Goal: Task Accomplishment & Management: Manage account settings

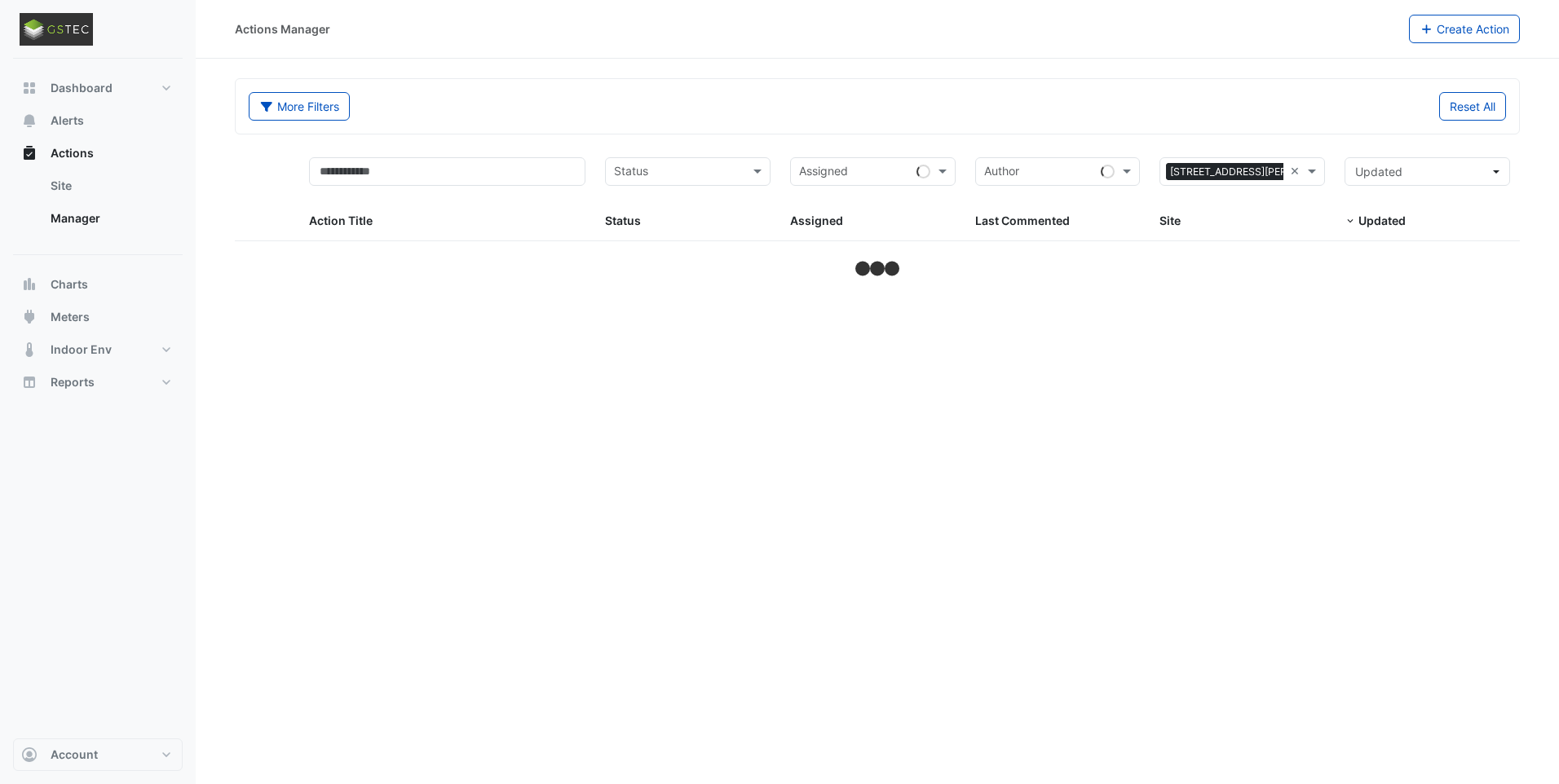
select select "***"
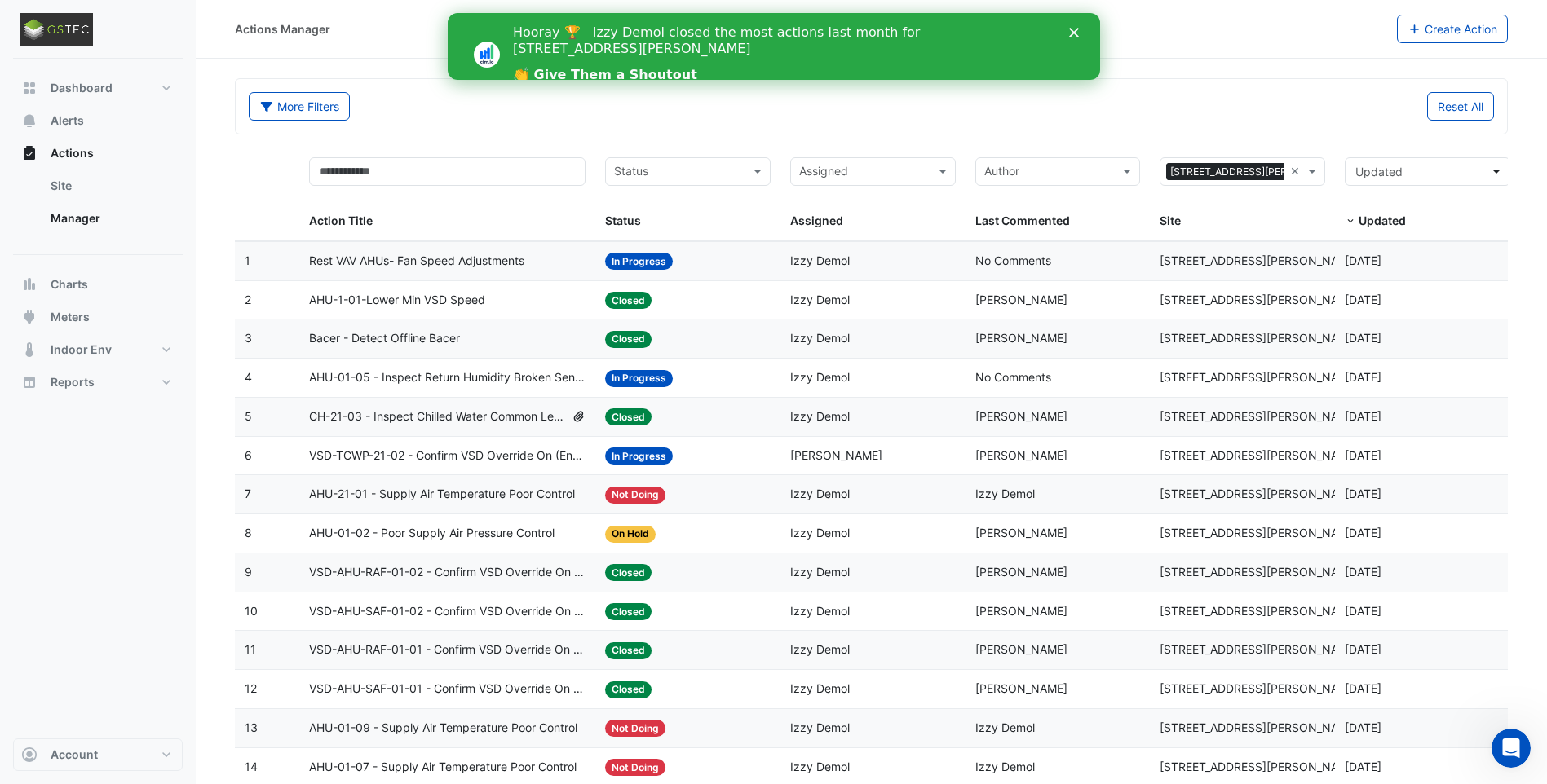
click at [1078, 29] on div "Close" at bounding box center [1076, 32] width 16 height 10
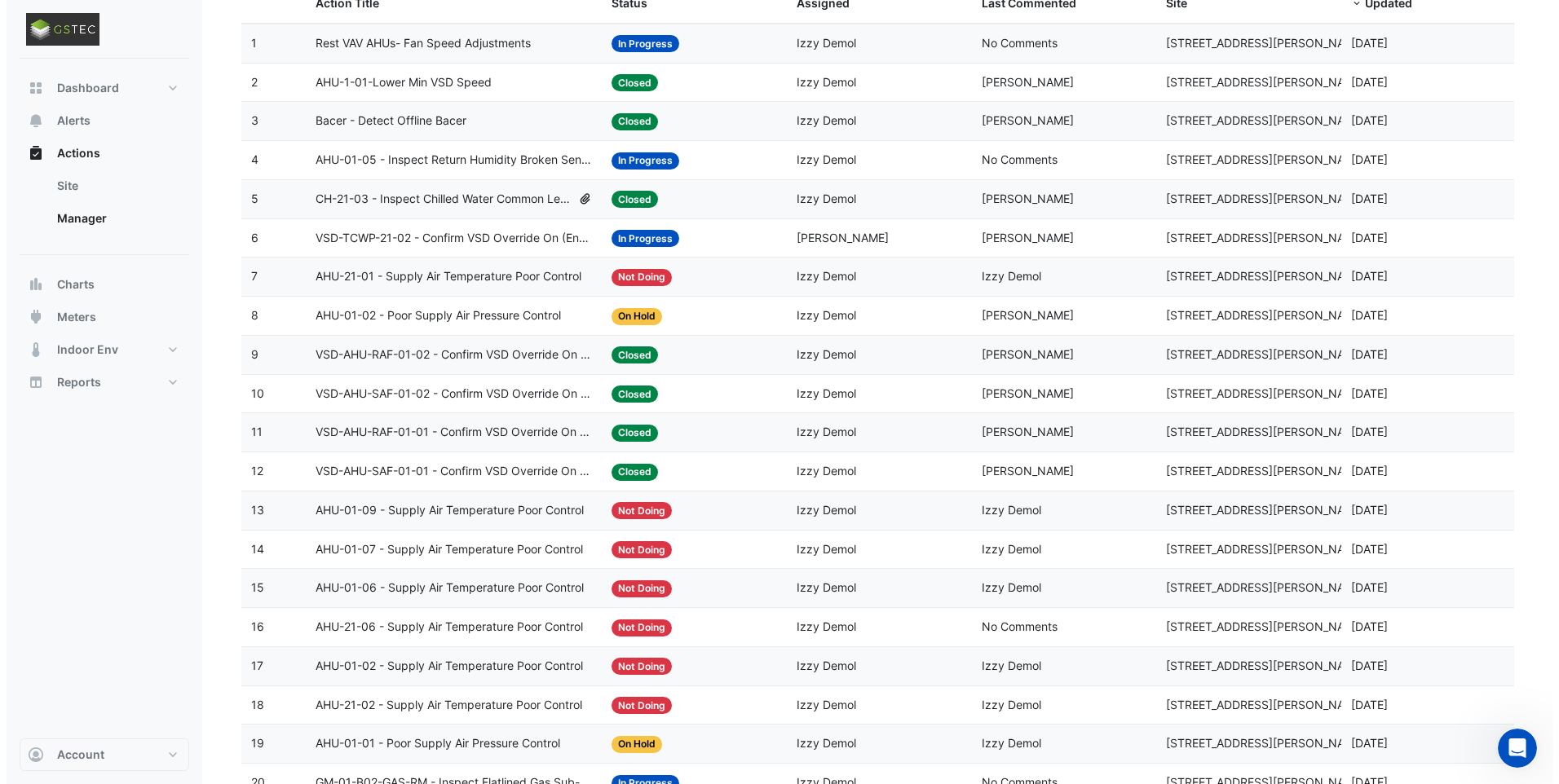
scroll to position [357, 0]
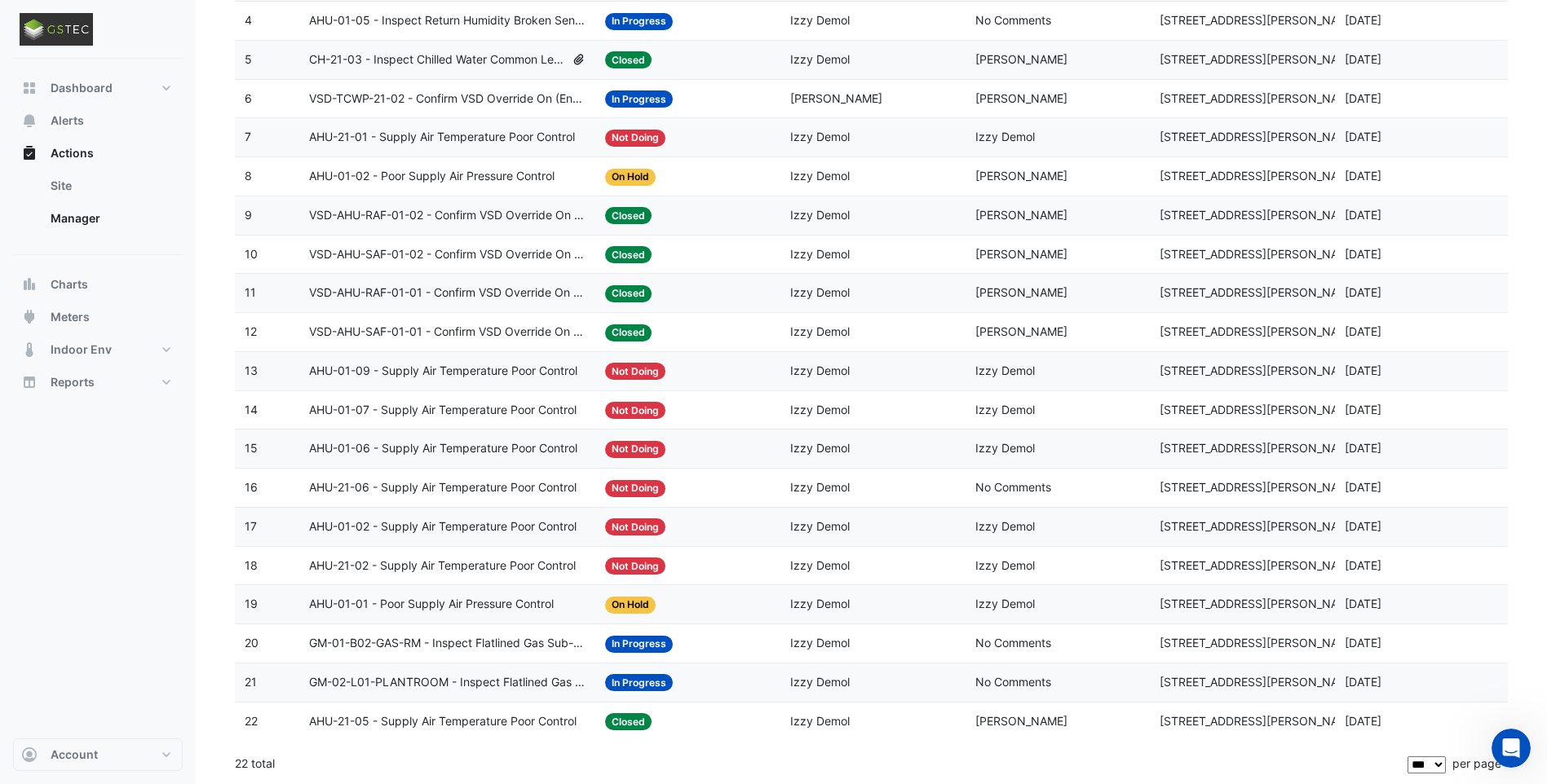
click at [530, 645] on span "GM-01-B02-GAS-RM - Inspect Flatlined Gas Sub-Meter" at bounding box center [447, 643] width 276 height 19
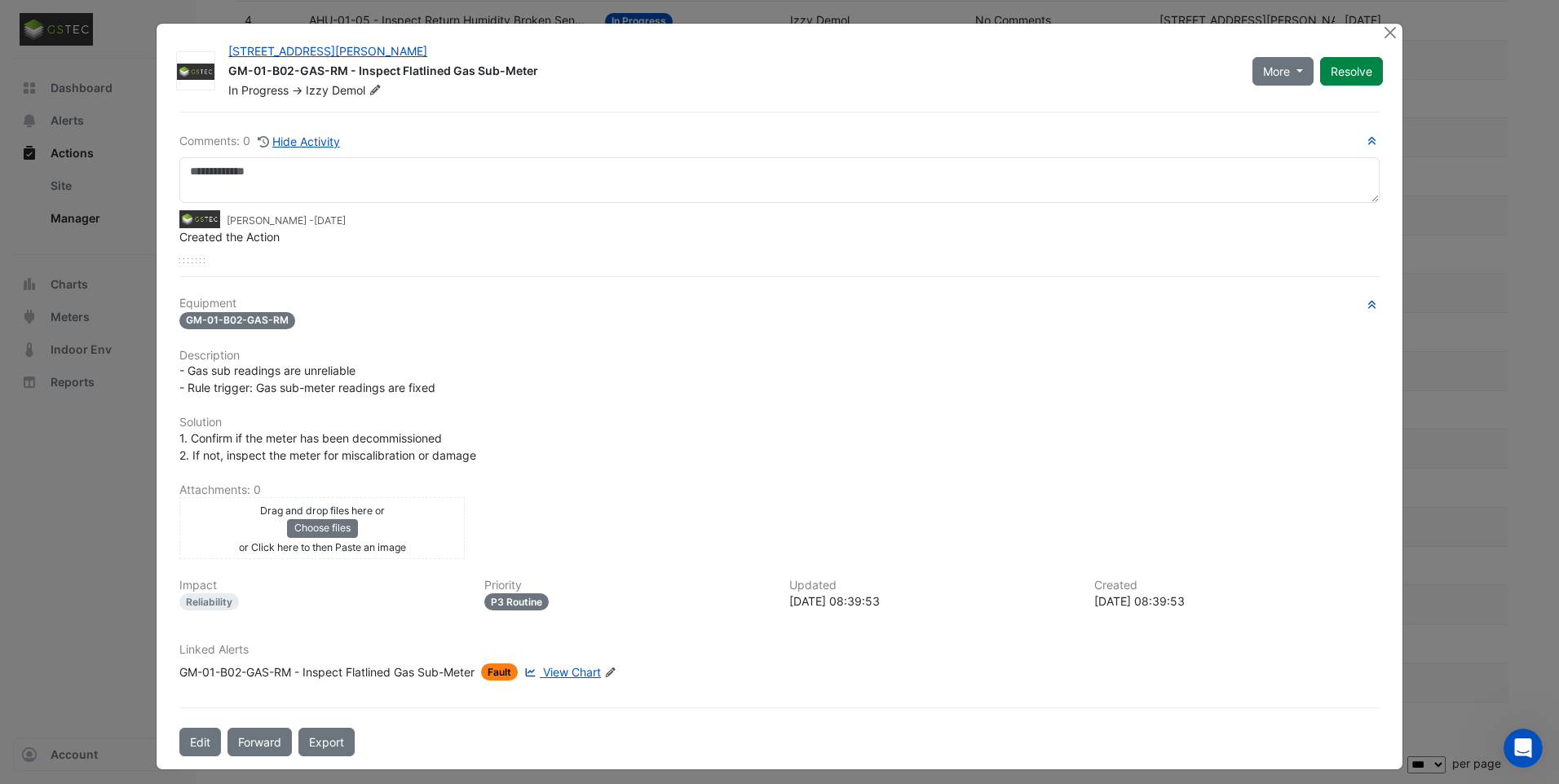
click at [570, 671] on span "View Chart" at bounding box center [572, 671] width 58 height 14
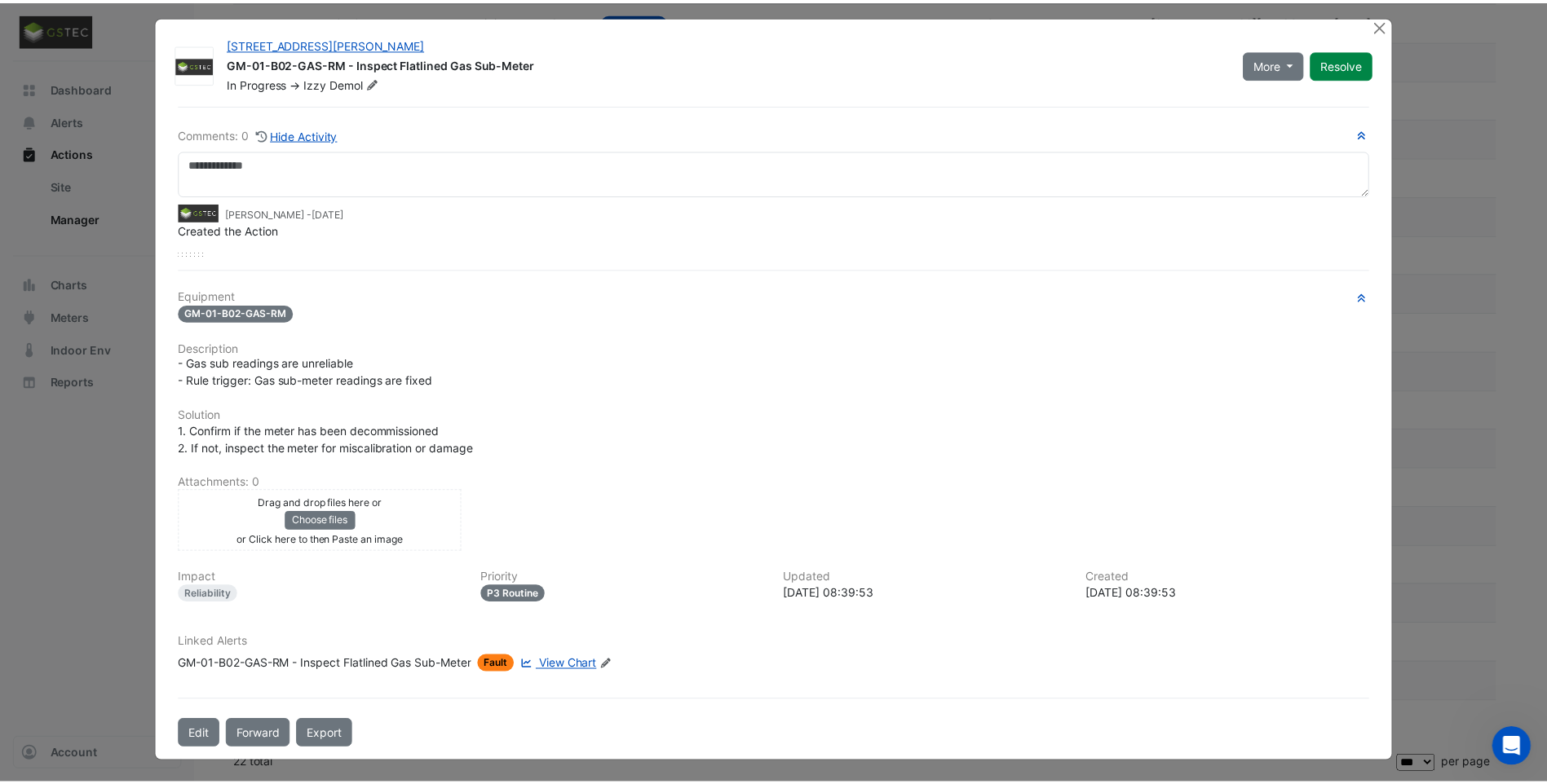
scroll to position [9, 0]
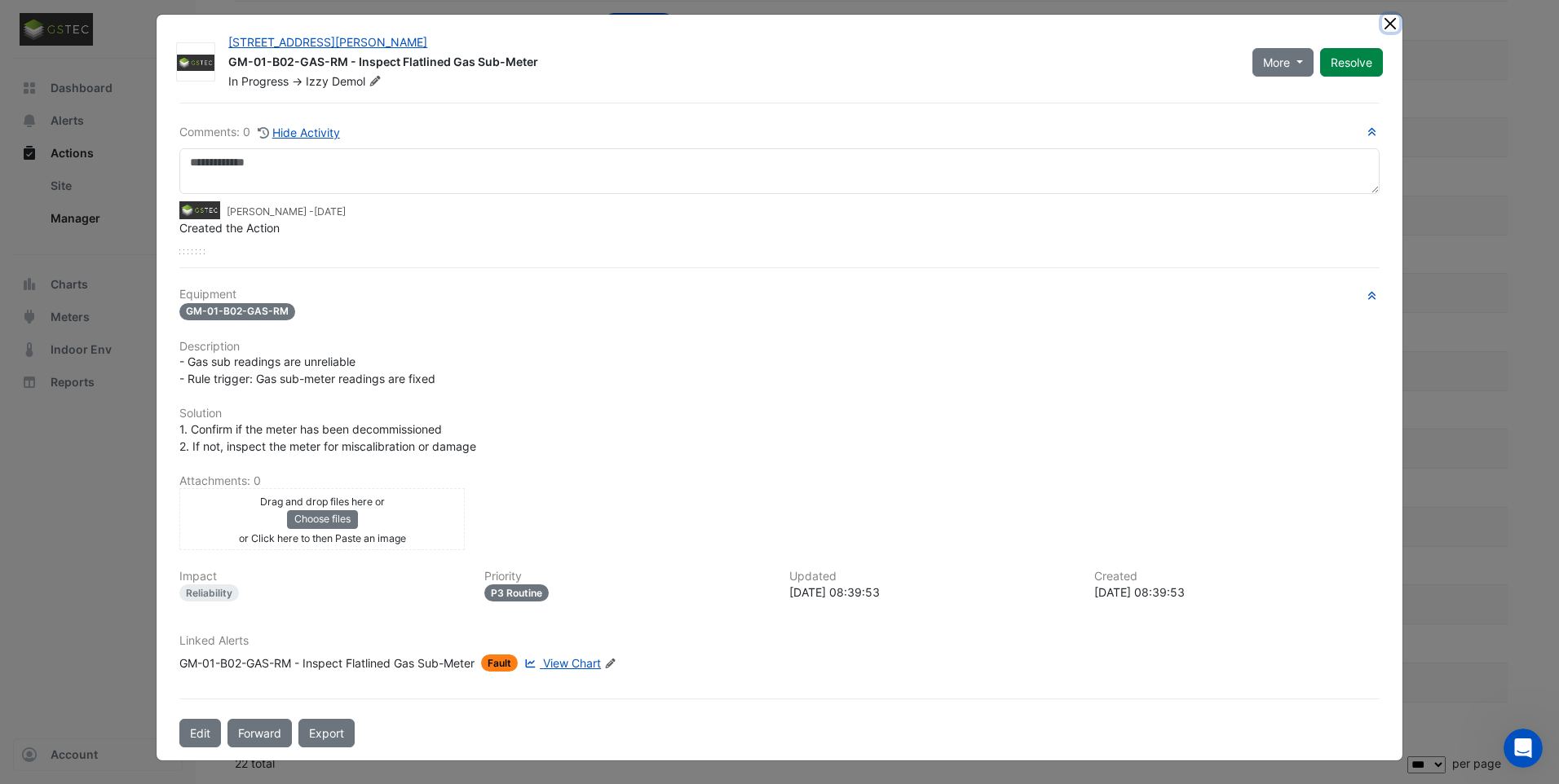
click at [1382, 27] on button "Close" at bounding box center [1391, 23] width 17 height 17
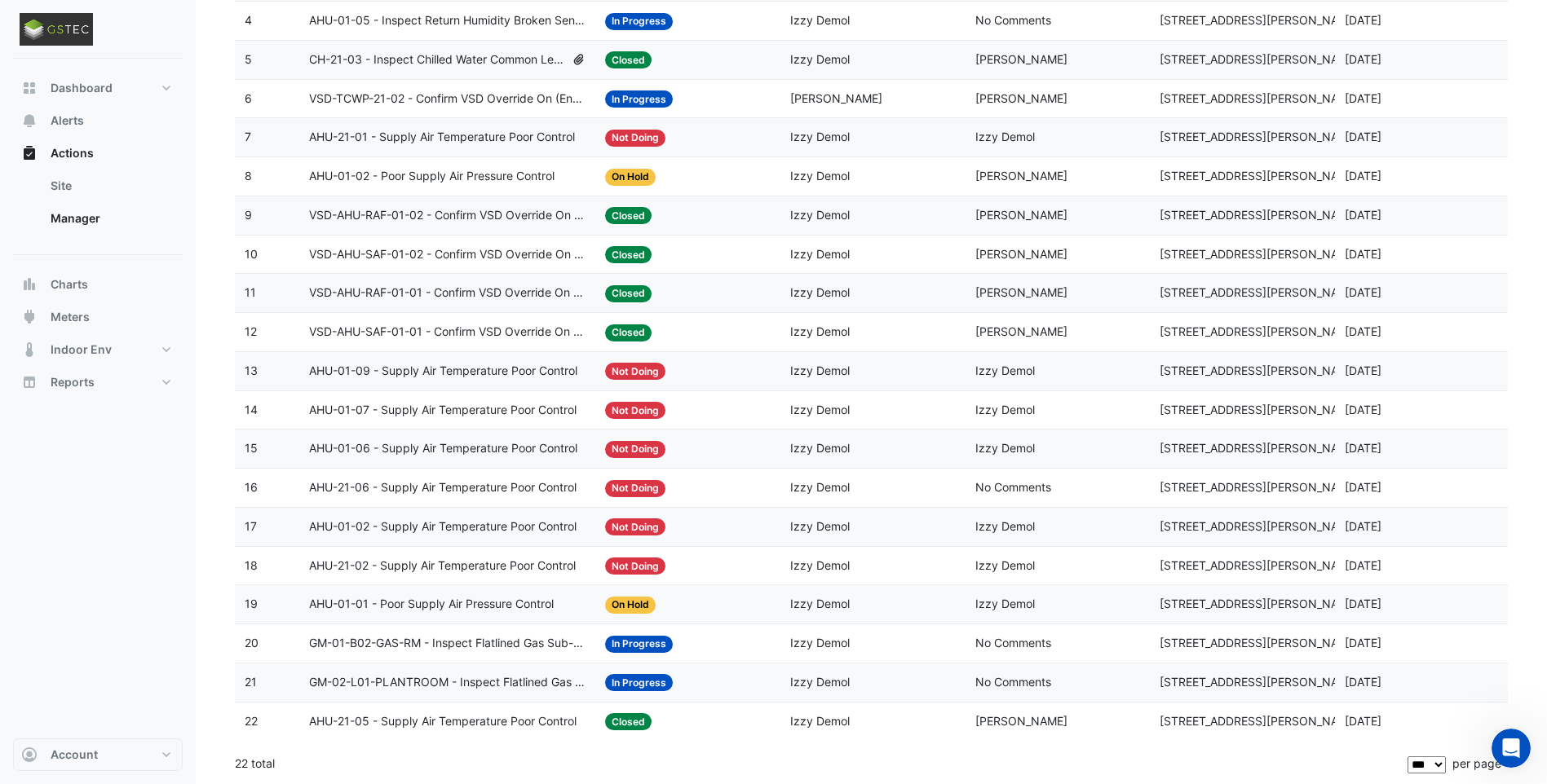
click at [539, 644] on span "GM-01-B02-GAS-RM - Inspect Flatlined Gas Sub-Meter" at bounding box center [447, 643] width 276 height 19
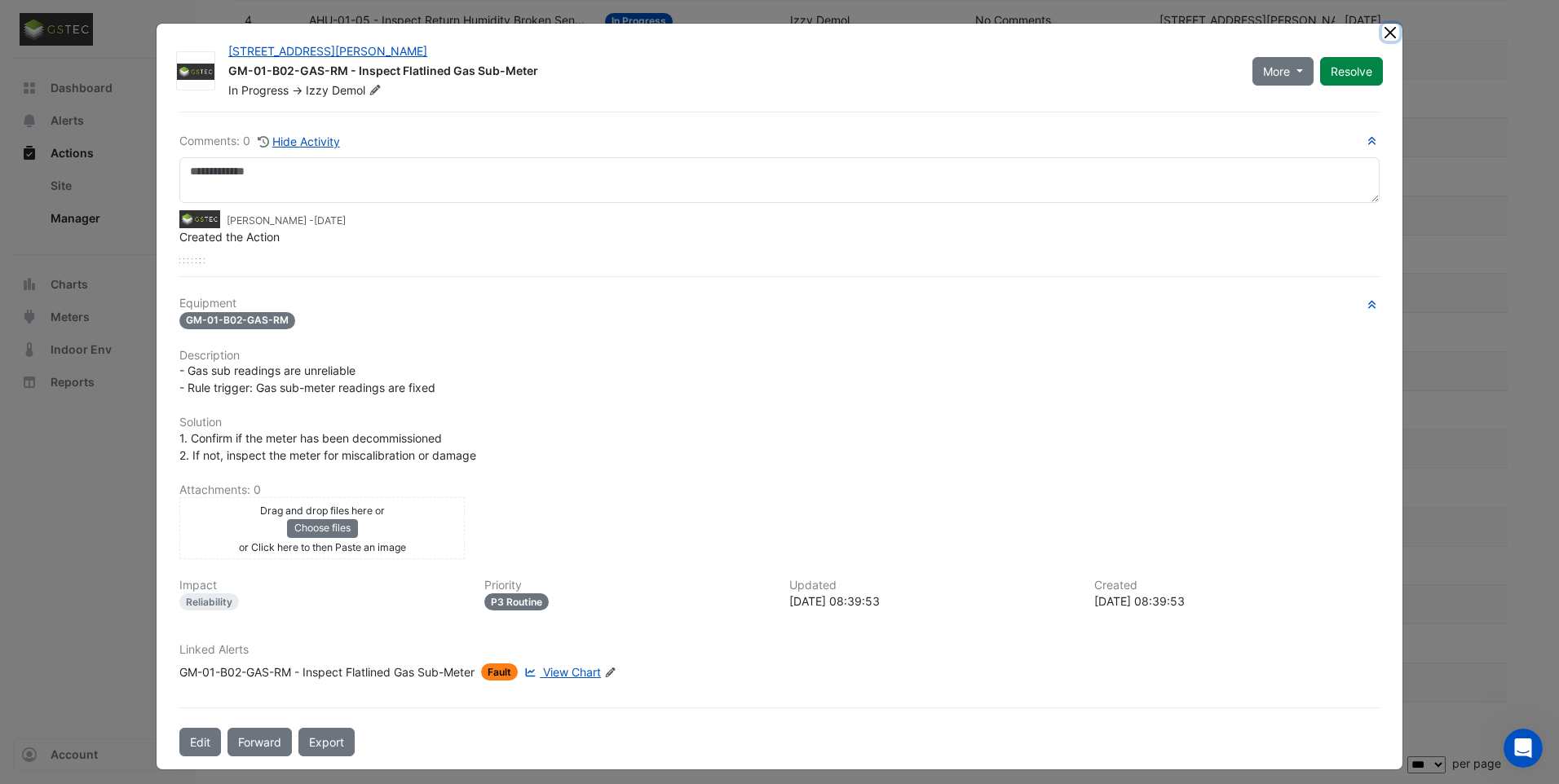
click at [1385, 35] on button "Close" at bounding box center [1391, 32] width 17 height 17
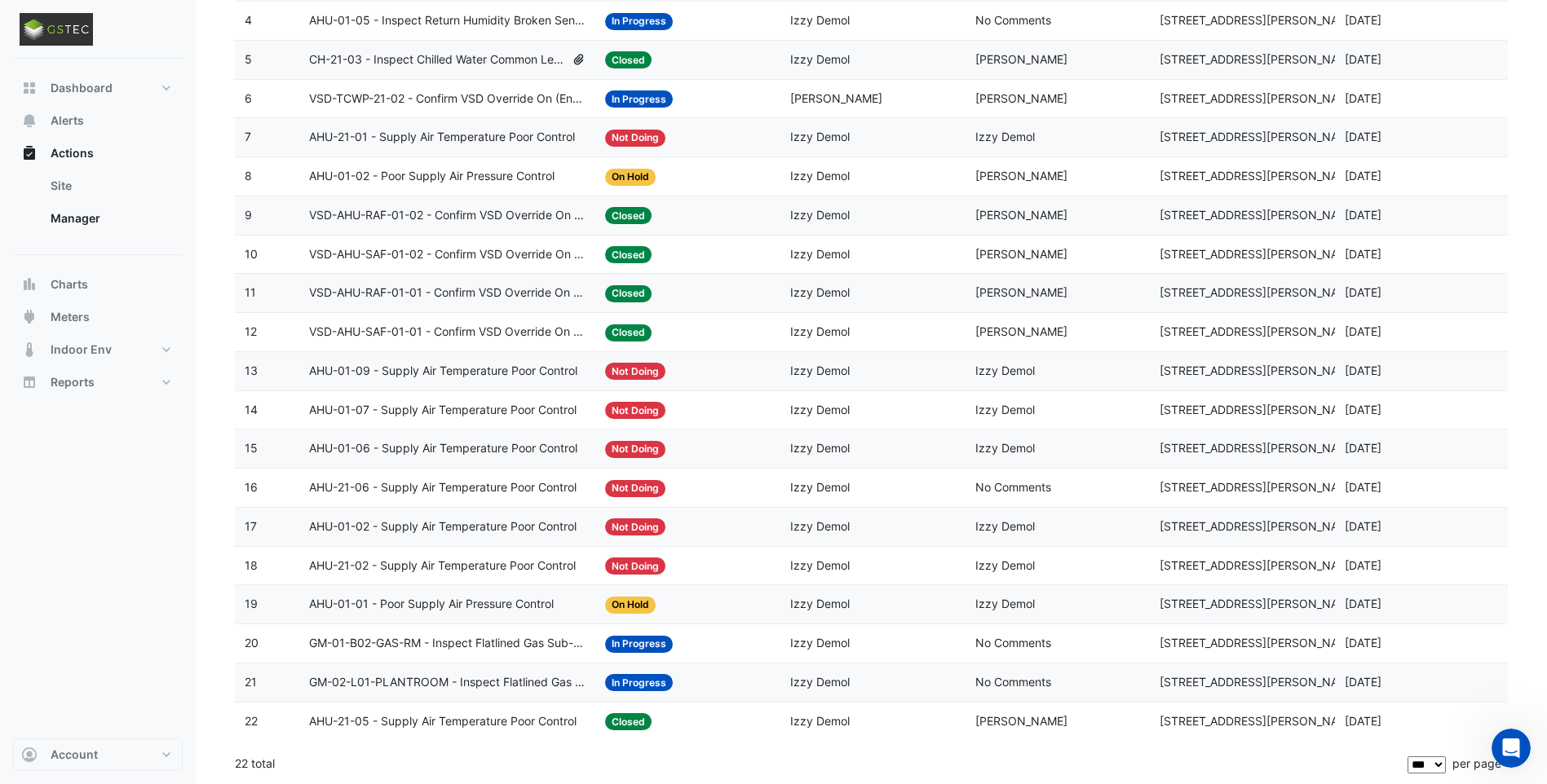
click at [505, 687] on span "GM-02-L01-PLANTROOM - Inspect Flatlined Gas Sub-Meter" at bounding box center [447, 682] width 276 height 19
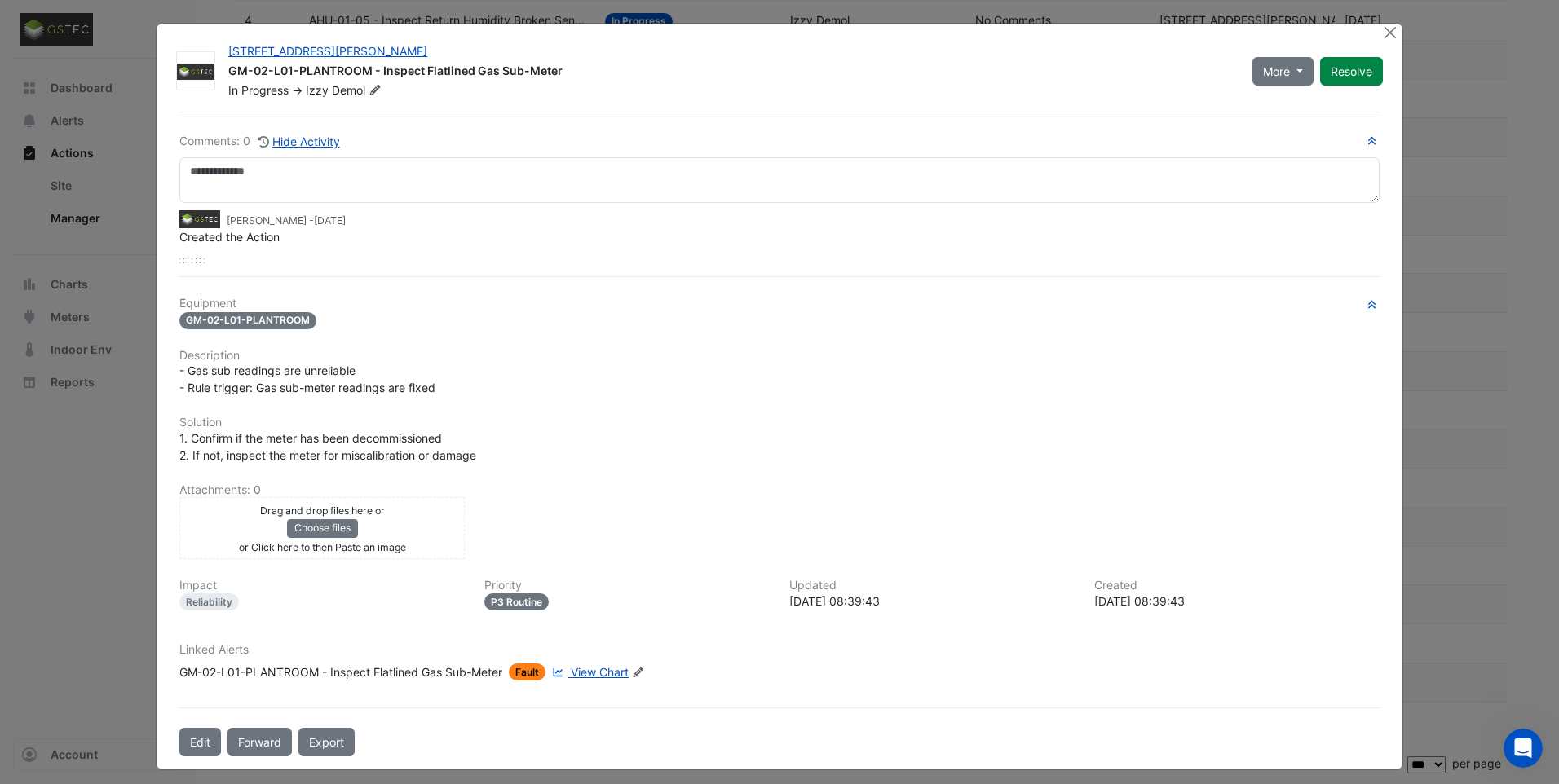
click at [616, 675] on span "View Chart" at bounding box center [600, 671] width 58 height 14
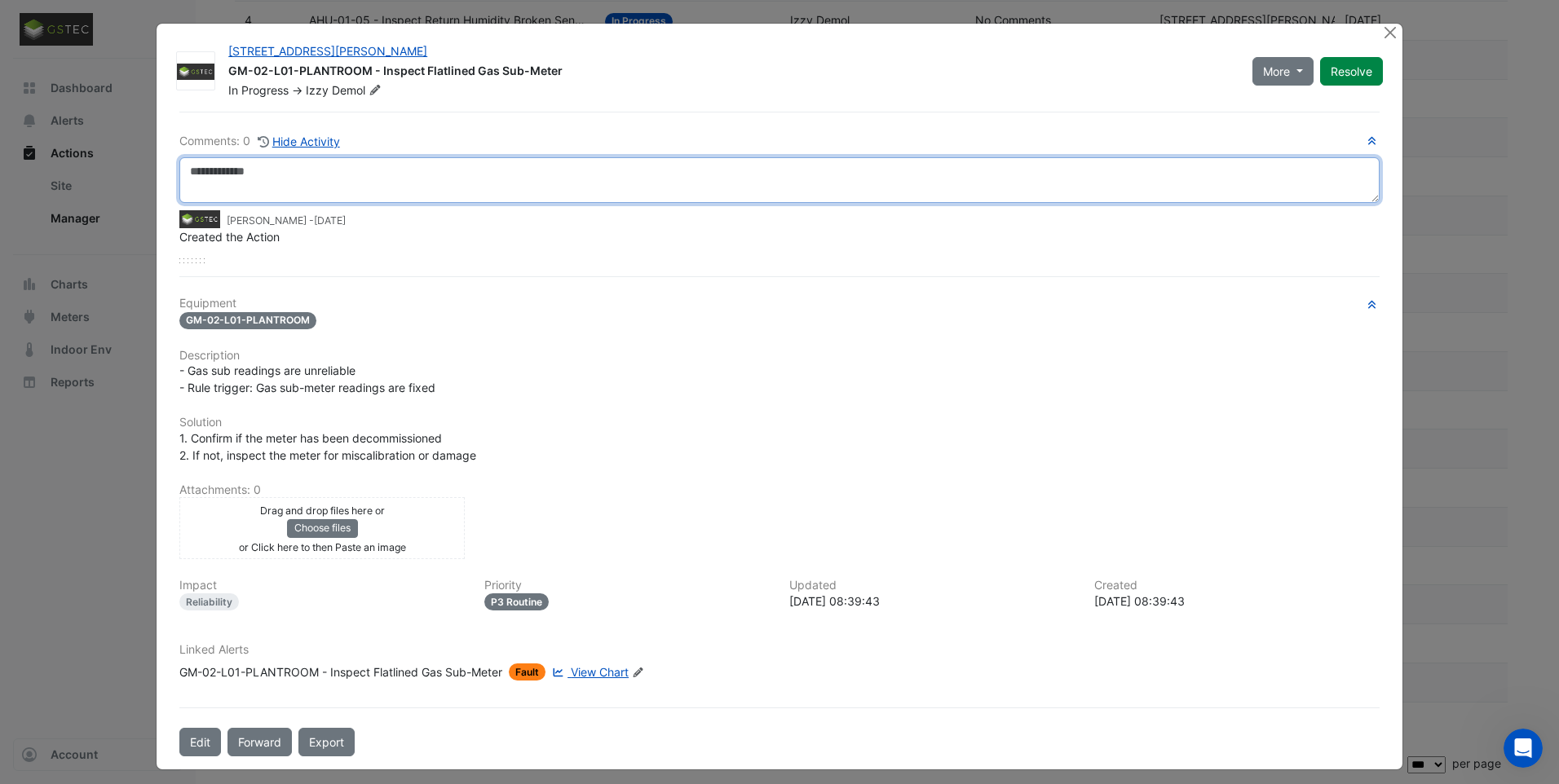
click at [393, 161] on textarea at bounding box center [779, 180] width 1201 height 46
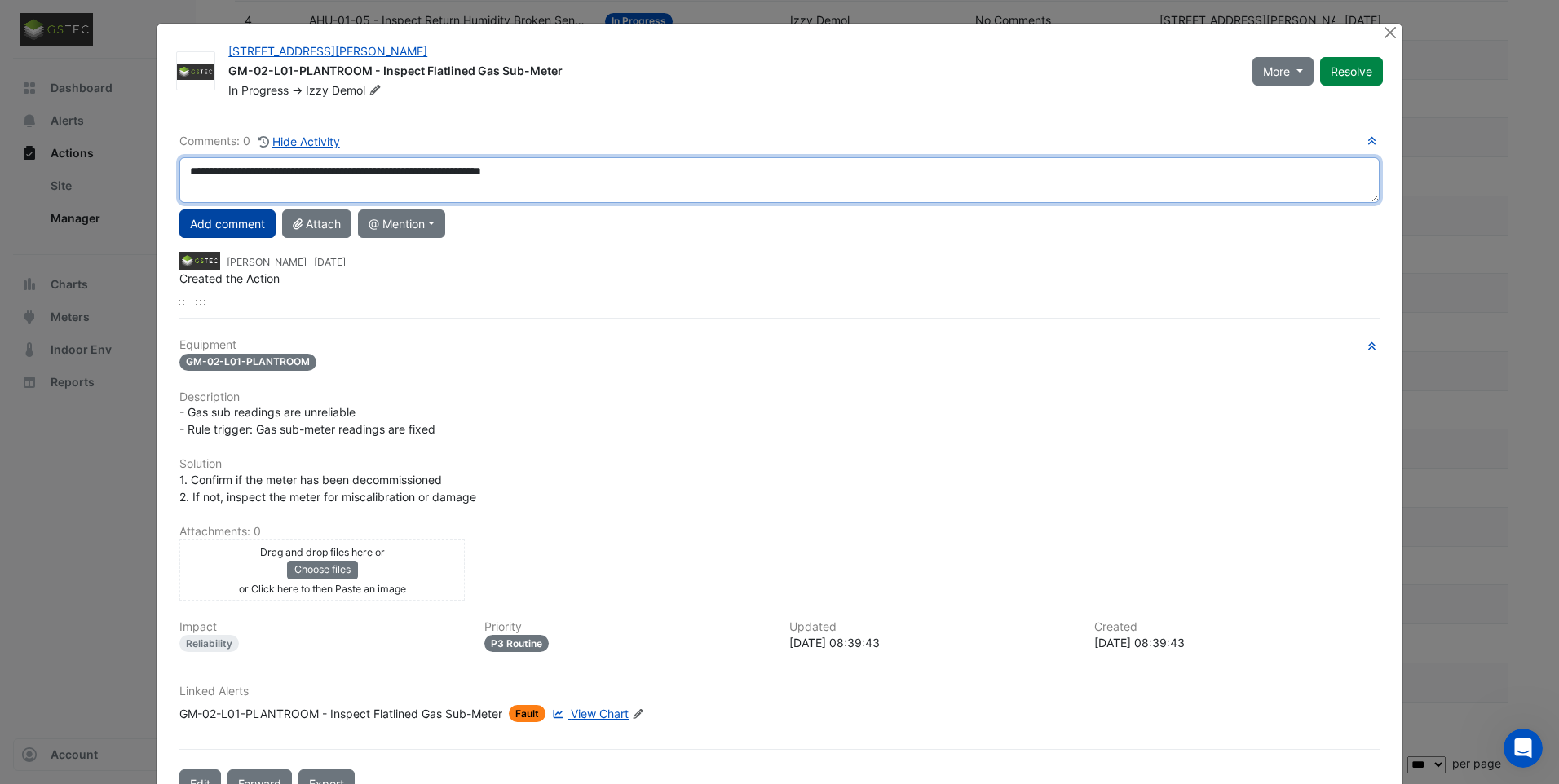
type textarea "**********"
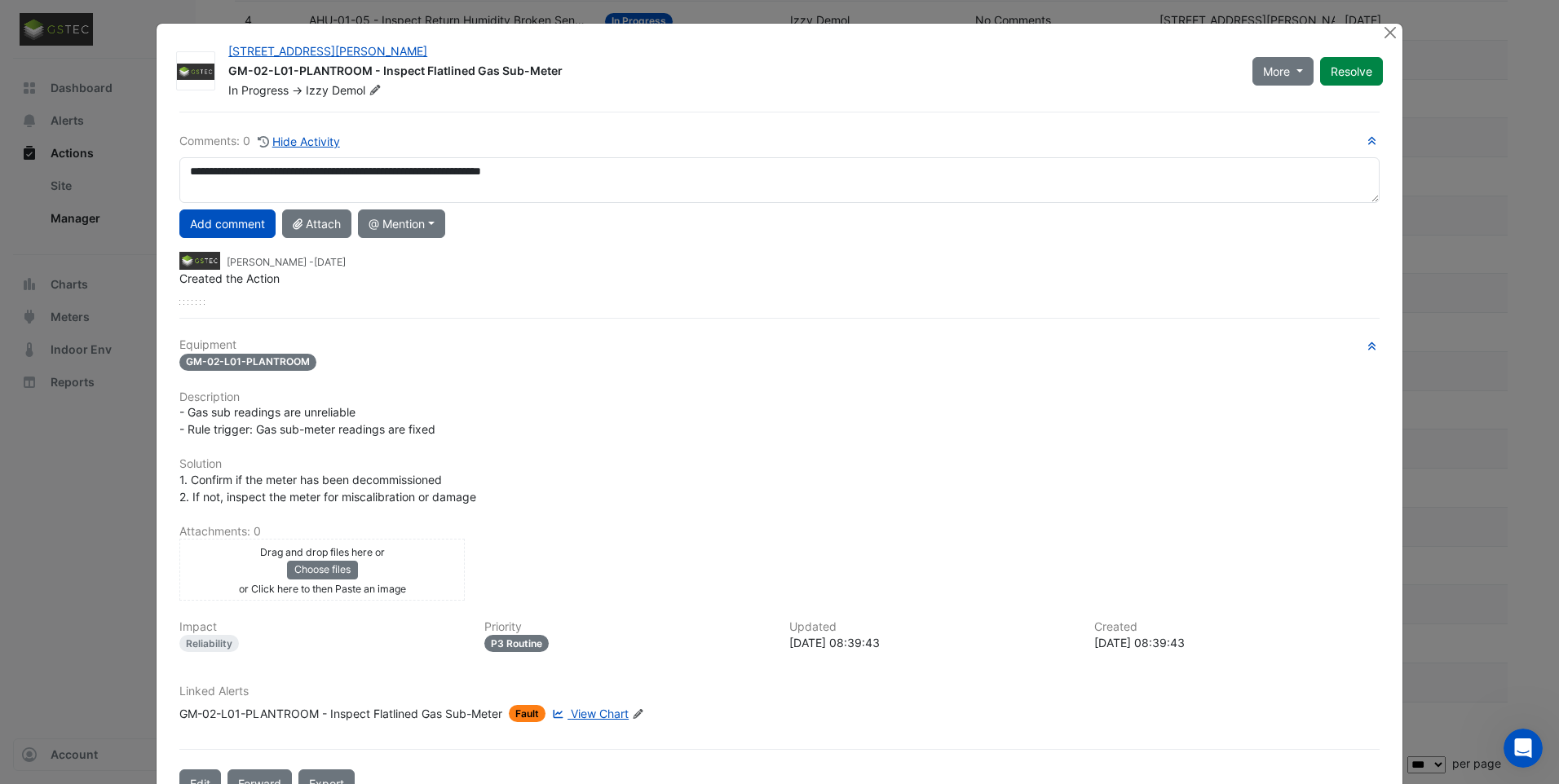
click at [253, 226] on button "Add comment" at bounding box center [227, 224] width 96 height 29
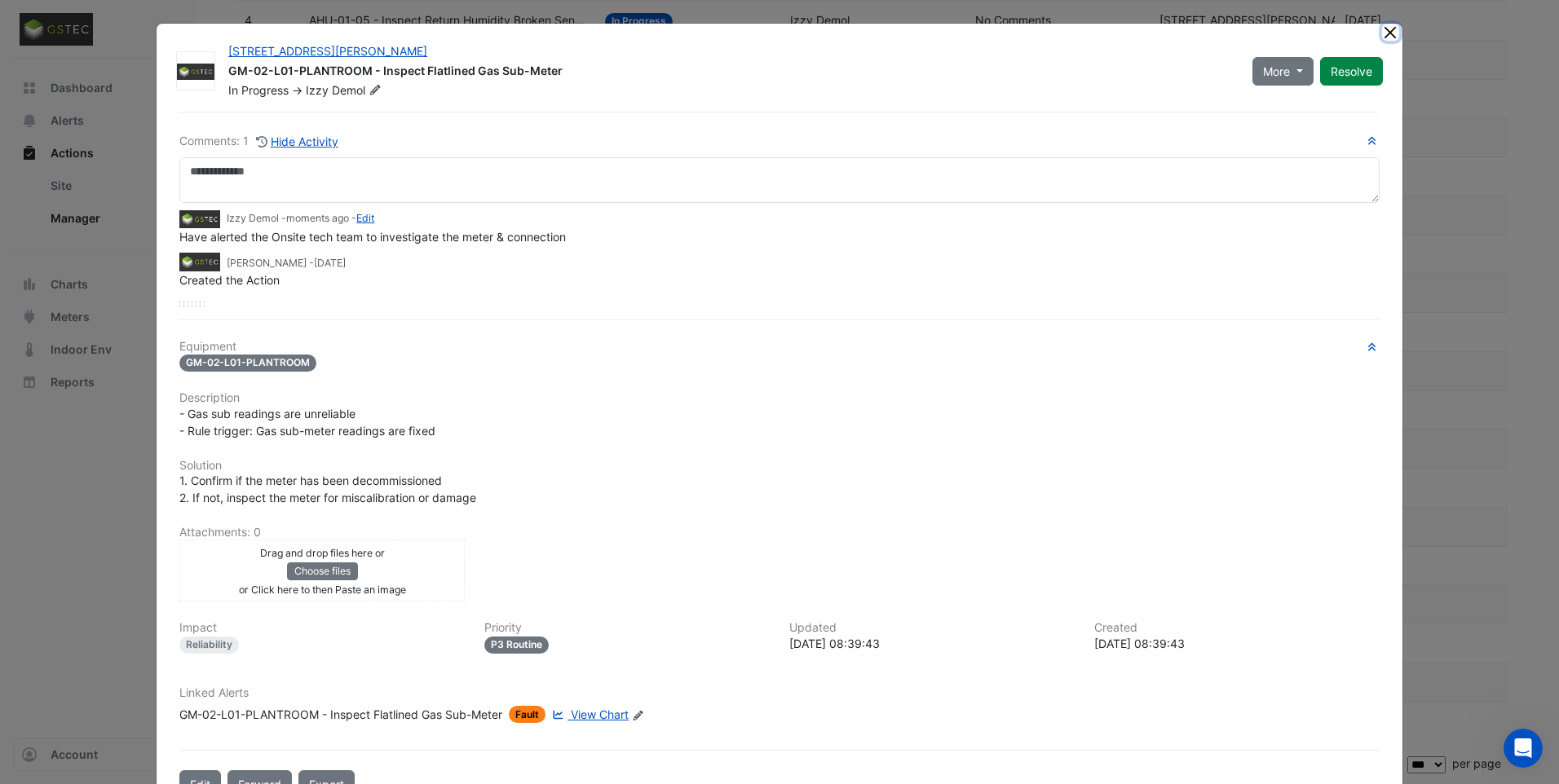
click at [1384, 36] on button "Close" at bounding box center [1391, 32] width 17 height 17
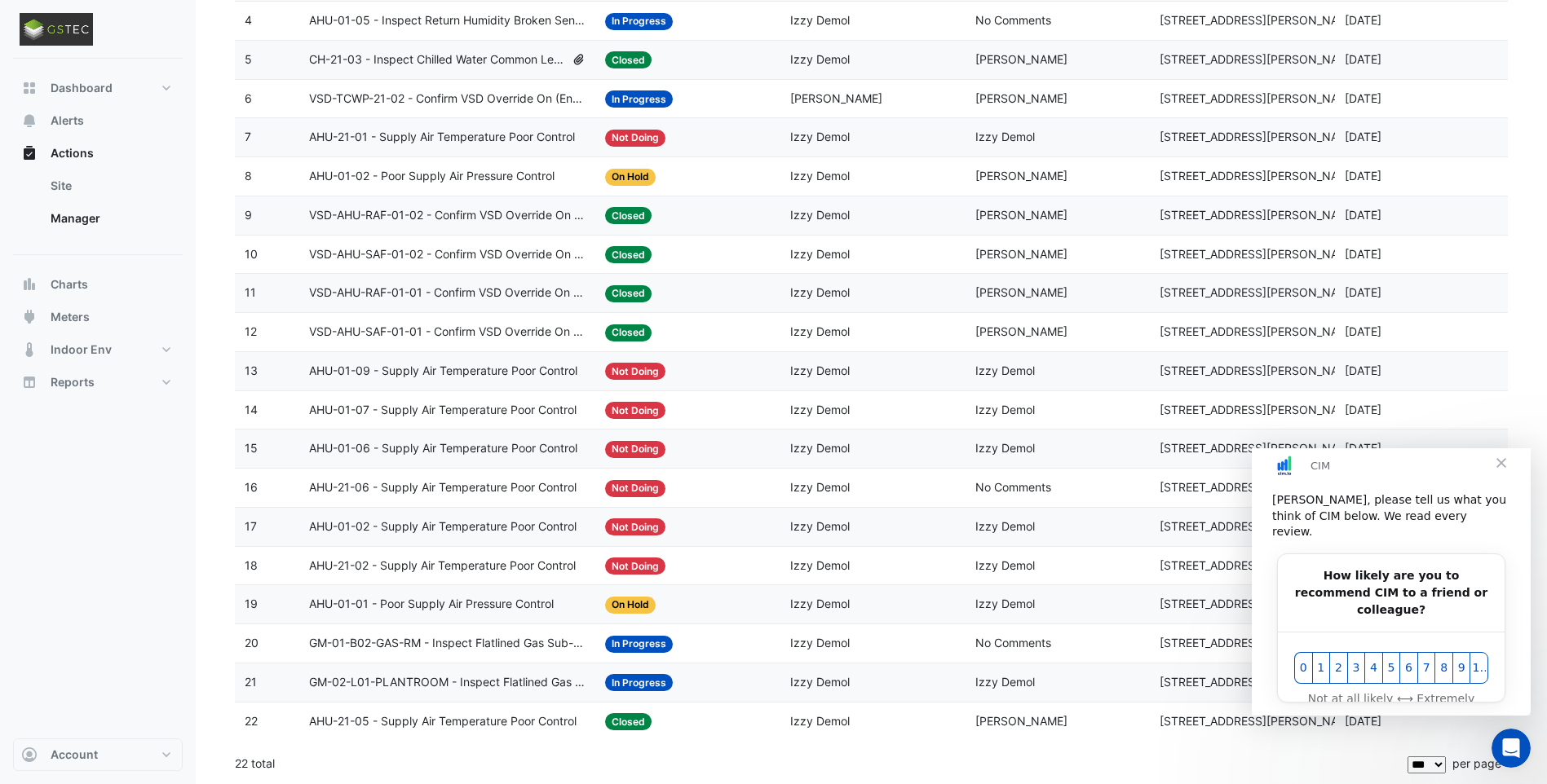
scroll to position [0, 0]
click at [467, 644] on span "GM-01-B02-GAS-RM - Inspect Flatlined Gas Sub-Meter" at bounding box center [447, 643] width 276 height 19
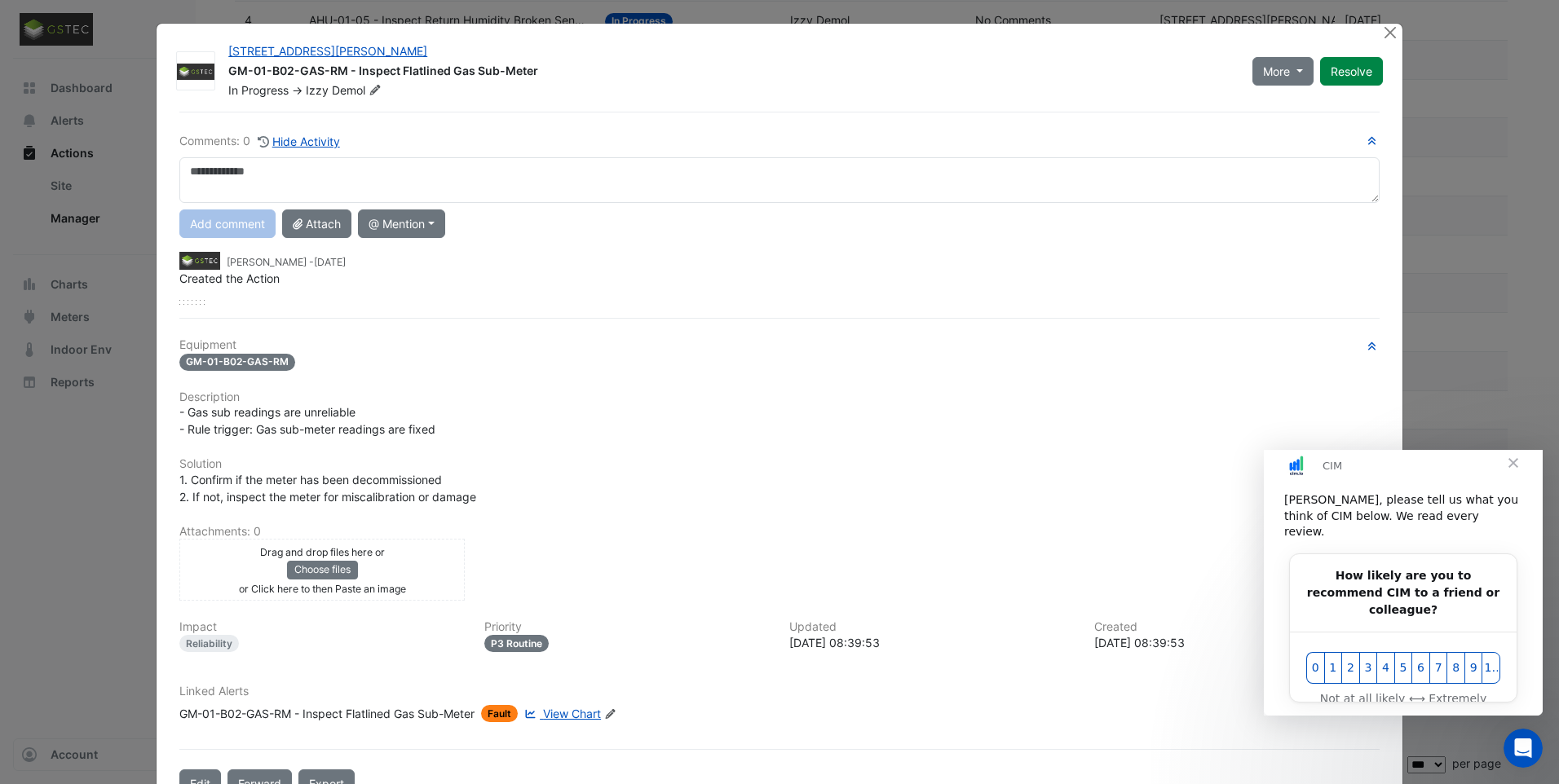
click at [357, 176] on textarea at bounding box center [779, 180] width 1201 height 46
type textarea "**********"
click at [233, 221] on button "Add comment" at bounding box center [227, 224] width 96 height 29
click at [1383, 35] on button "Close" at bounding box center [1391, 32] width 17 height 17
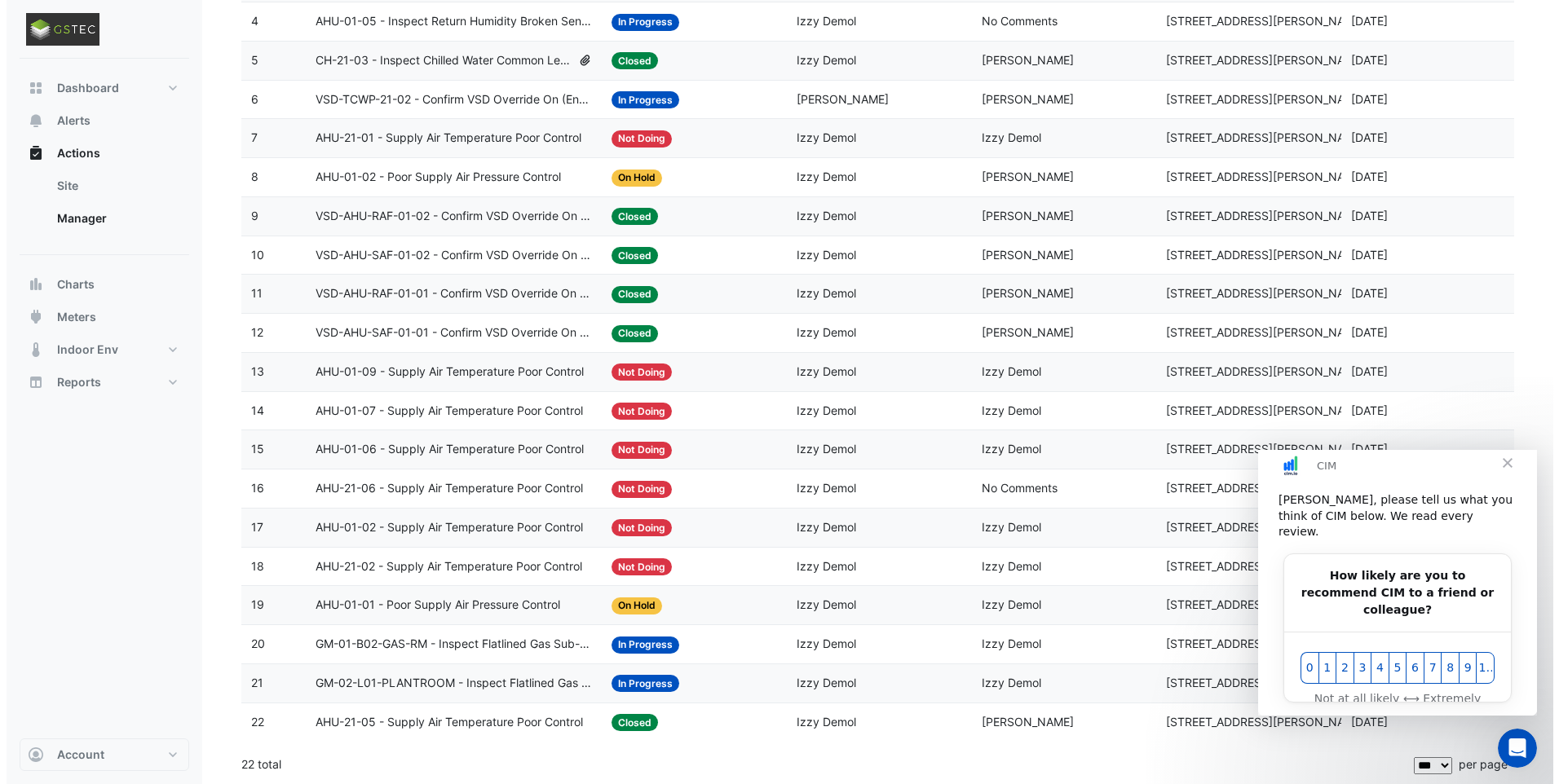
scroll to position [357, 0]
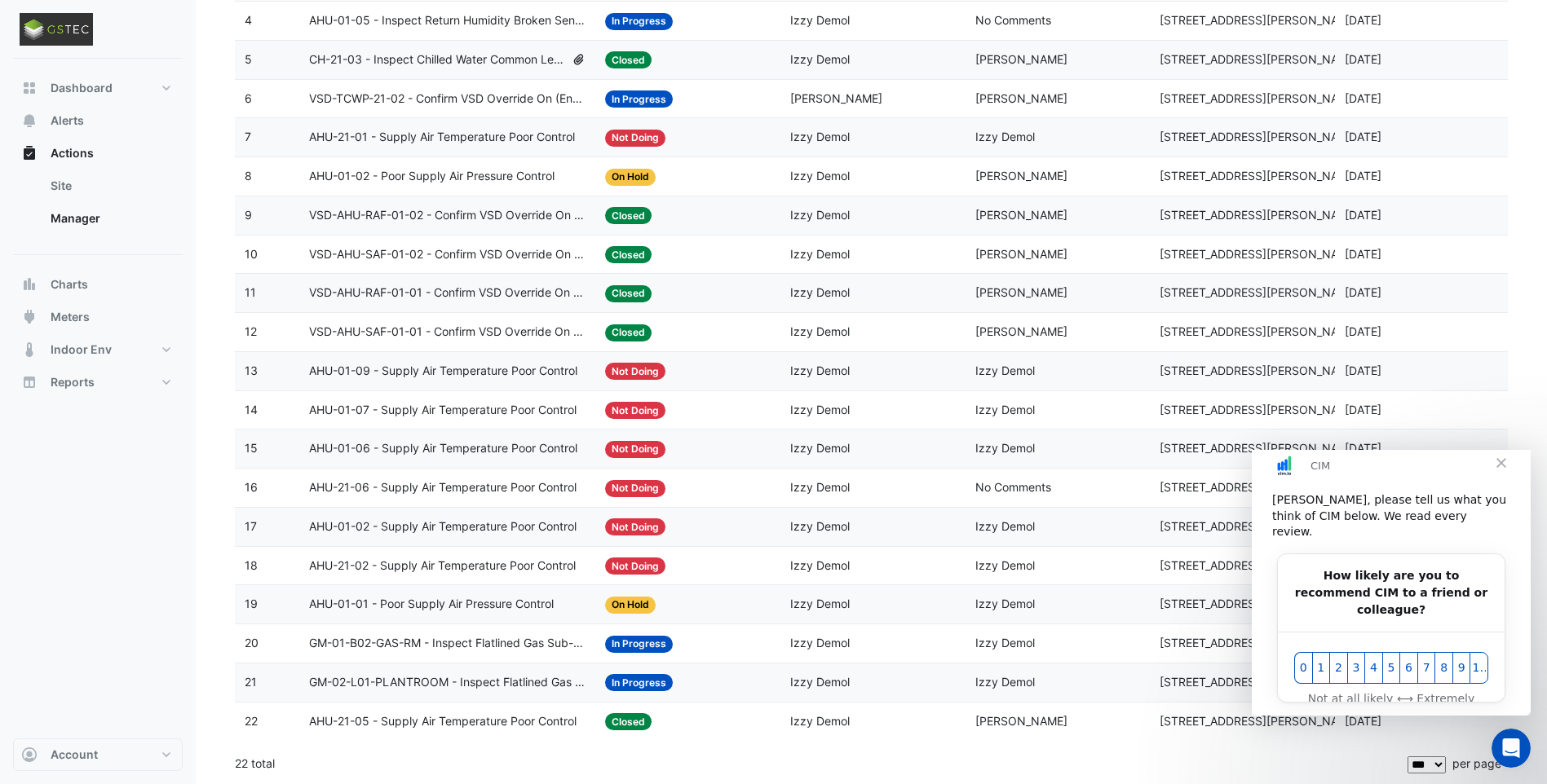
click at [543, 640] on span "GM-01-B02-GAS-RM - Inspect Flatlined Gas Sub-Meter" at bounding box center [447, 643] width 276 height 19
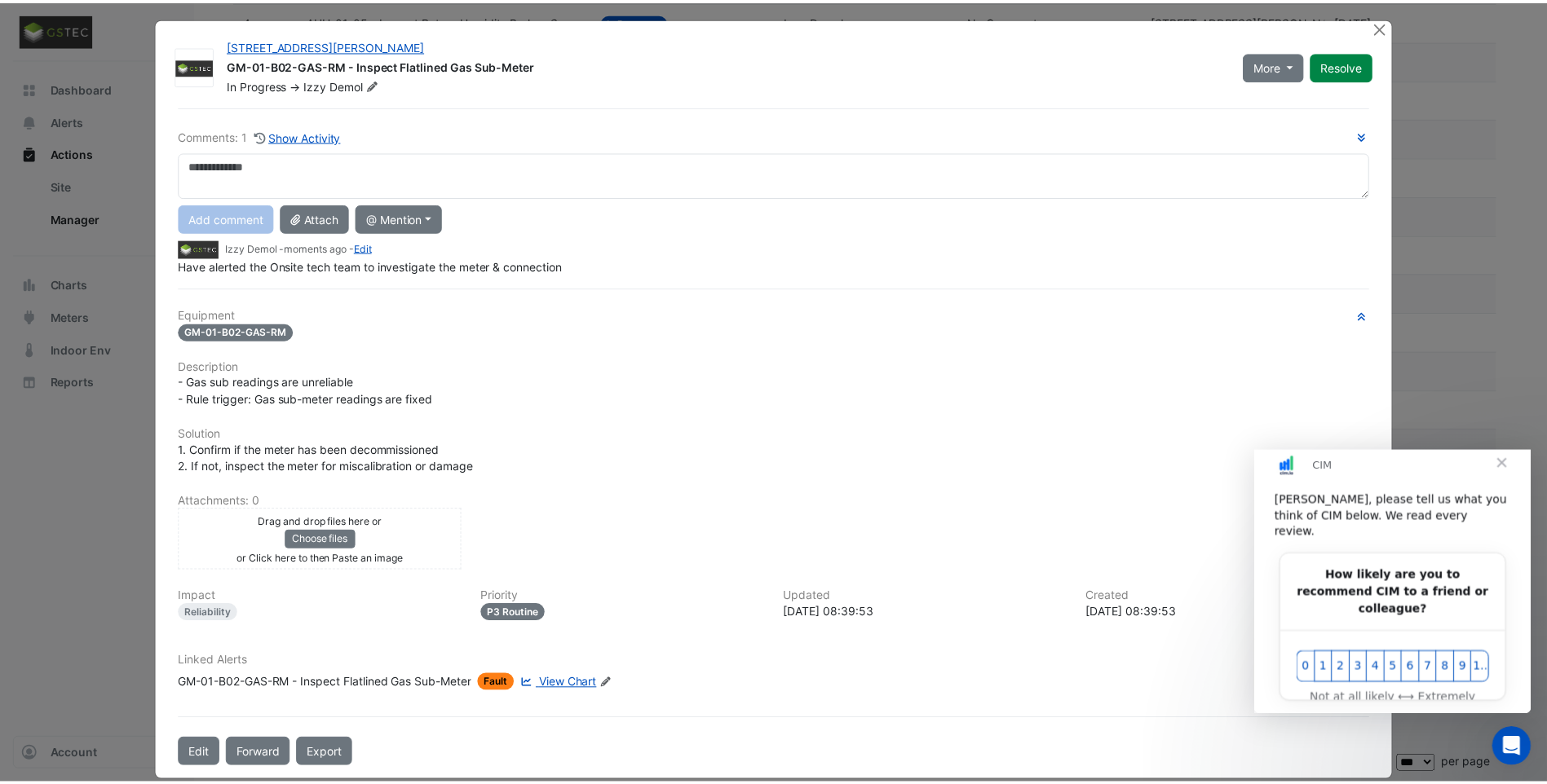
scroll to position [0, 0]
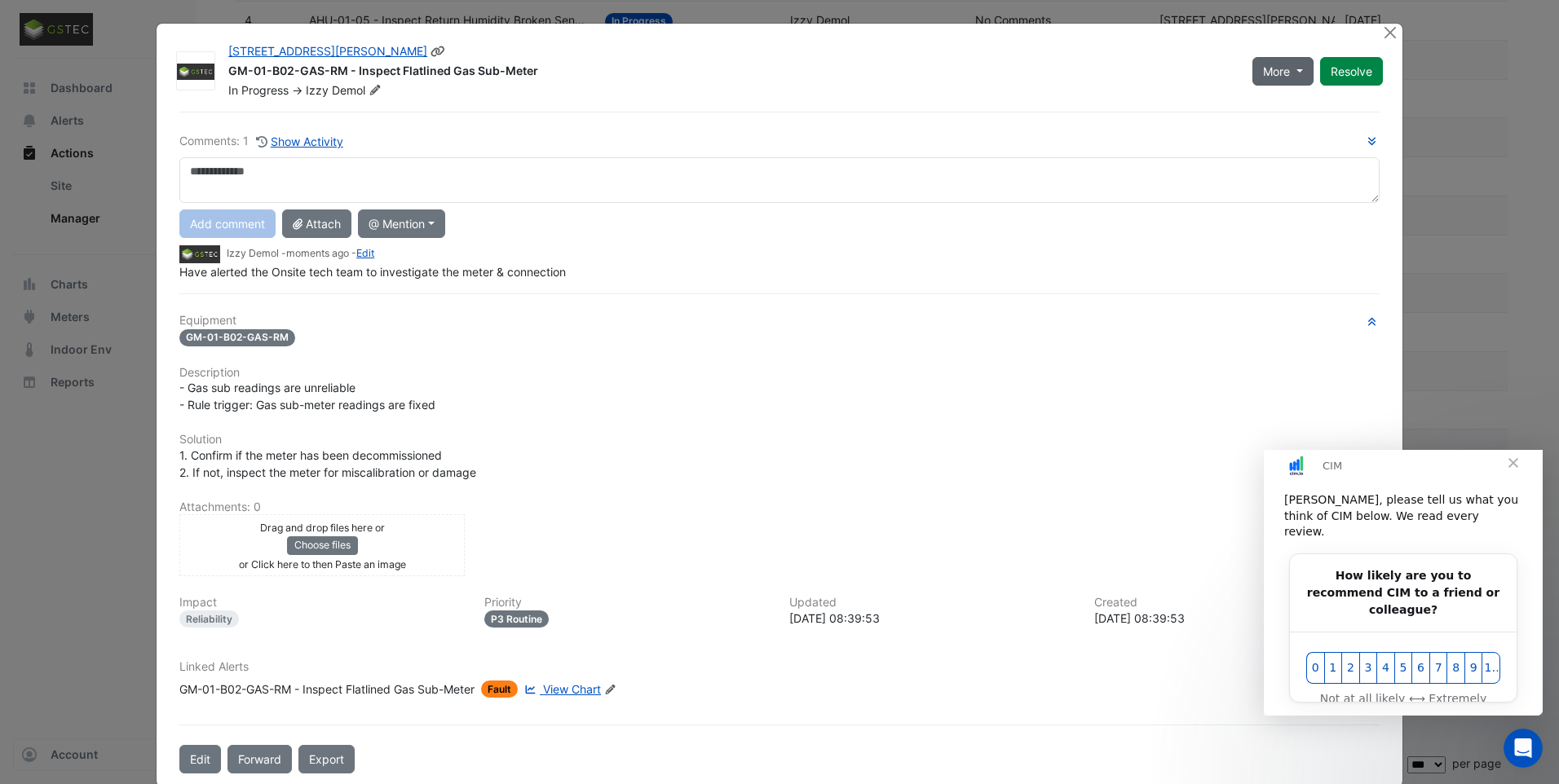
click at [1293, 68] on button "More" at bounding box center [1283, 71] width 61 height 29
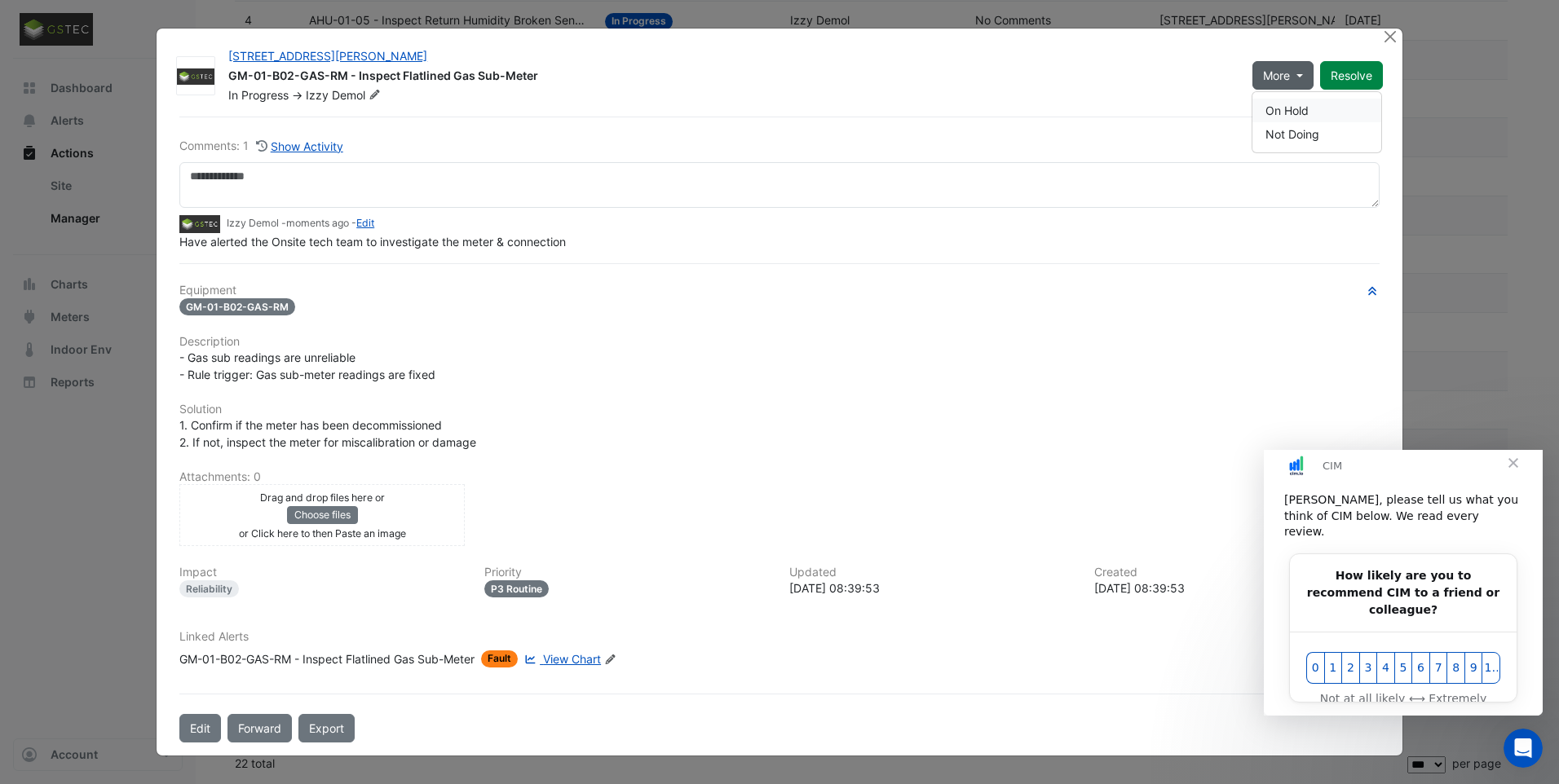
click at [1289, 111] on button "On Hold" at bounding box center [1317, 111] width 129 height 23
click at [1390, 37] on button "Close" at bounding box center [1391, 37] width 17 height 17
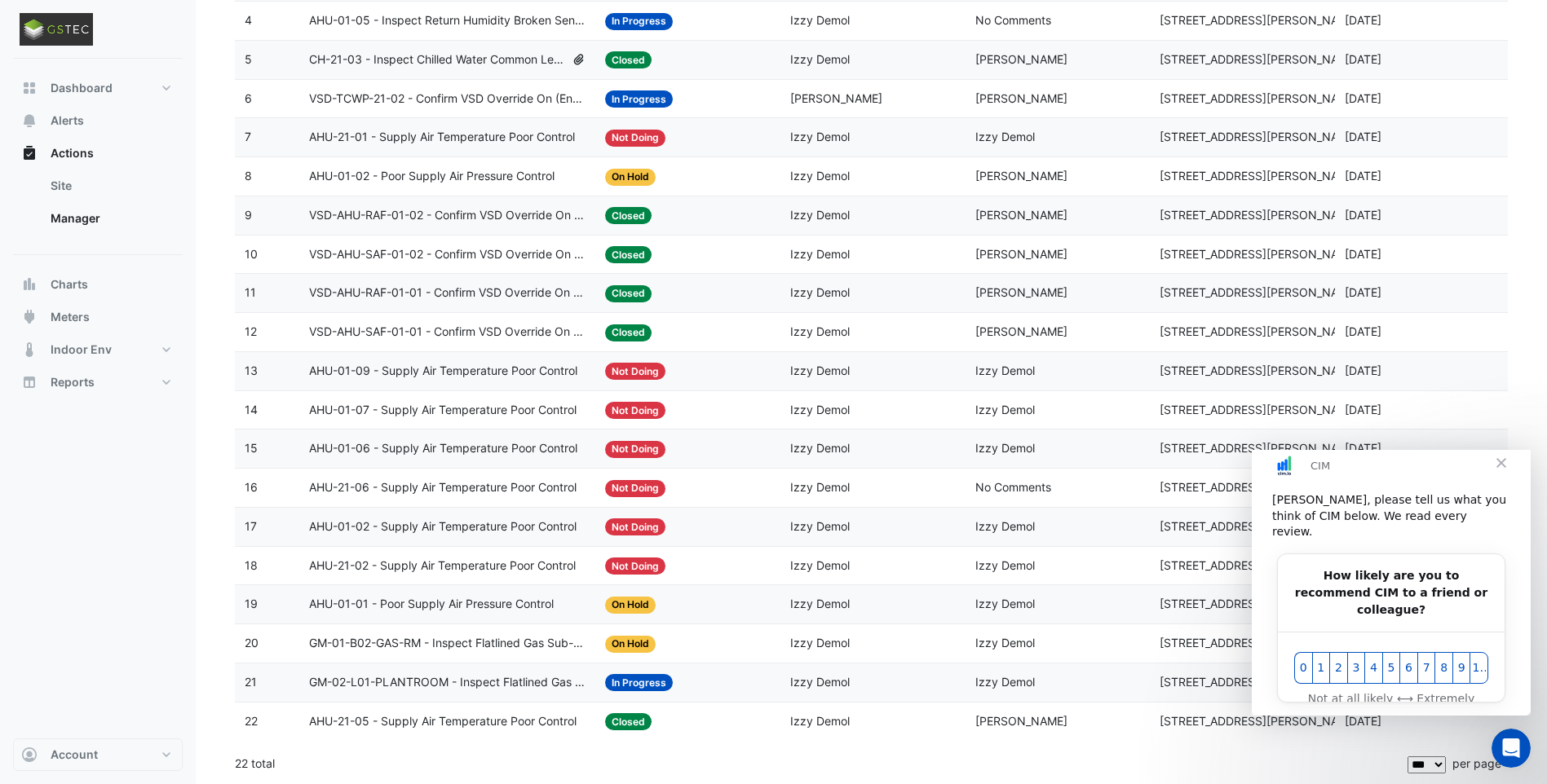
click at [528, 686] on span "GM-02-L01-PLANTROOM - Inspect Flatlined Gas Sub-Meter" at bounding box center [447, 682] width 276 height 19
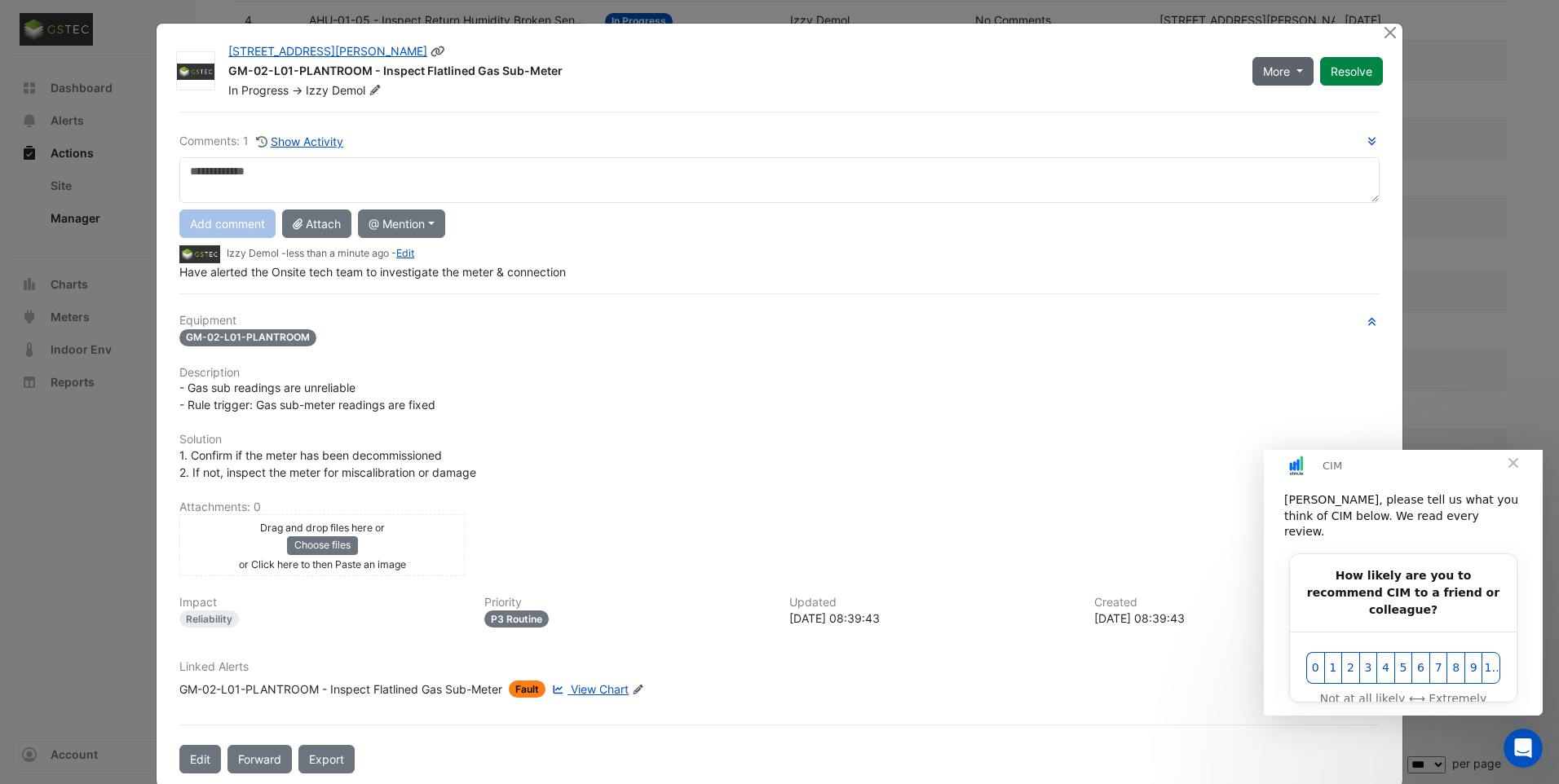
click at [1286, 66] on button "More" at bounding box center [1283, 71] width 61 height 29
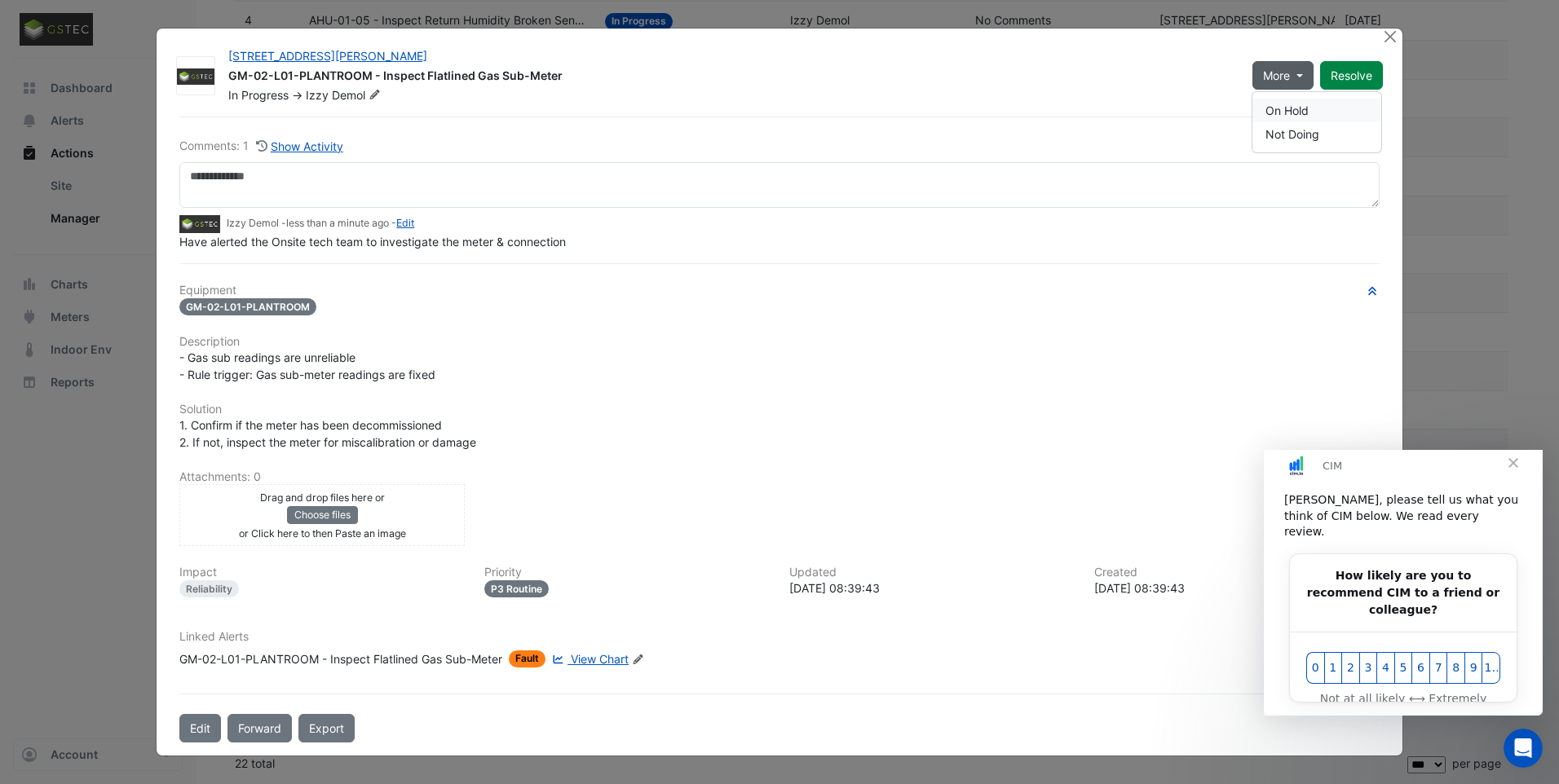
click at [1288, 106] on button "On Hold" at bounding box center [1317, 111] width 129 height 23
click at [1391, 38] on button "Close" at bounding box center [1391, 37] width 17 height 17
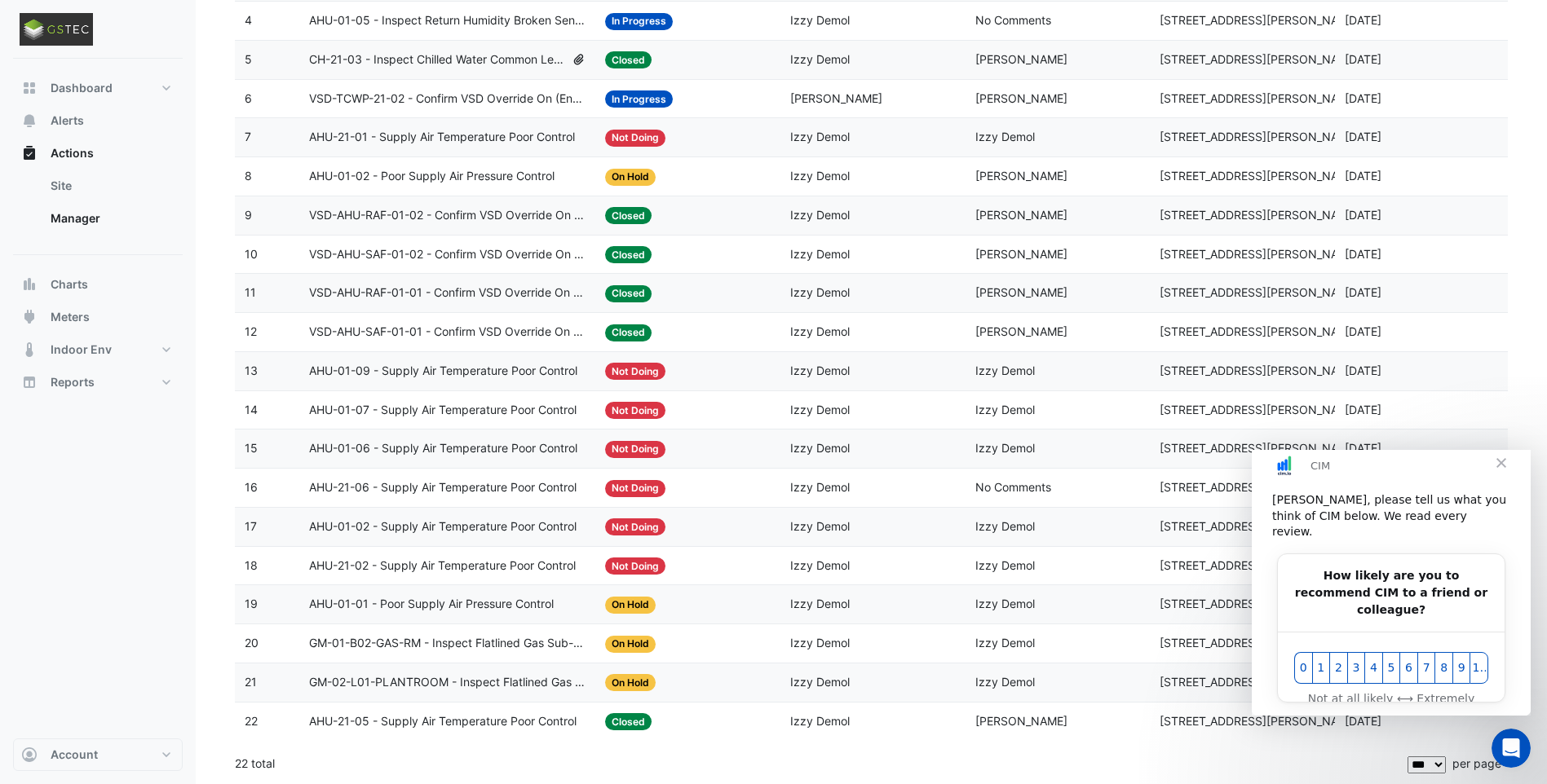
click at [1503, 479] on span "Close" at bounding box center [1500, 462] width 59 height 59
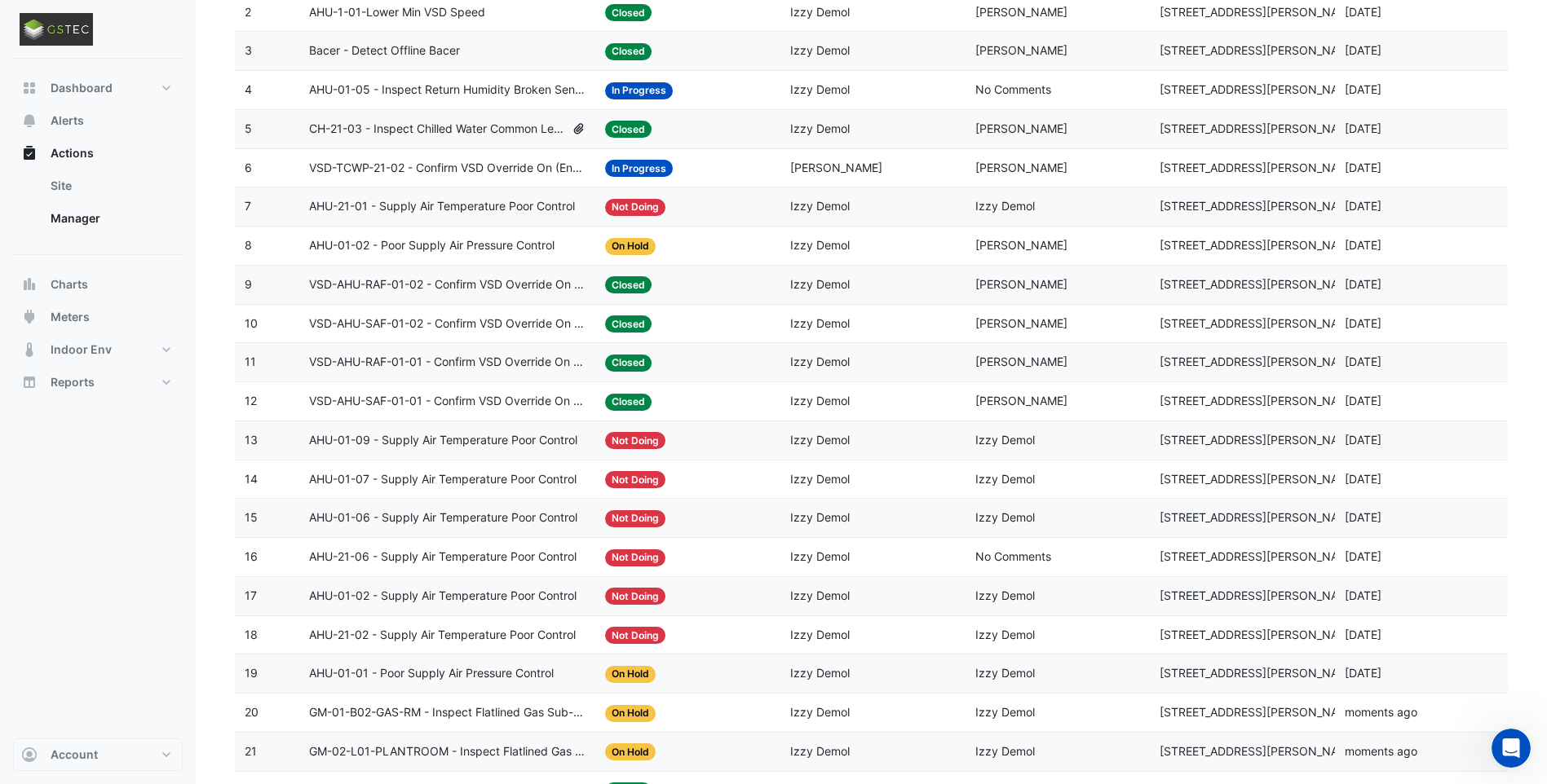
scroll to position [194, 0]
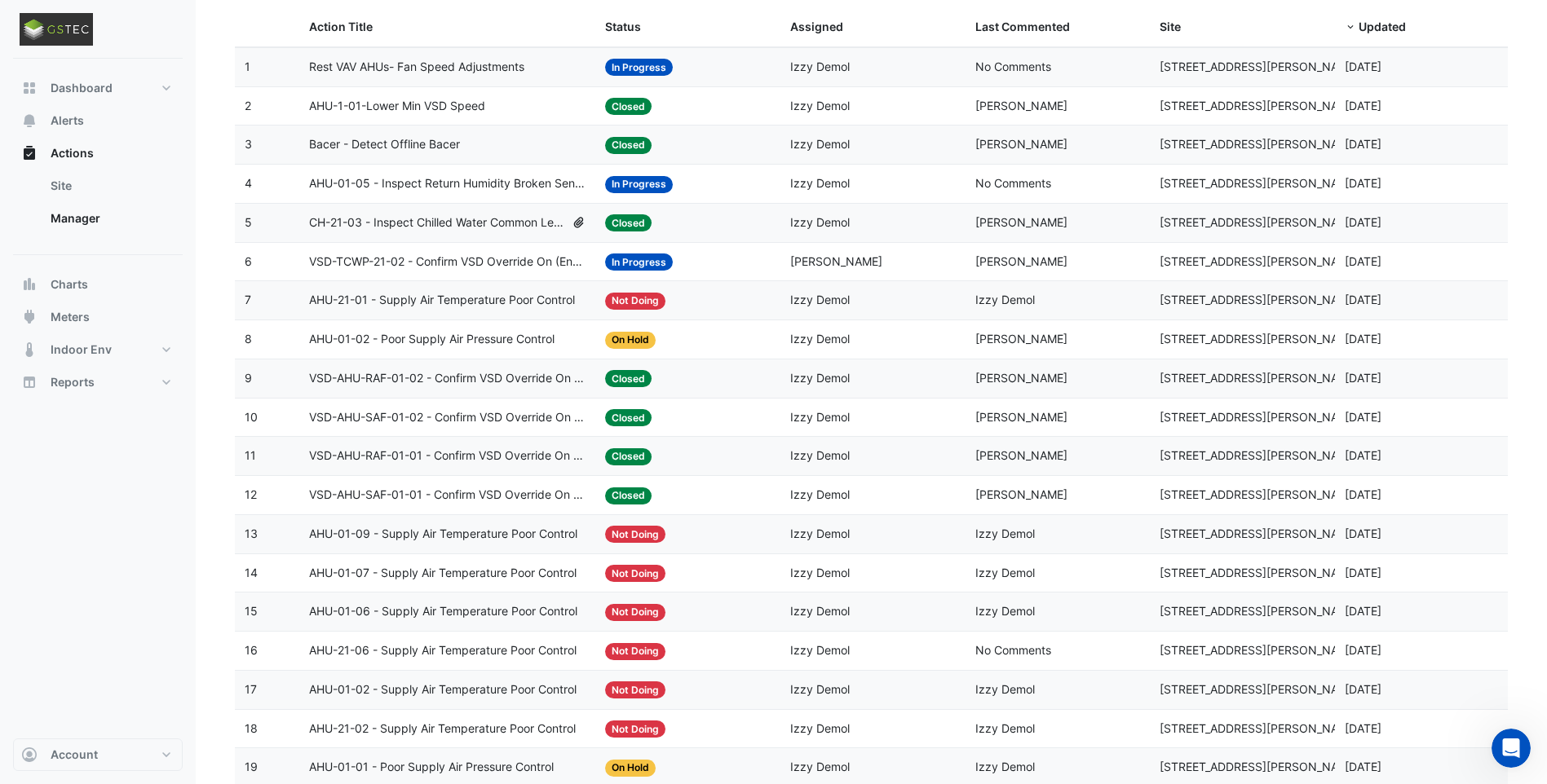
click at [476, 263] on span "VSD-TCWP-21-02 - Confirm VSD Override On (Energy Waste)" at bounding box center [447, 262] width 276 height 19
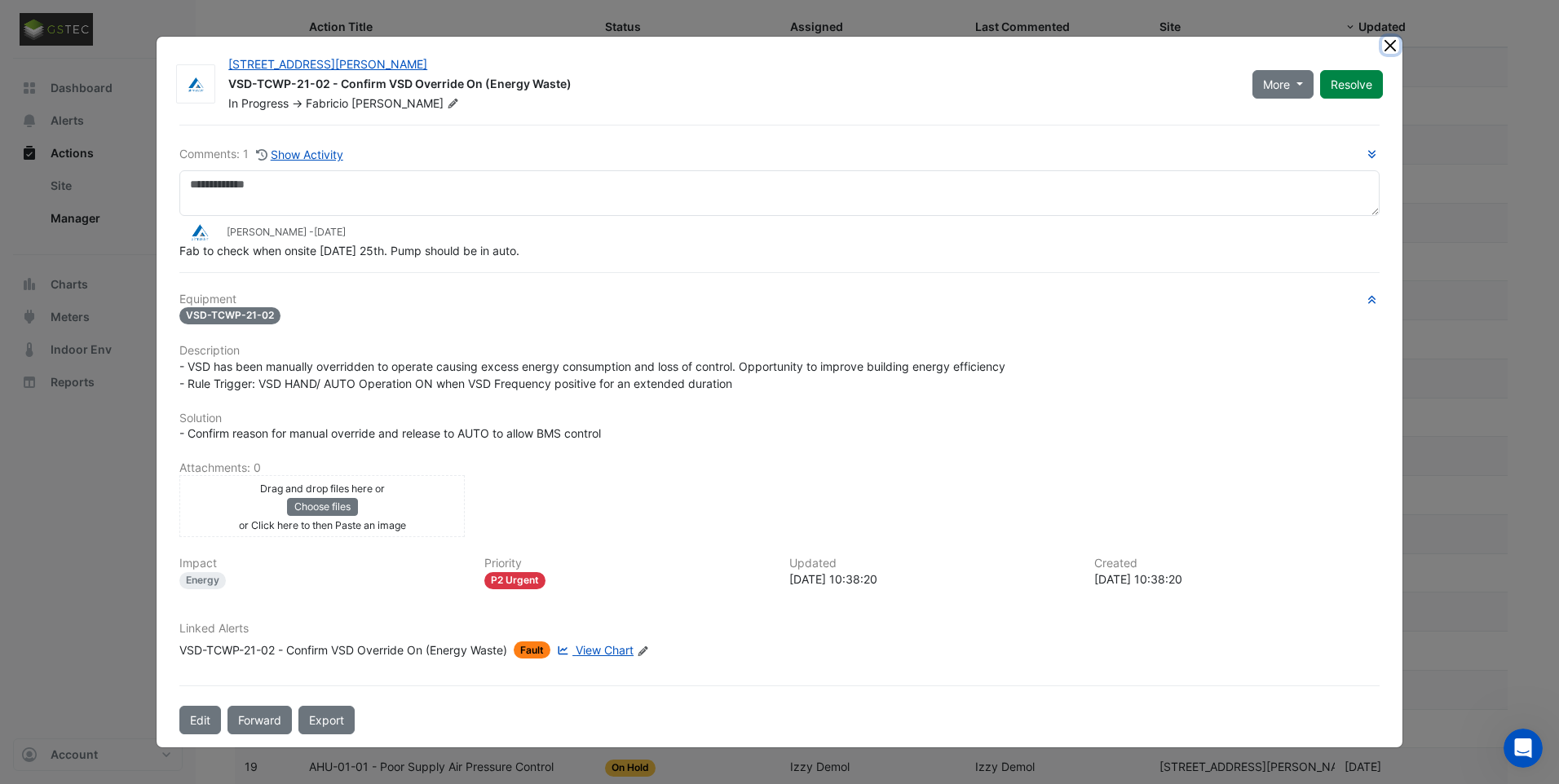
click at [1391, 43] on button "Close" at bounding box center [1391, 45] width 17 height 17
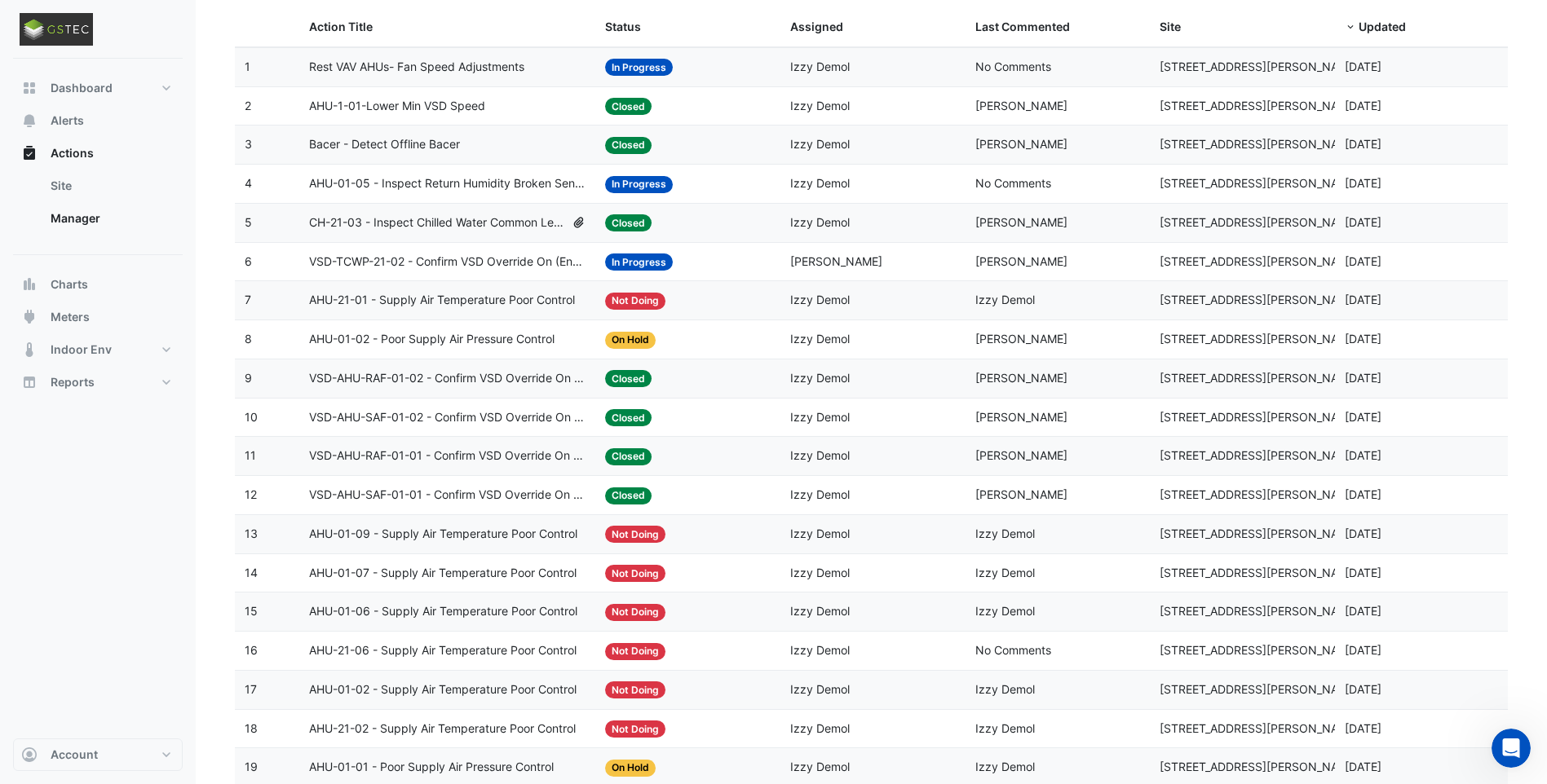
scroll to position [113, 0]
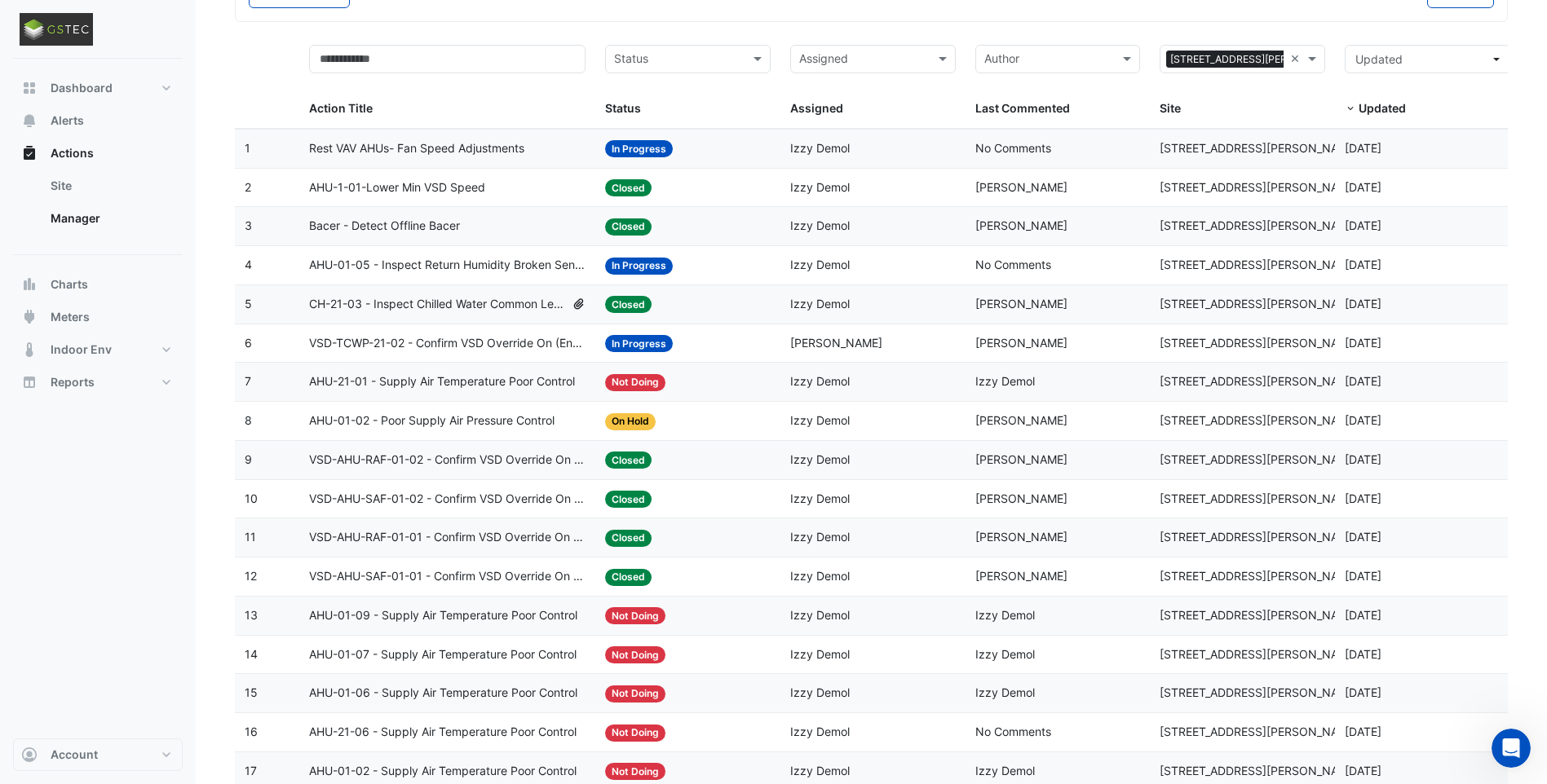
click at [499, 268] on span "AHU-01-05 - Inspect Return Humidity Broken Sensor" at bounding box center [447, 265] width 276 height 19
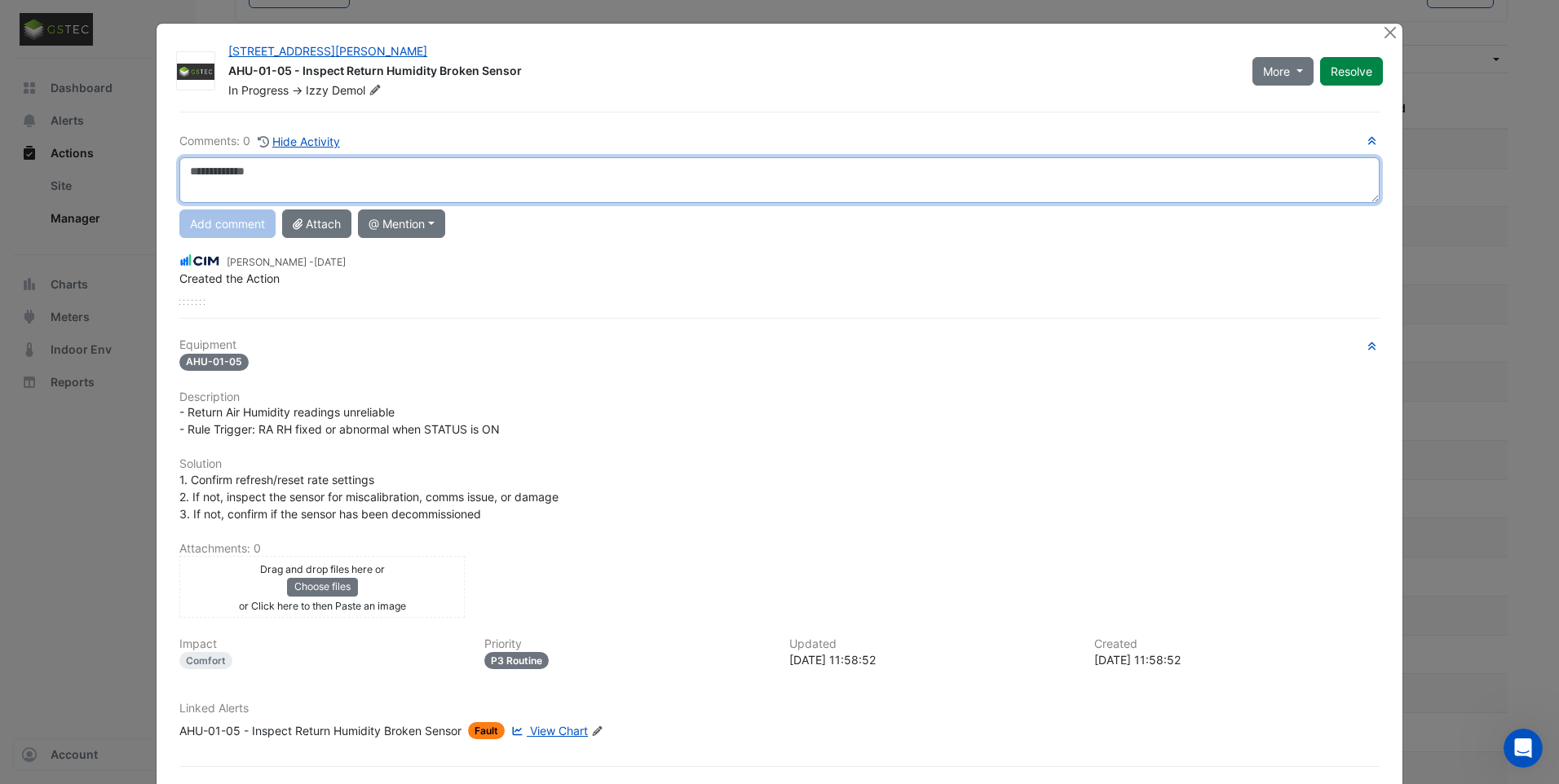
click at [290, 176] on textarea at bounding box center [779, 180] width 1201 height 46
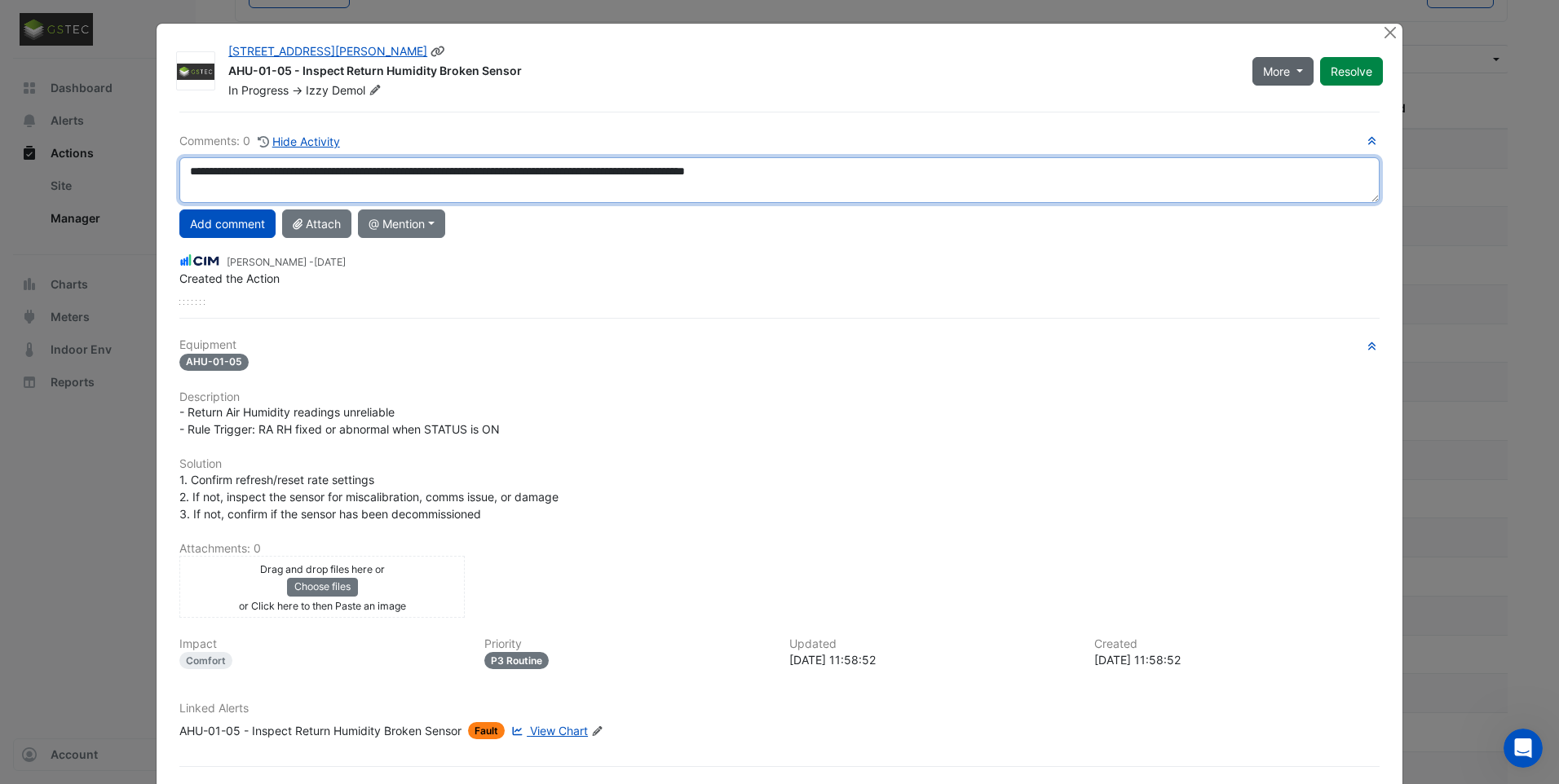
type textarea "**********"
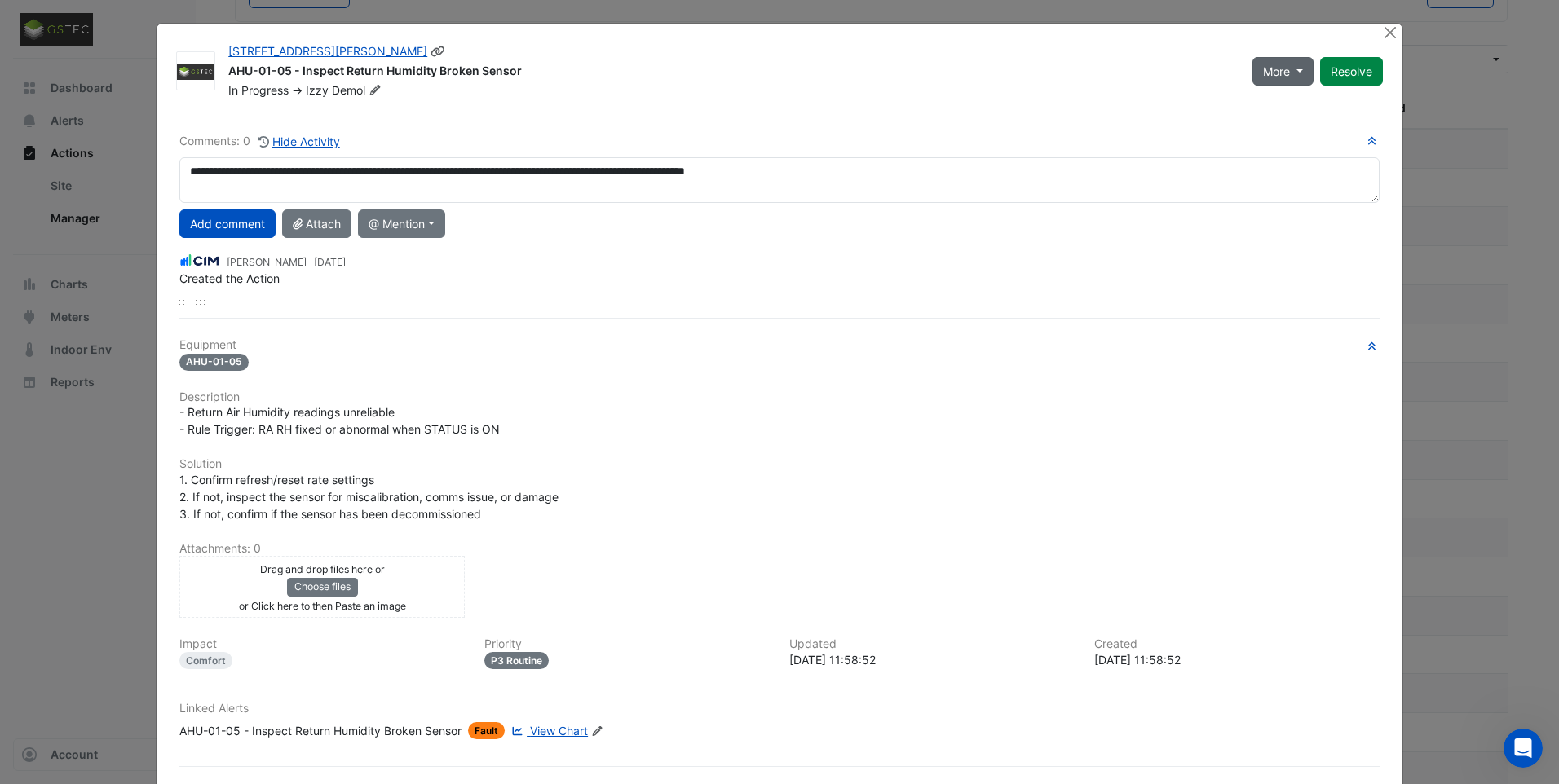
click at [1294, 68] on button "More" at bounding box center [1283, 71] width 61 height 29
click at [1282, 104] on button "On Hold" at bounding box center [1310, 106] width 129 height 23
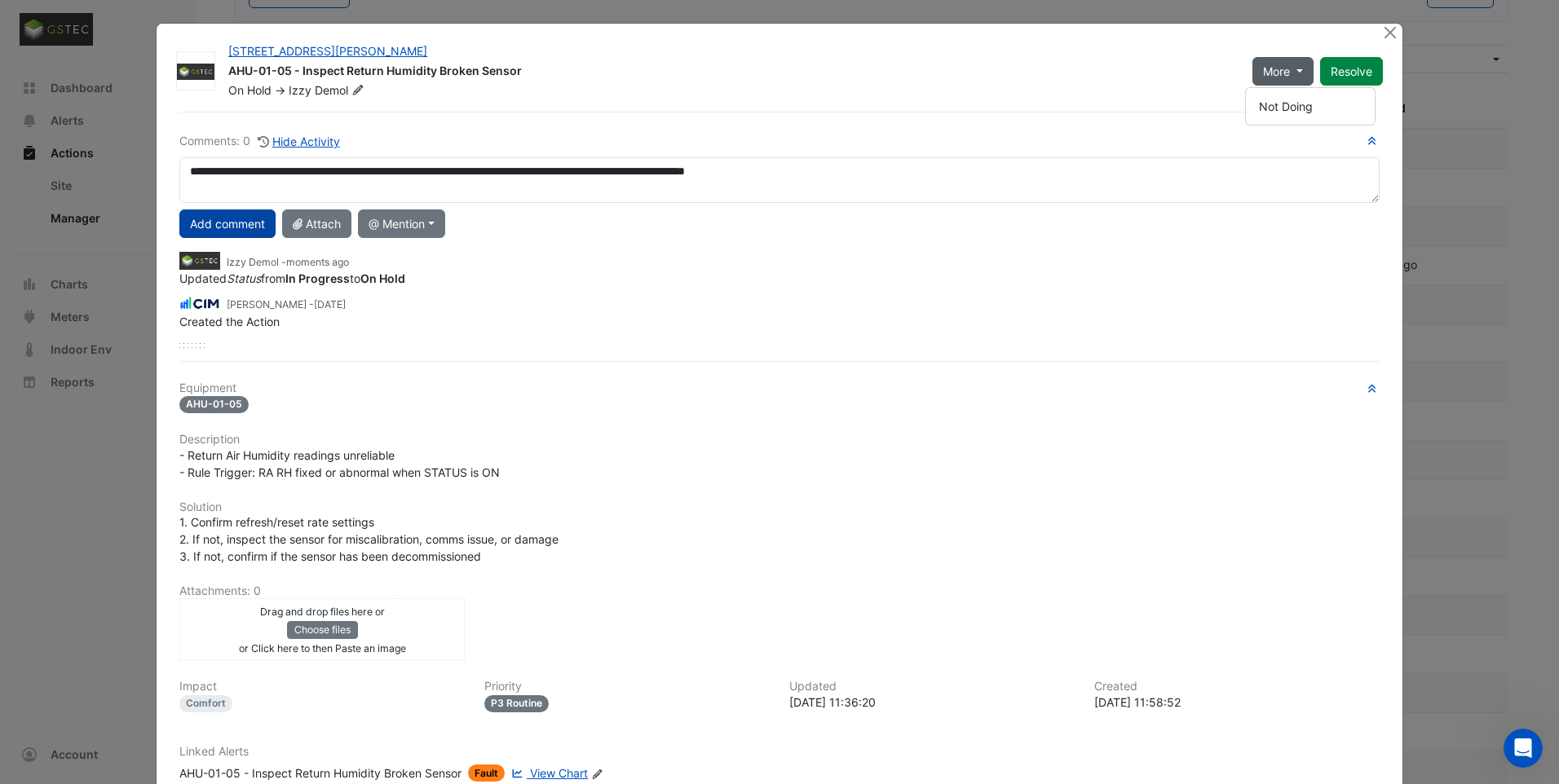
click at [233, 221] on button "Add comment" at bounding box center [227, 224] width 96 height 29
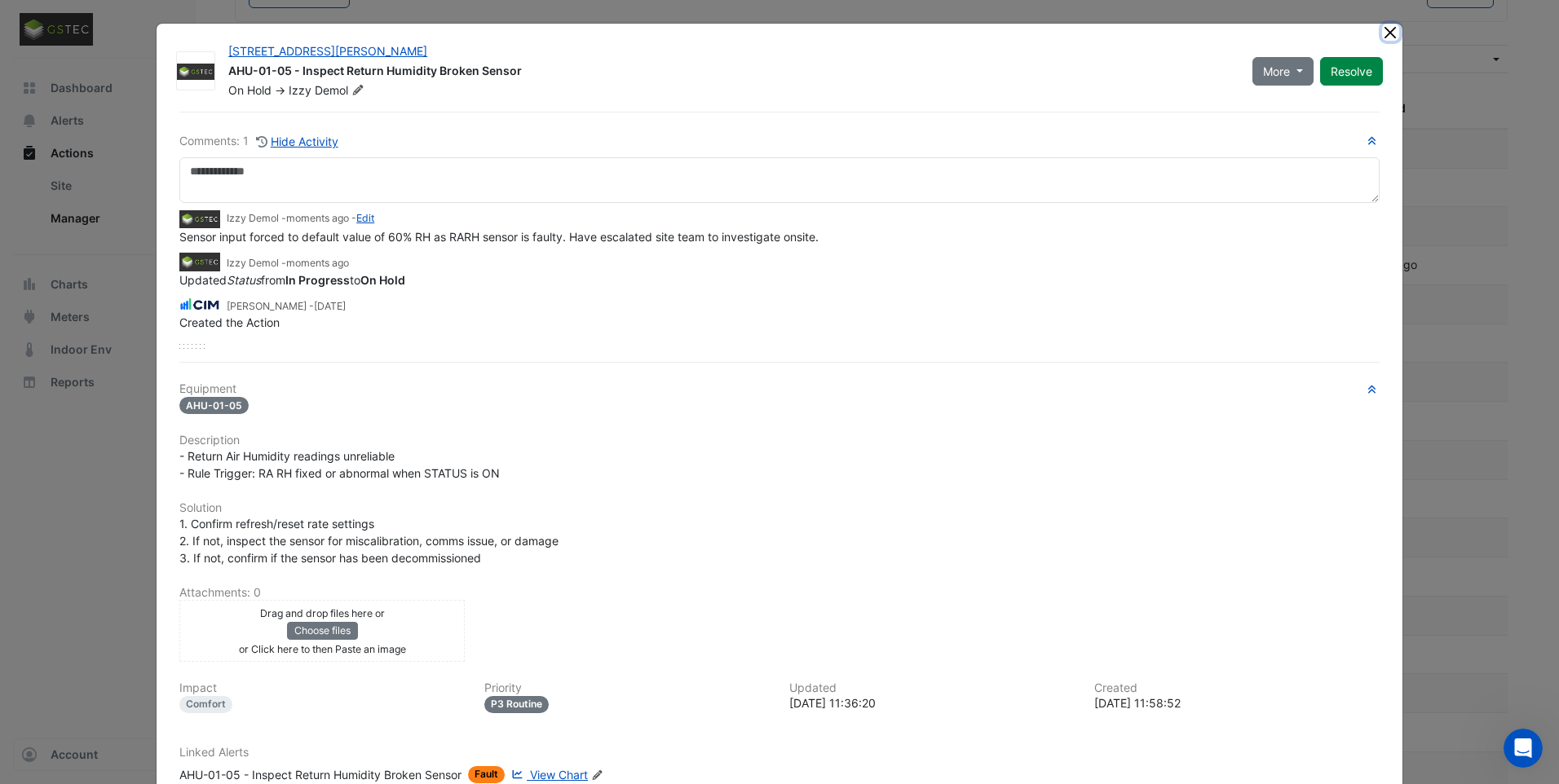
click at [1382, 33] on button "Close" at bounding box center [1391, 32] width 17 height 17
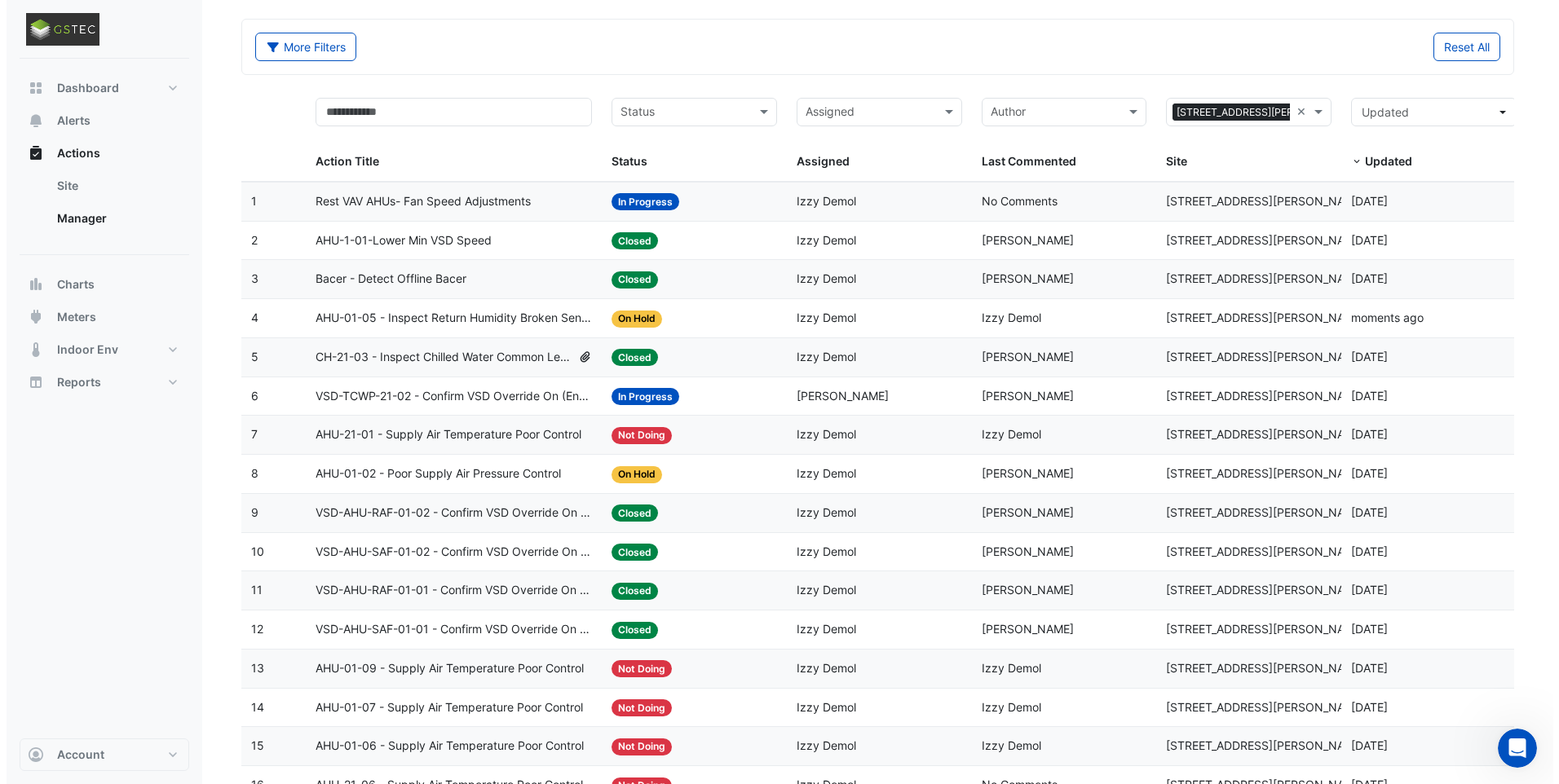
scroll to position [31, 0]
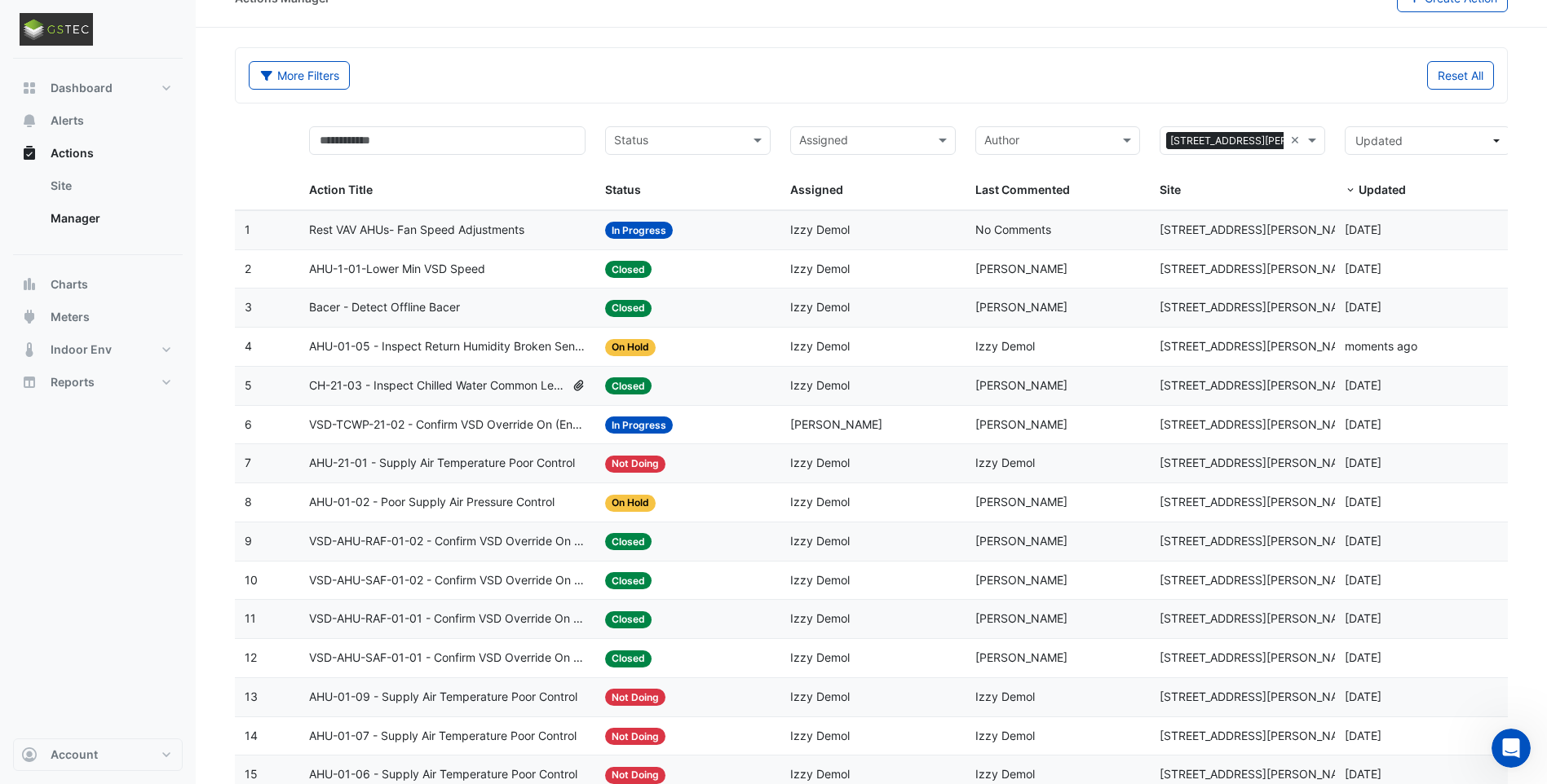
click at [462, 225] on span "Rest VAV AHUs- Fan Speed Adjustments" at bounding box center [416, 230] width 215 height 19
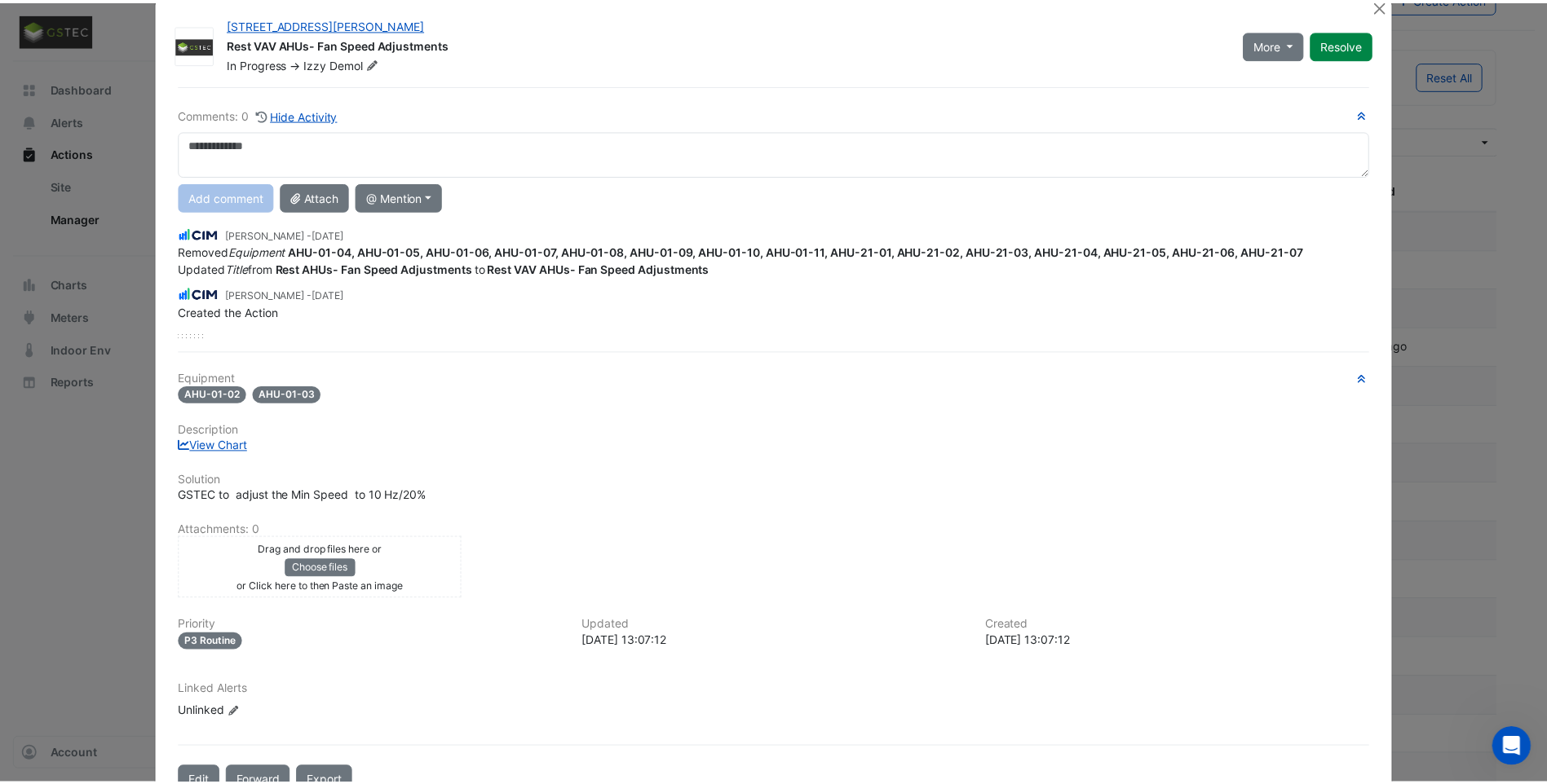
scroll to position [0, 0]
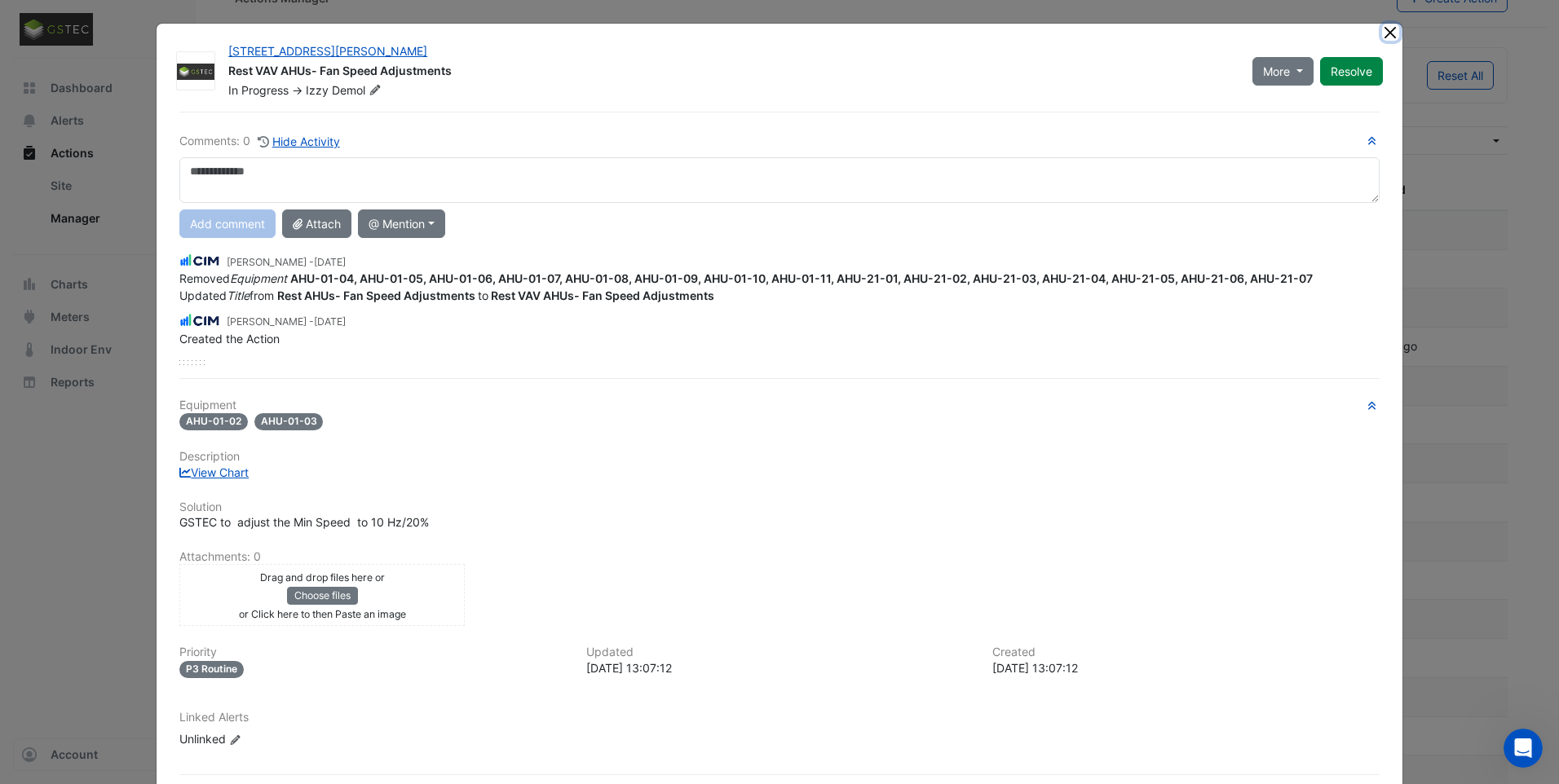
click at [1382, 32] on button "Close" at bounding box center [1391, 32] width 17 height 17
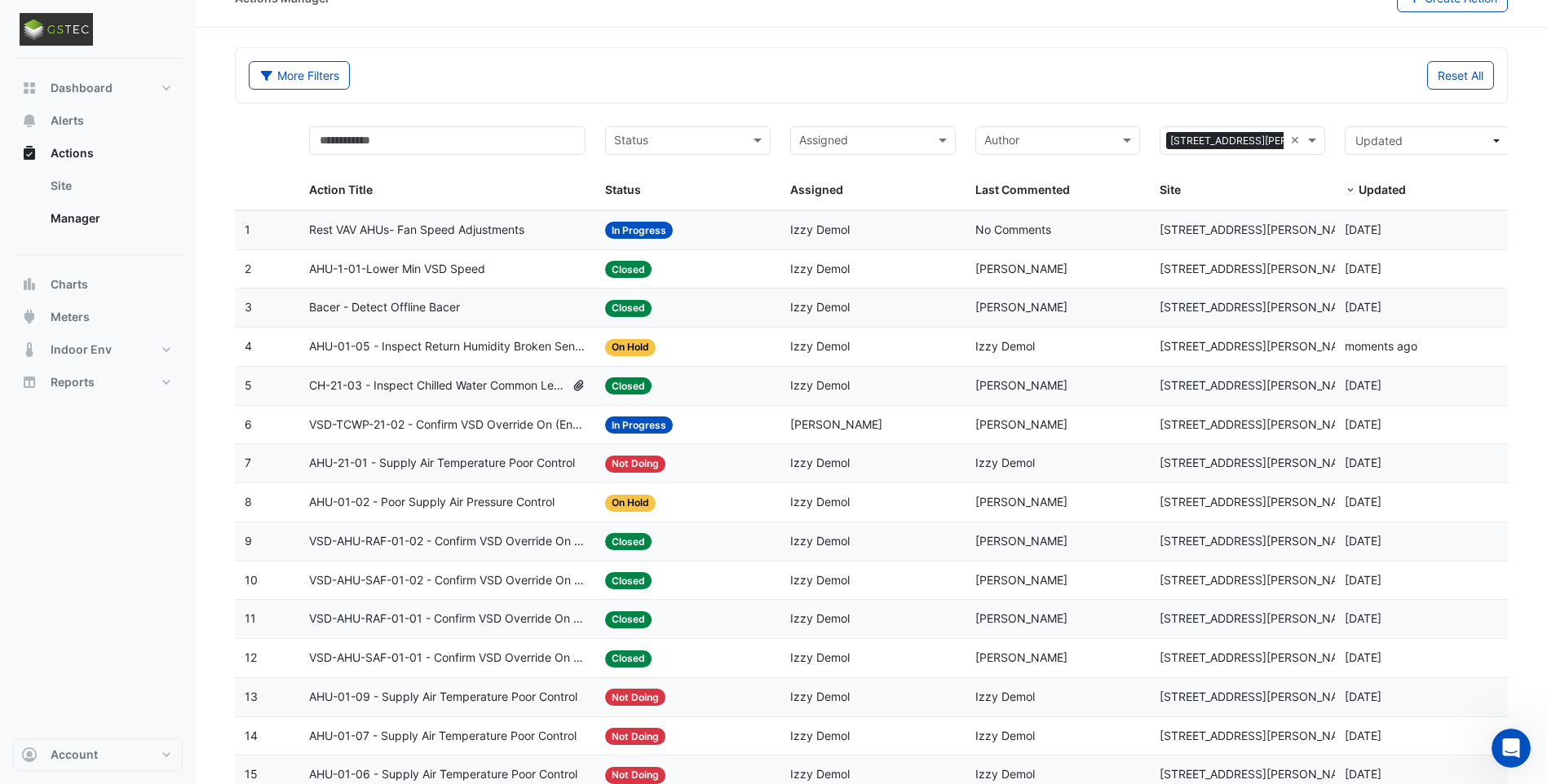
click at [452, 272] on span "AHU-1-01-Lower Min VSD Speed" at bounding box center [397, 269] width 176 height 19
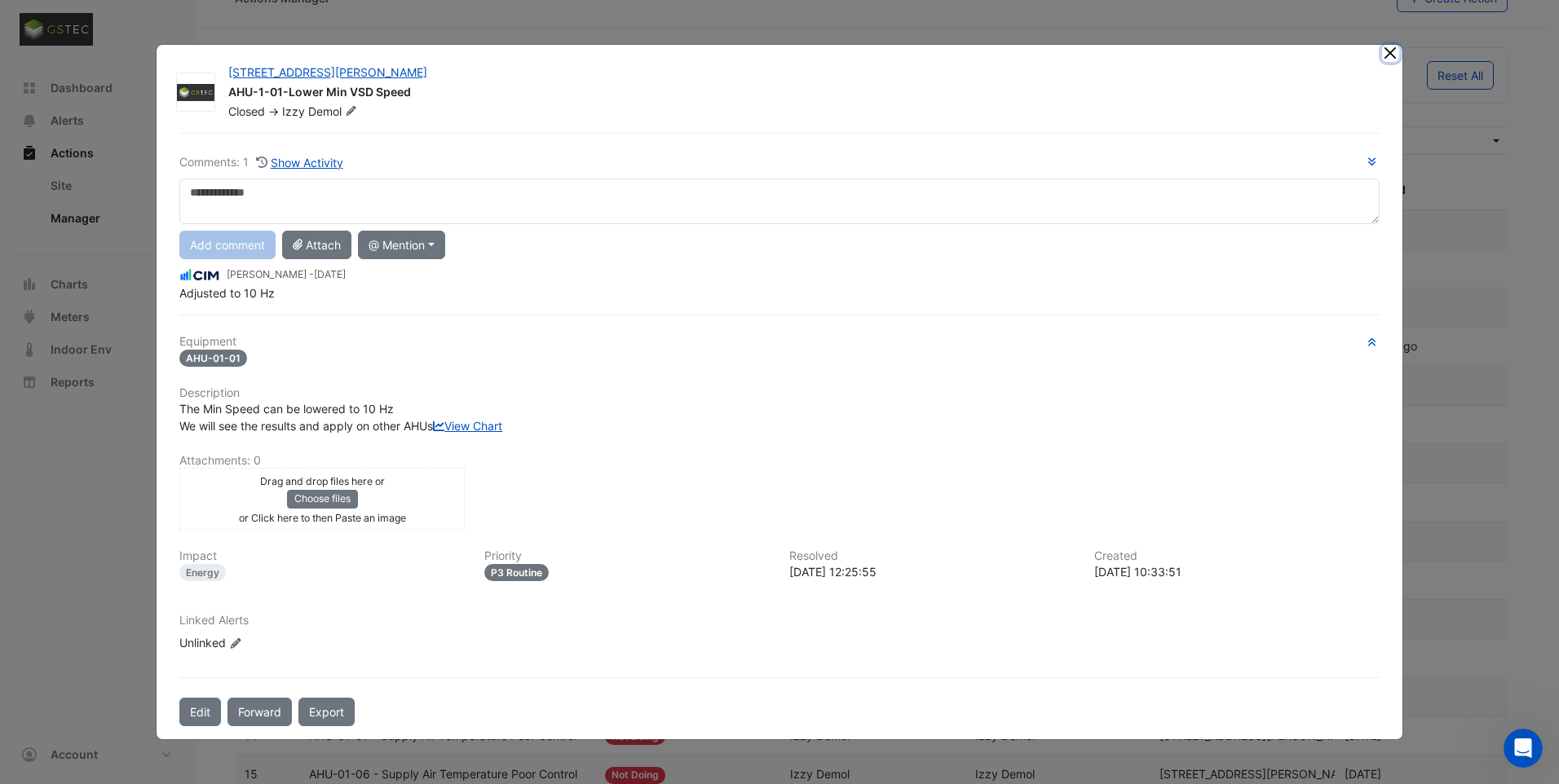
click at [1385, 45] on button "Close" at bounding box center [1391, 53] width 17 height 17
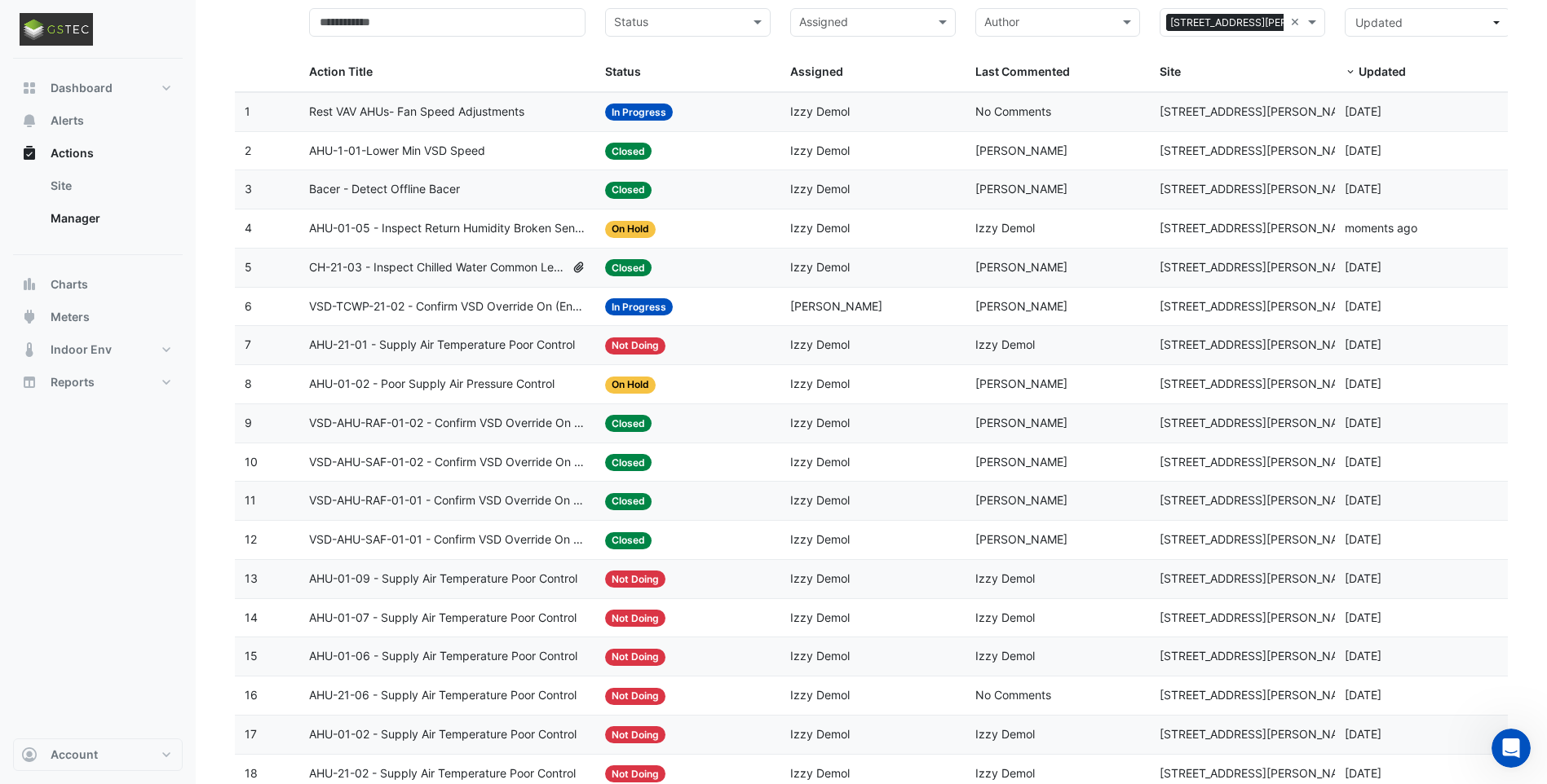
scroll to position [31, 0]
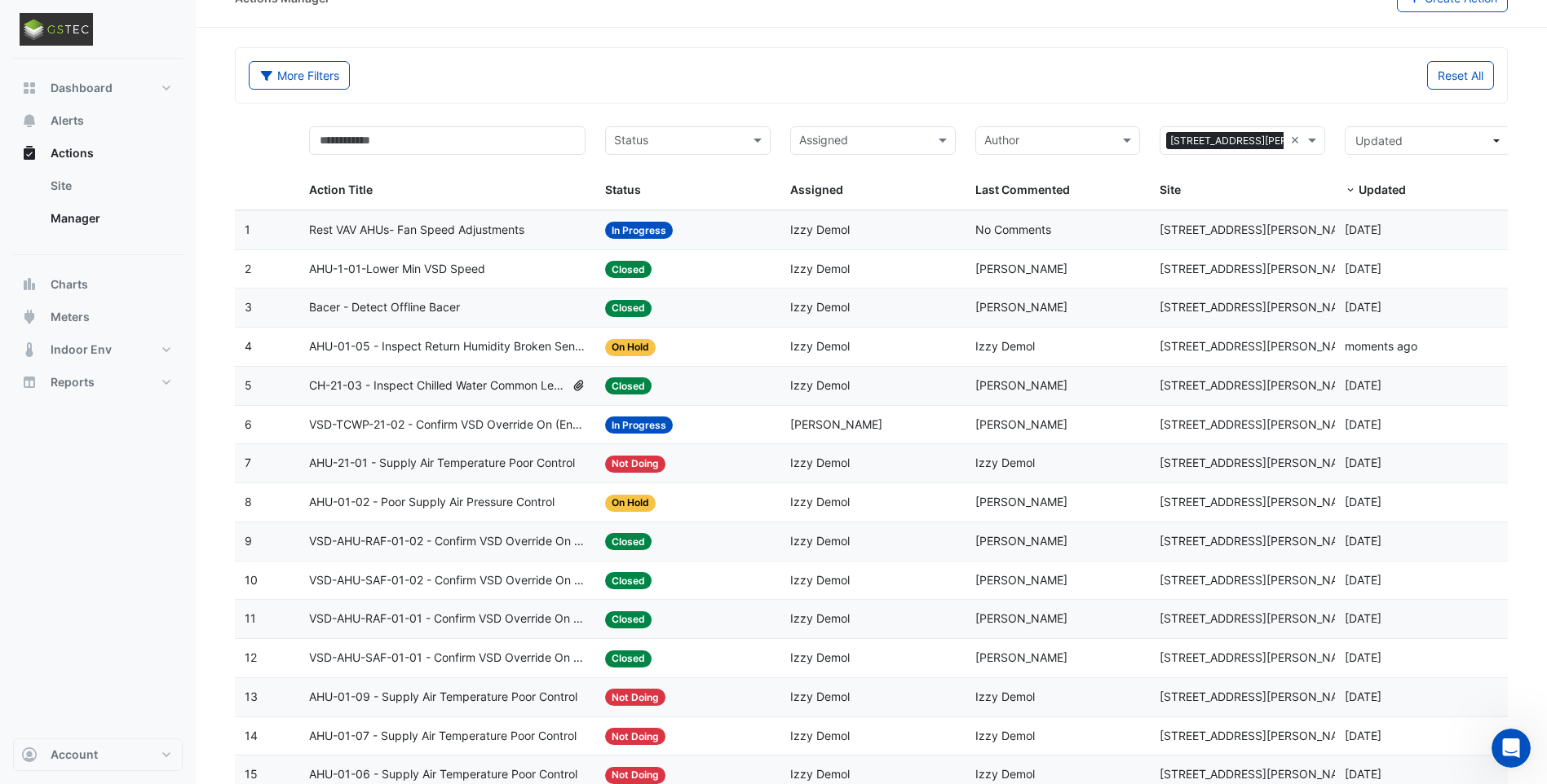
click at [463, 229] on span "Rest VAV AHUs- Fan Speed Adjustments" at bounding box center [416, 230] width 215 height 19
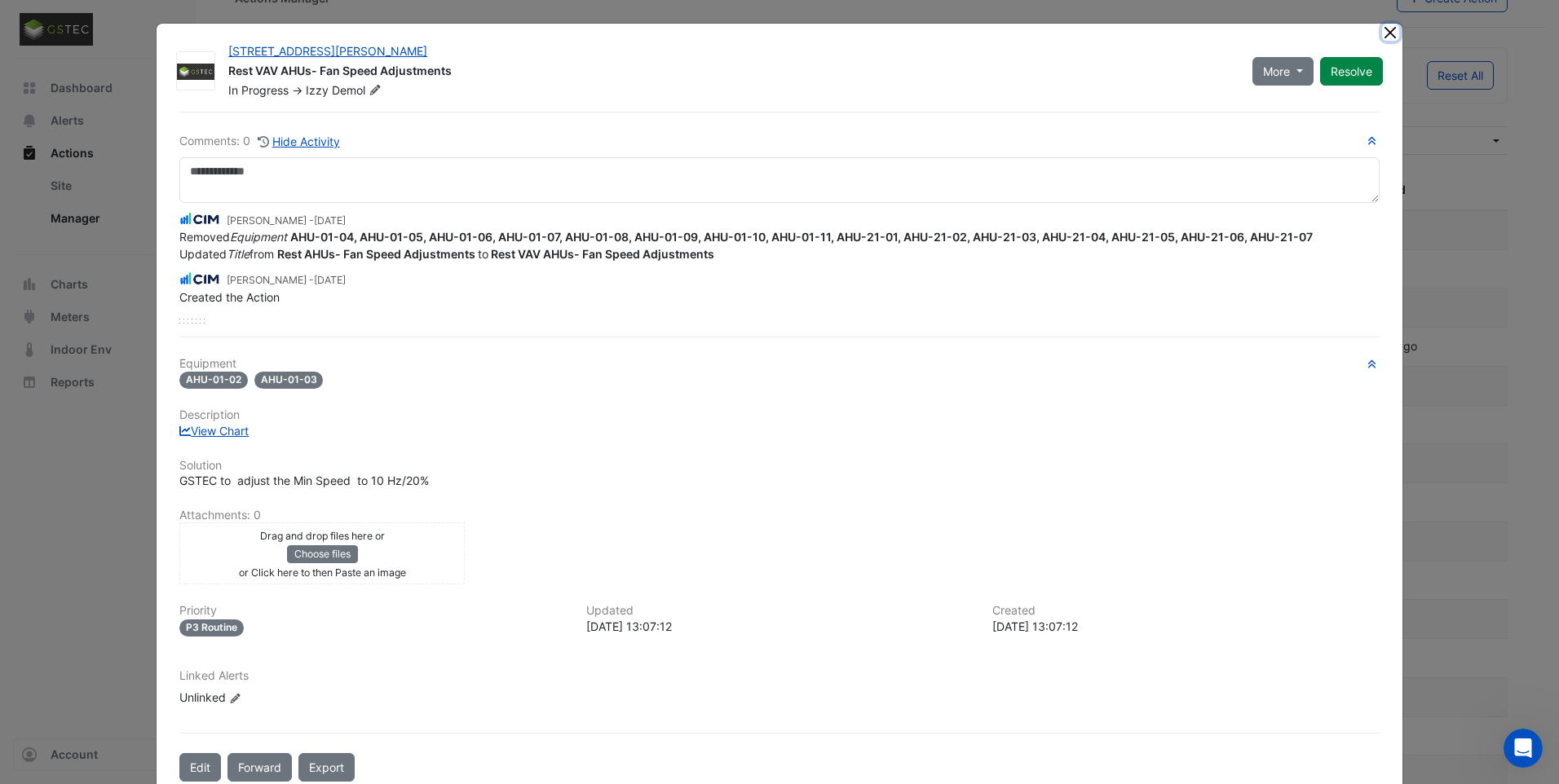
click at [1382, 34] on button "Close" at bounding box center [1391, 32] width 17 height 17
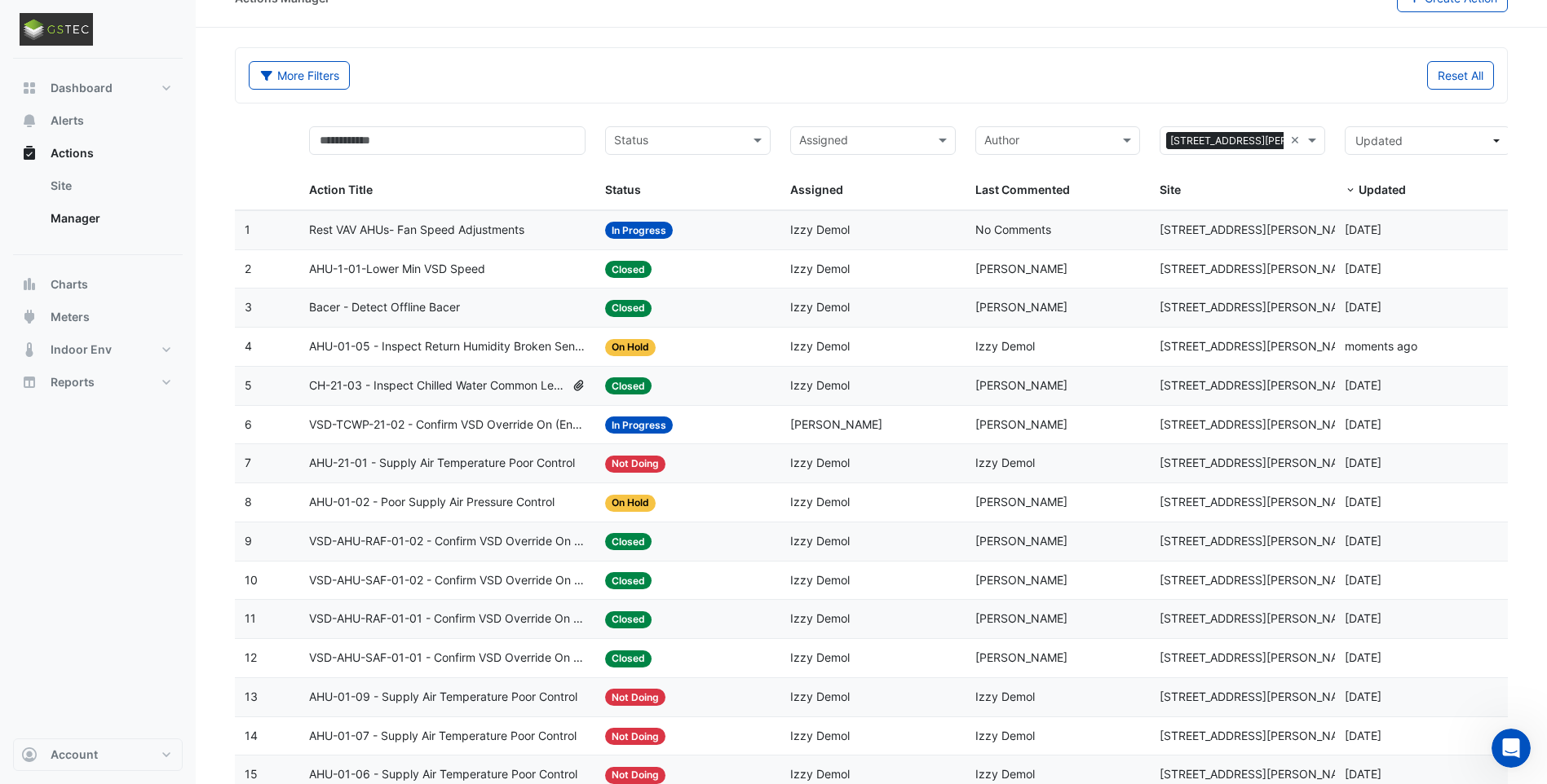
click at [444, 268] on span "AHU-1-01-Lower Min VSD Speed" at bounding box center [397, 269] width 176 height 19
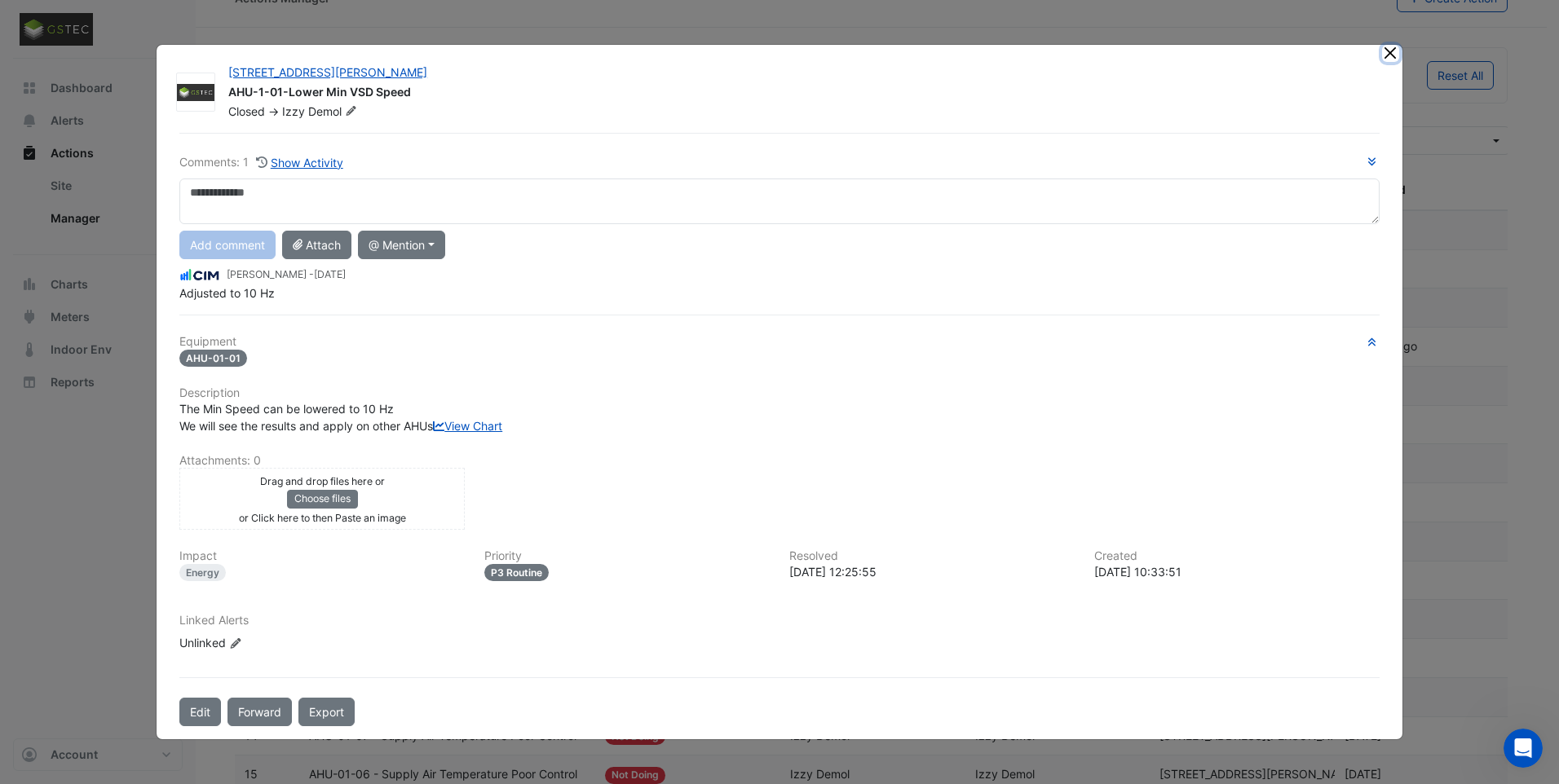
click at [1384, 45] on button "Close" at bounding box center [1391, 53] width 17 height 17
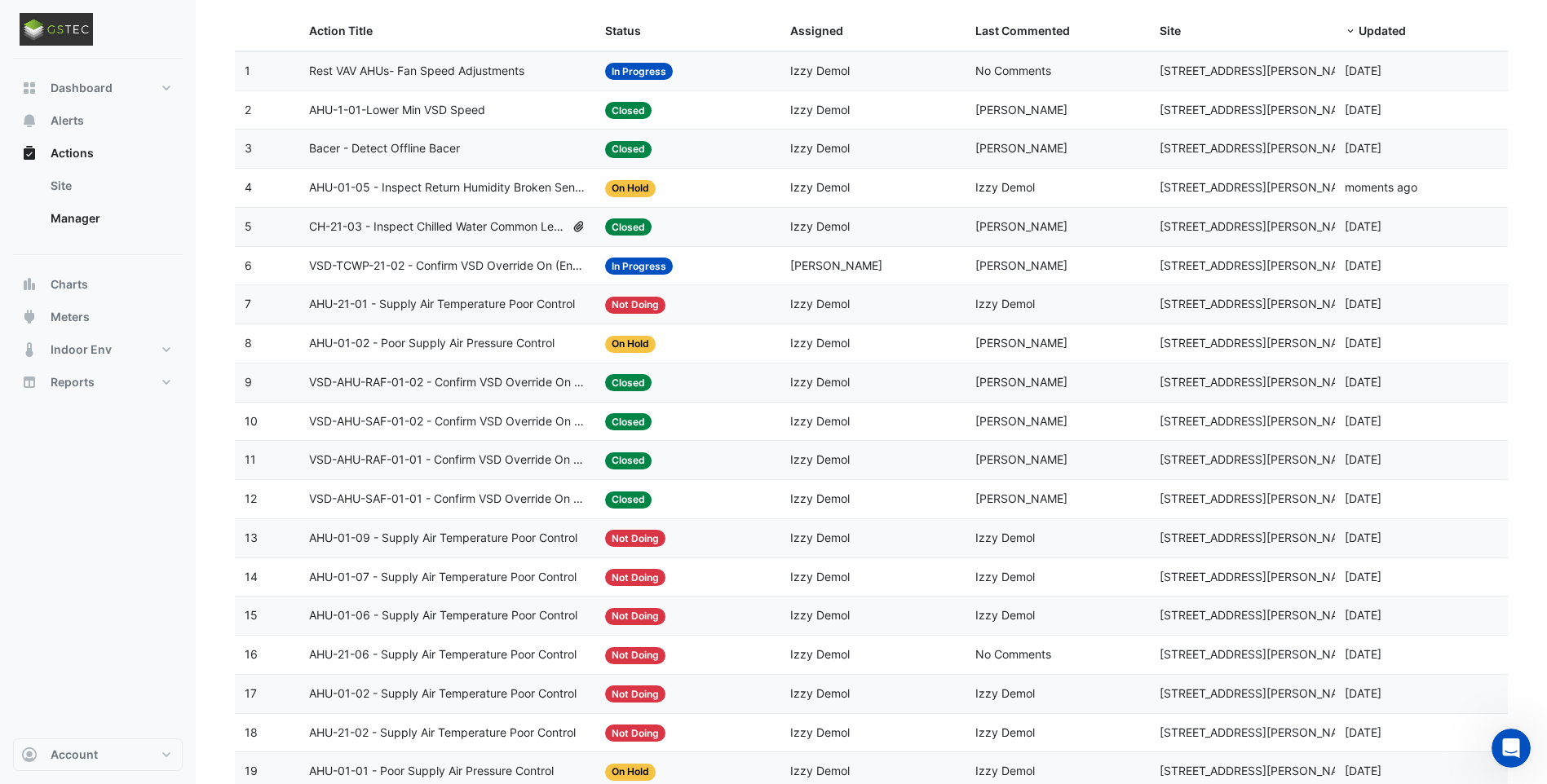
scroll to position [194, 0]
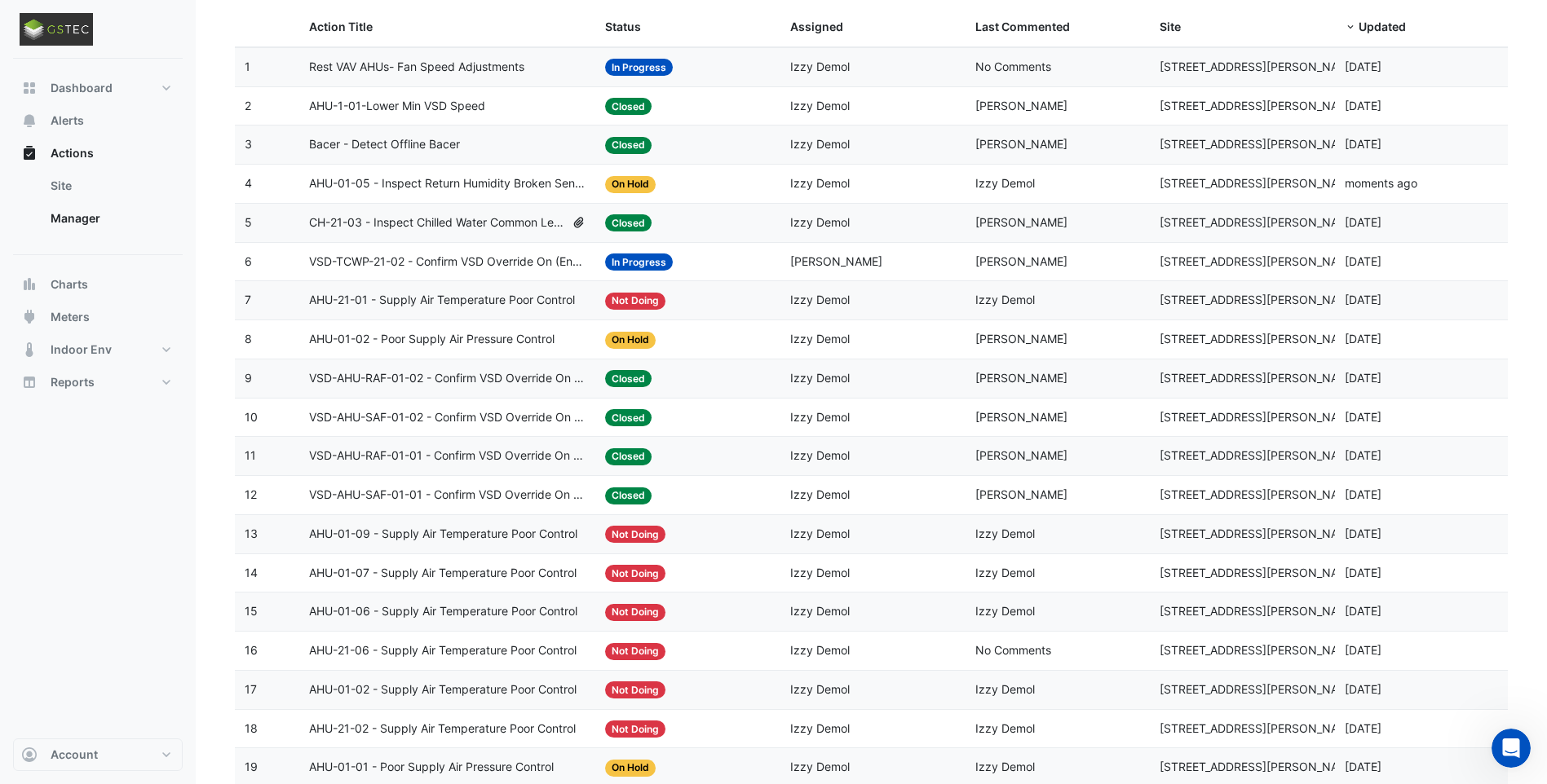
click at [480, 336] on span "AHU-01-02 - Poor Supply Air Pressure Control" at bounding box center [431, 339] width 246 height 19
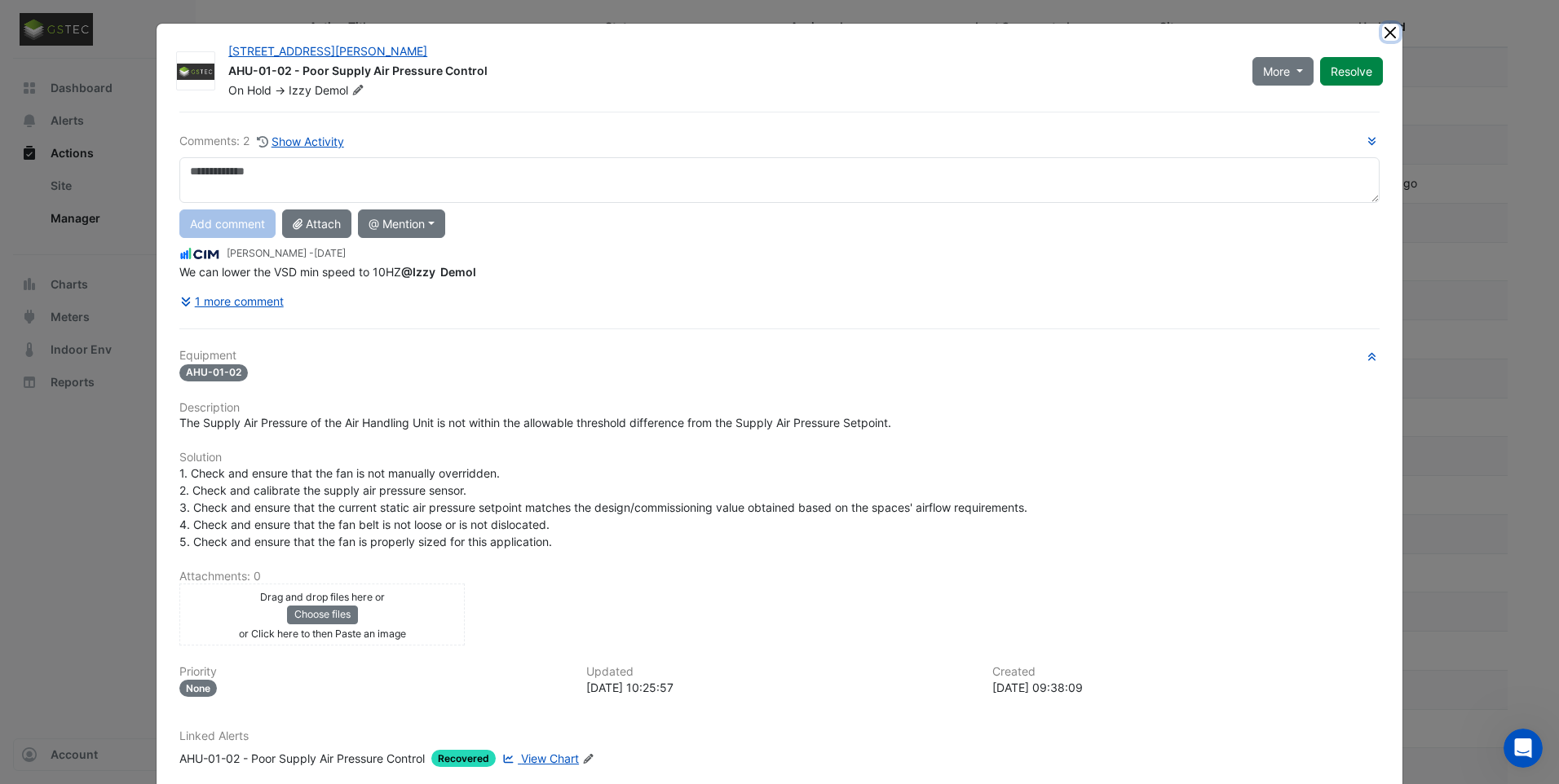
click at [1384, 30] on button "Close" at bounding box center [1391, 32] width 17 height 17
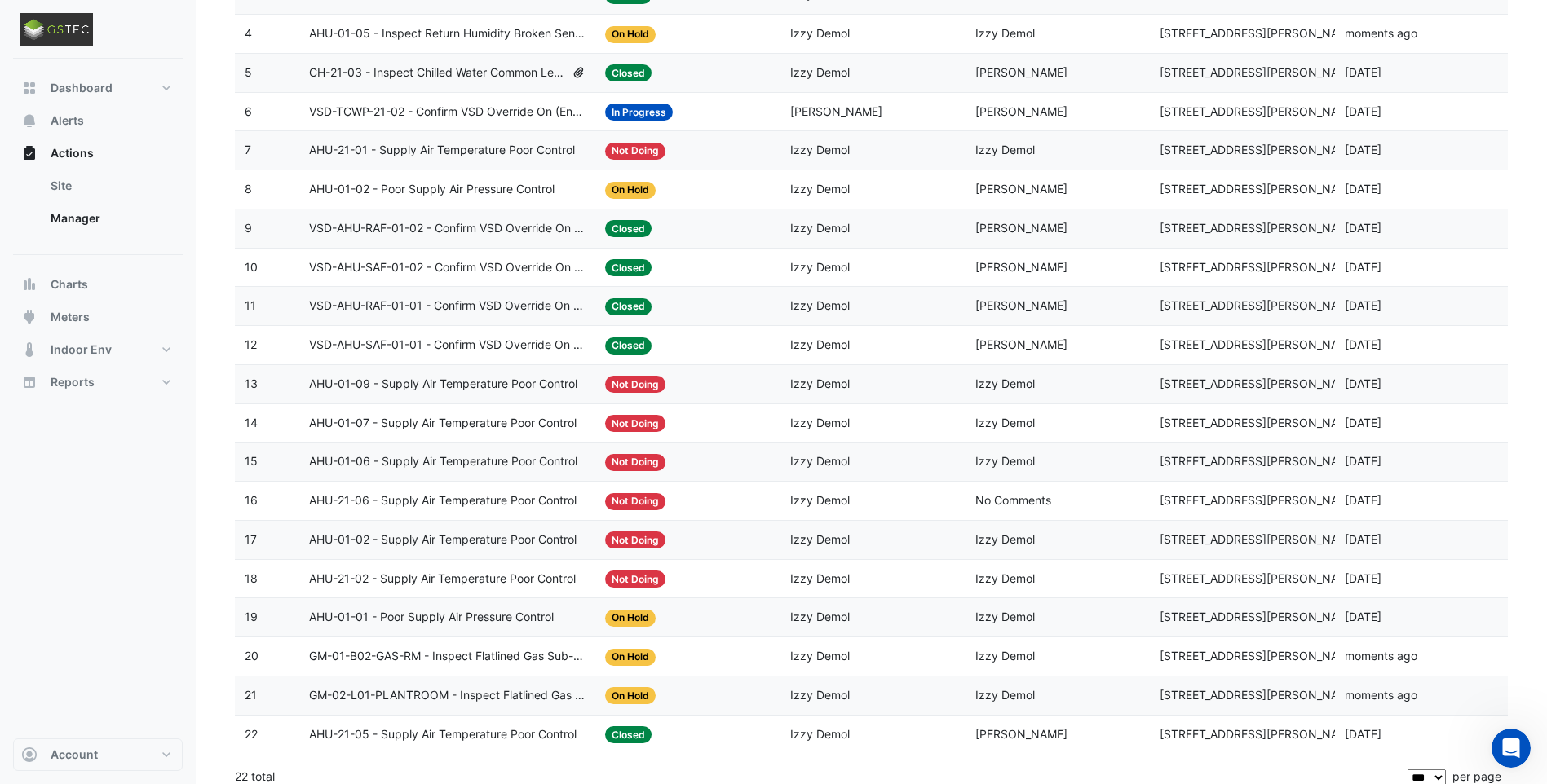
scroll to position [357, 0]
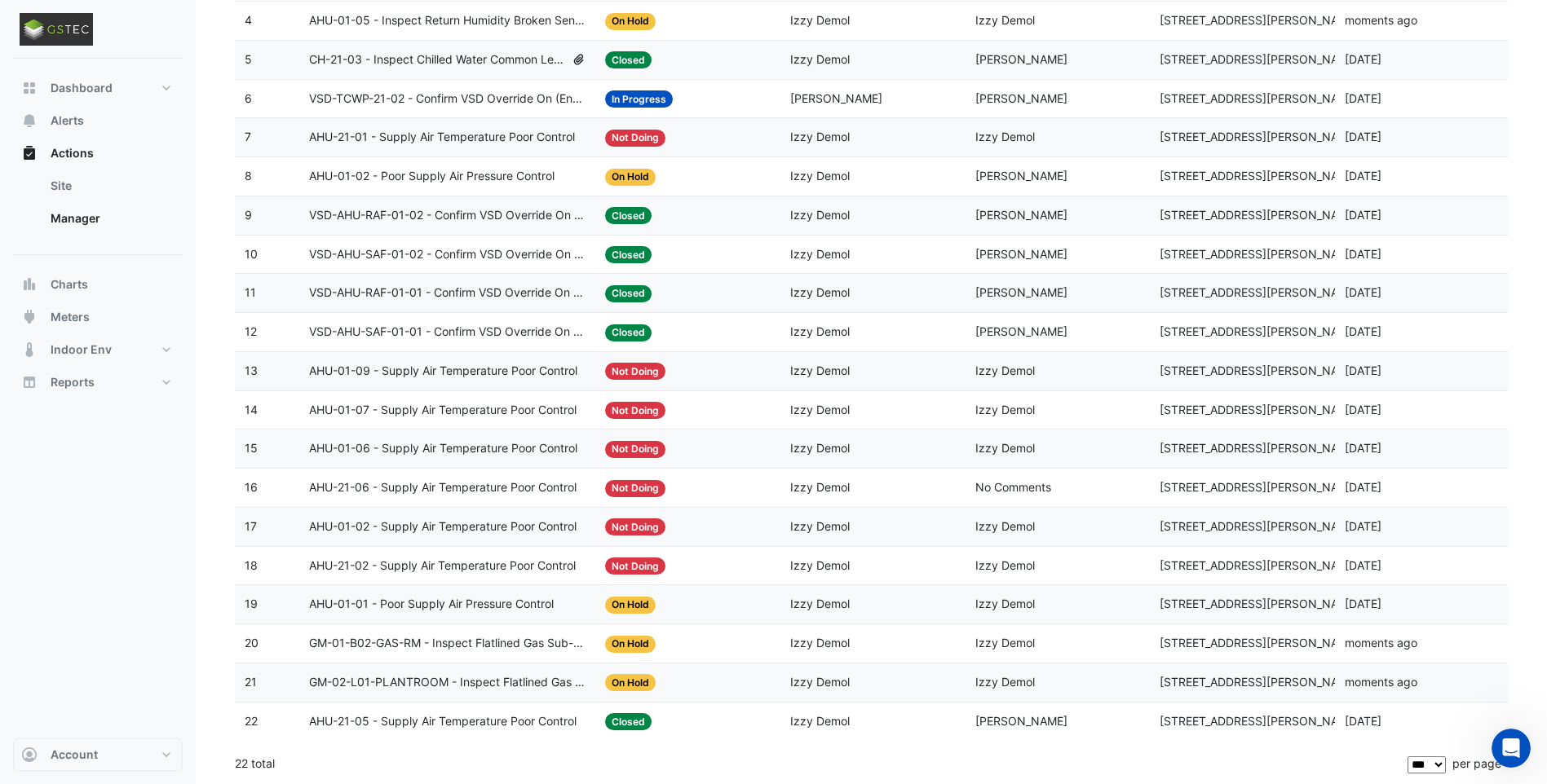
click at [489, 606] on span "AHU-01-01 - Poor Supply Air Pressure Control" at bounding box center [431, 604] width 245 height 19
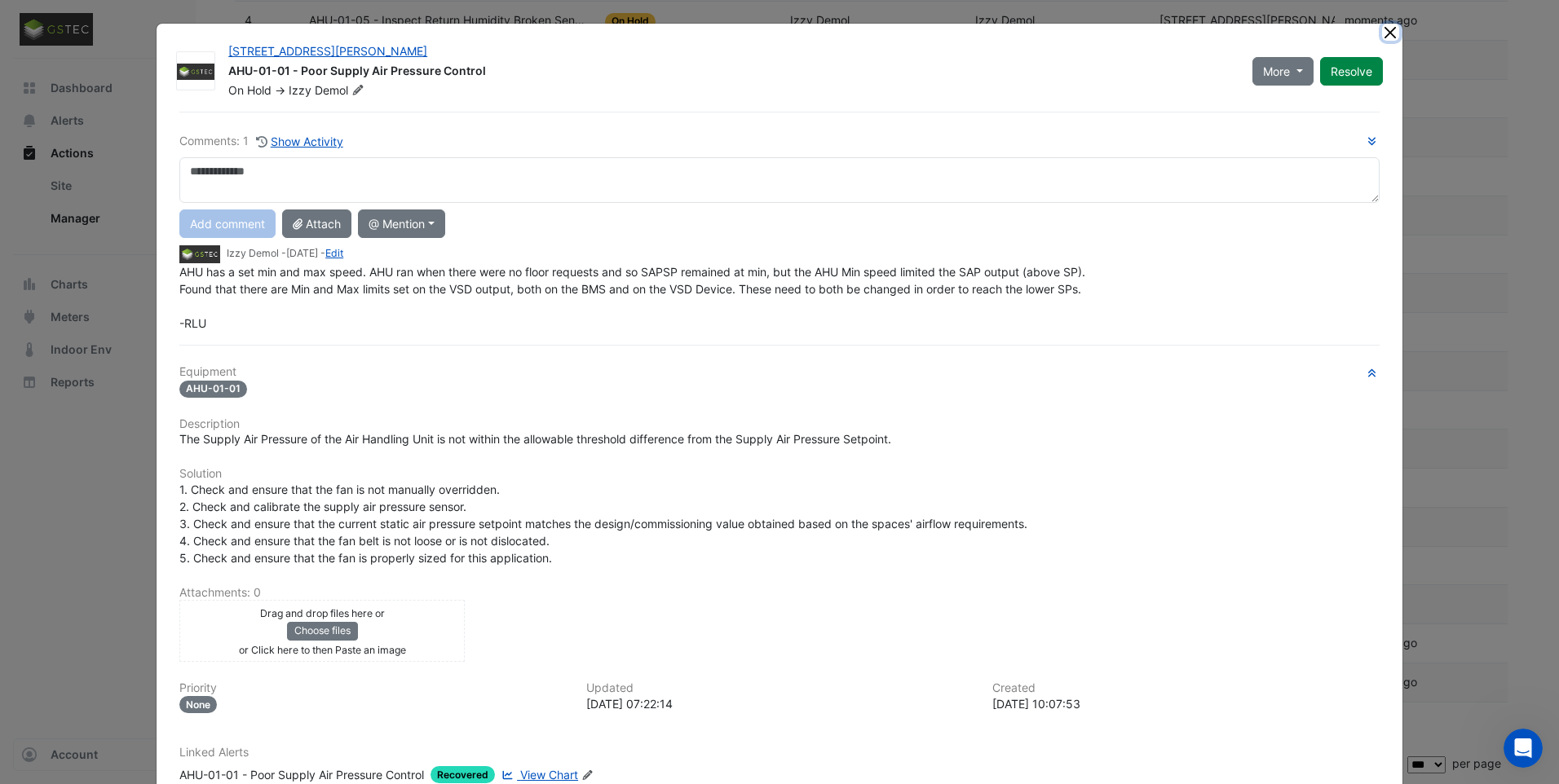
click at [1392, 32] on button "Close" at bounding box center [1391, 32] width 17 height 17
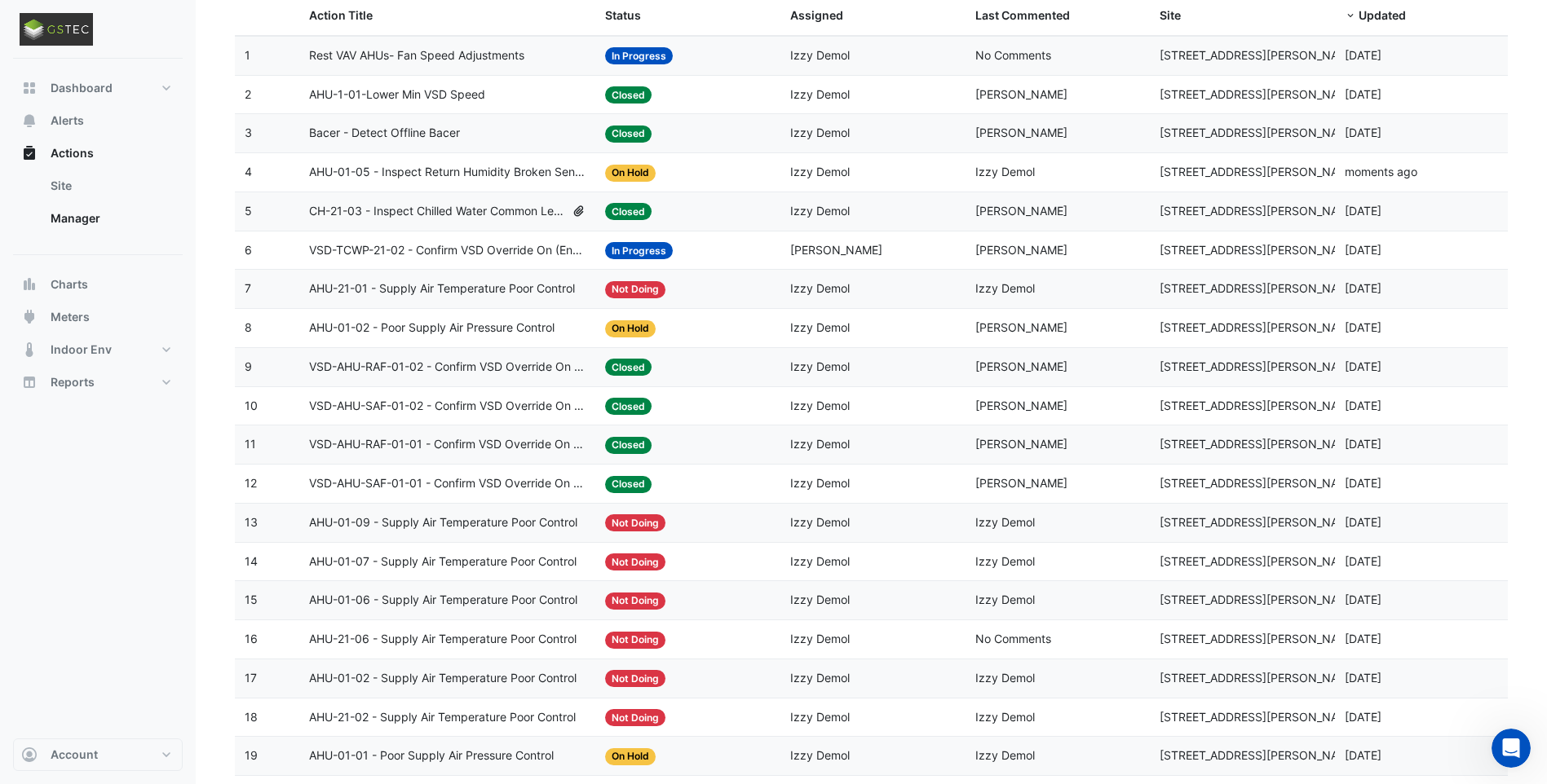
scroll to position [0, 0]
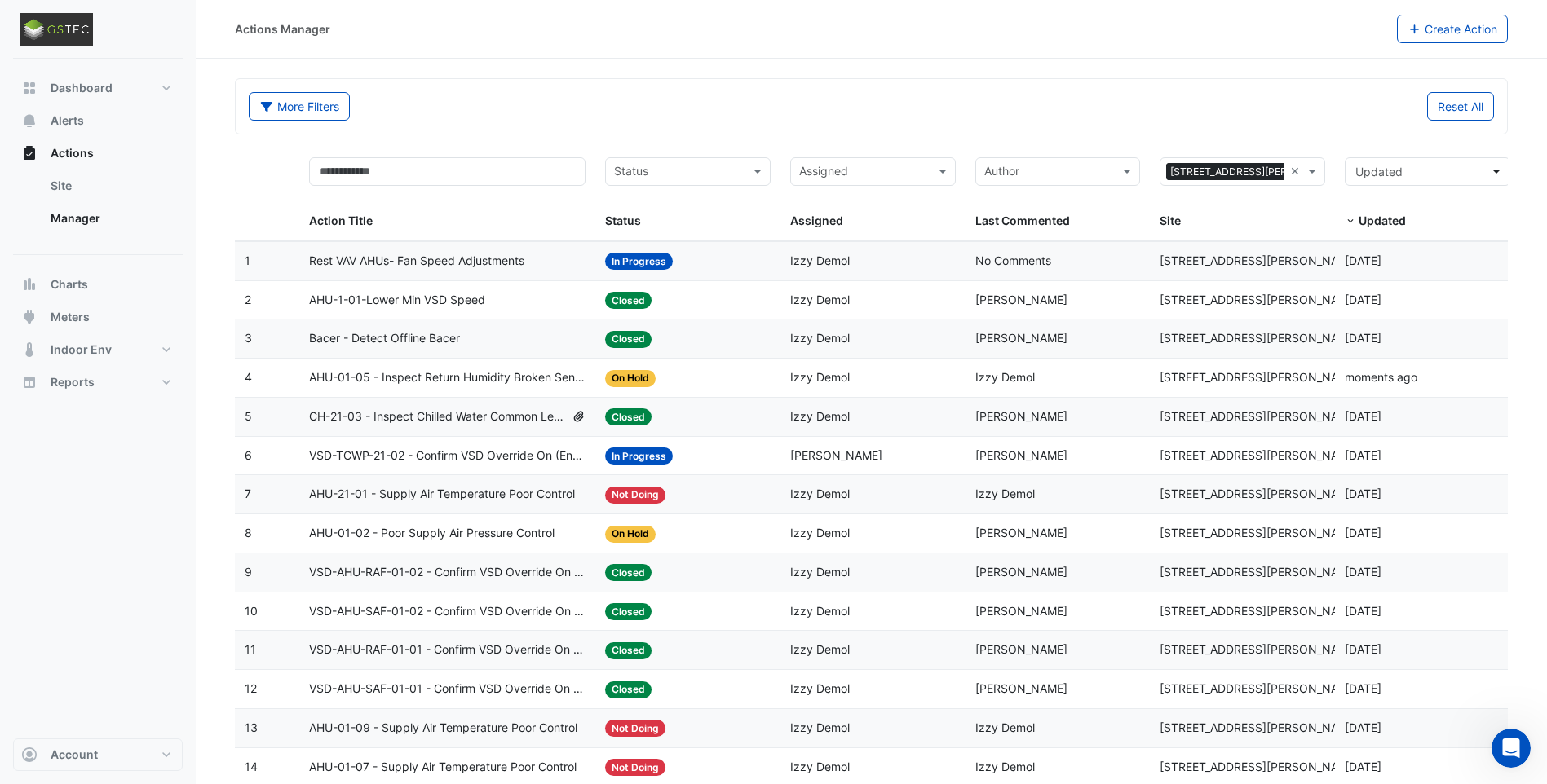
click at [488, 260] on span "Rest VAV AHUs- Fan Speed Adjustments" at bounding box center [416, 261] width 215 height 19
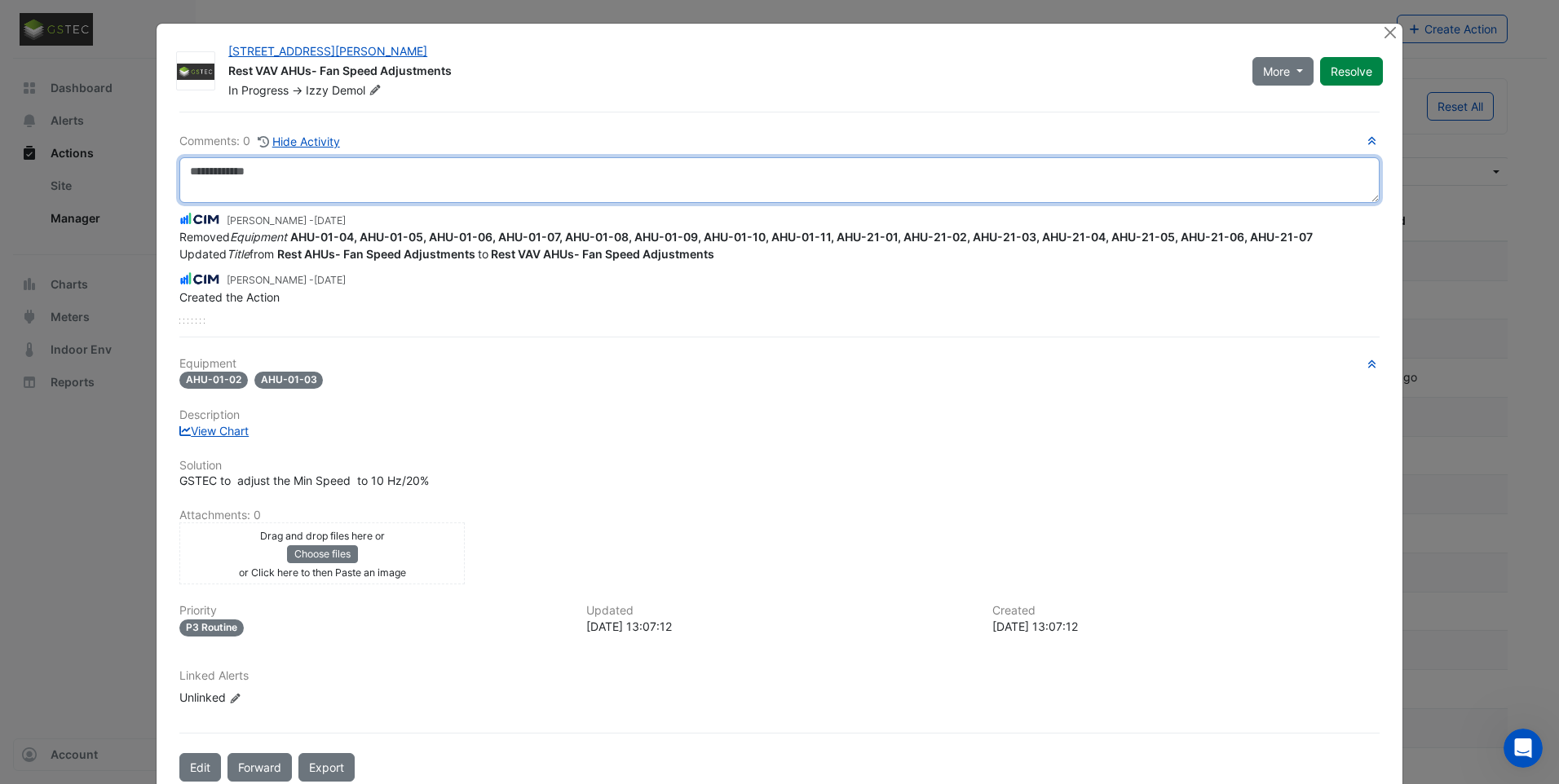
click at [455, 167] on textarea at bounding box center [779, 180] width 1201 height 46
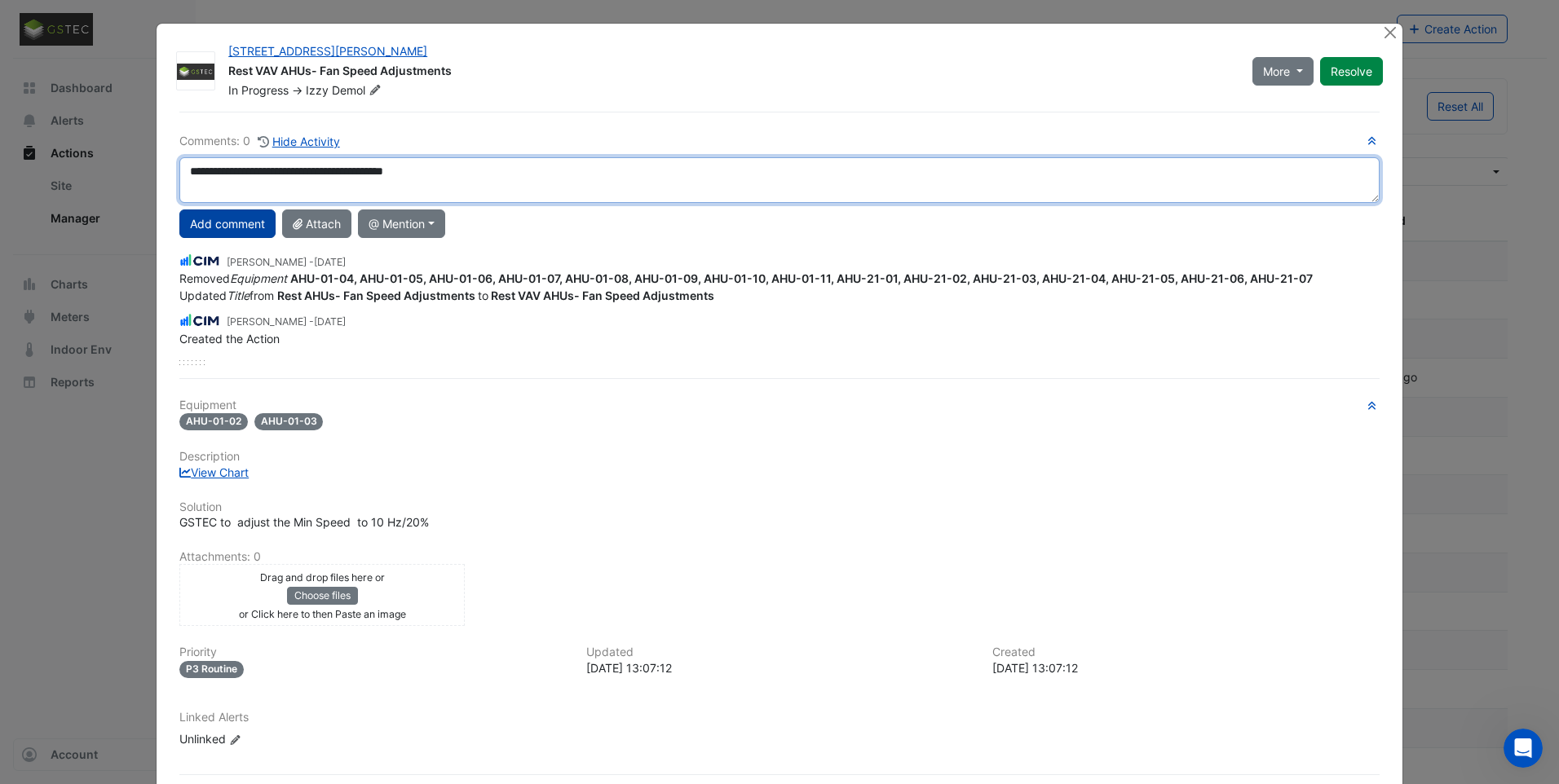
type textarea "**********"
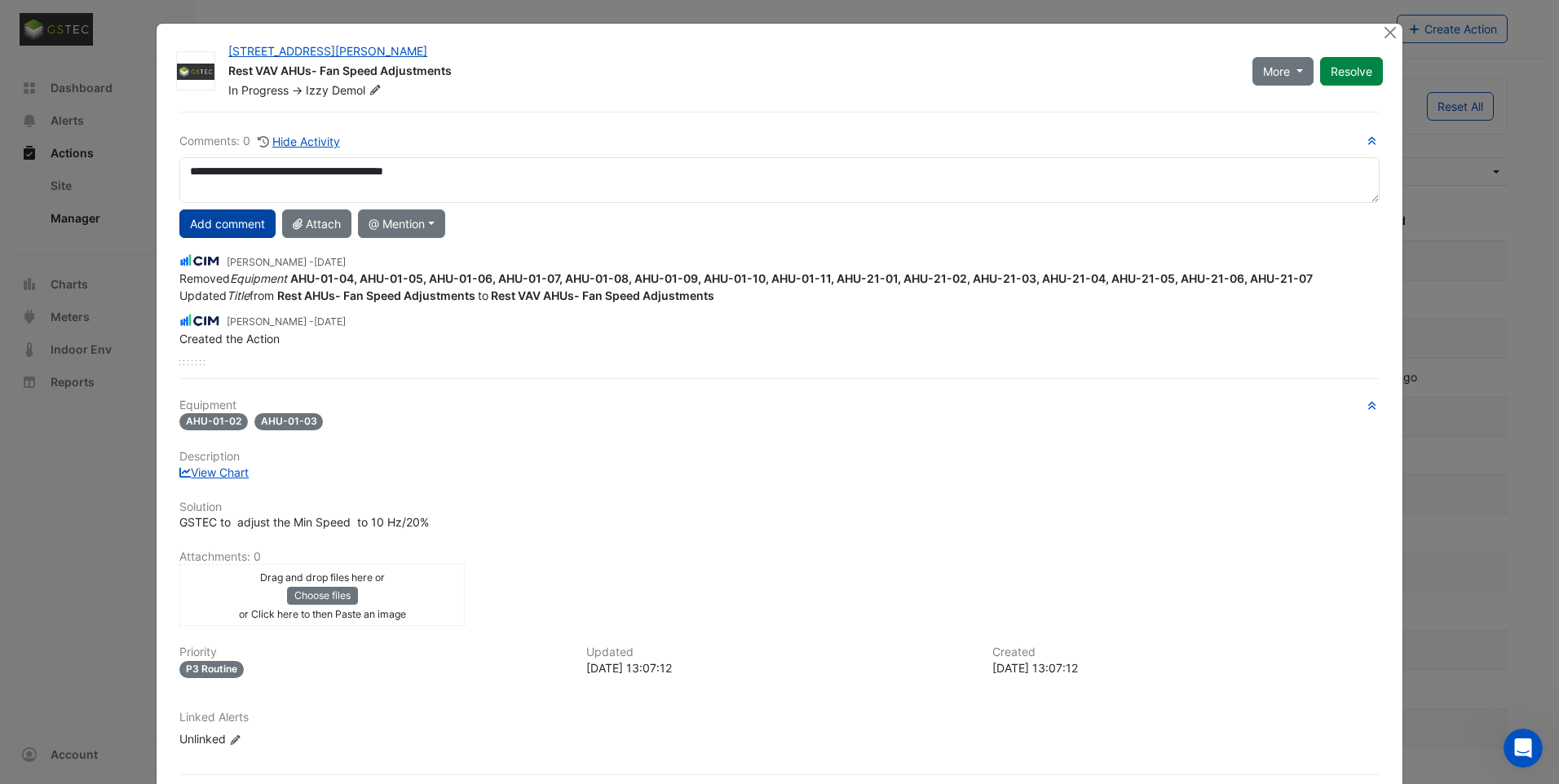
click at [239, 230] on button "Add comment" at bounding box center [227, 224] width 96 height 29
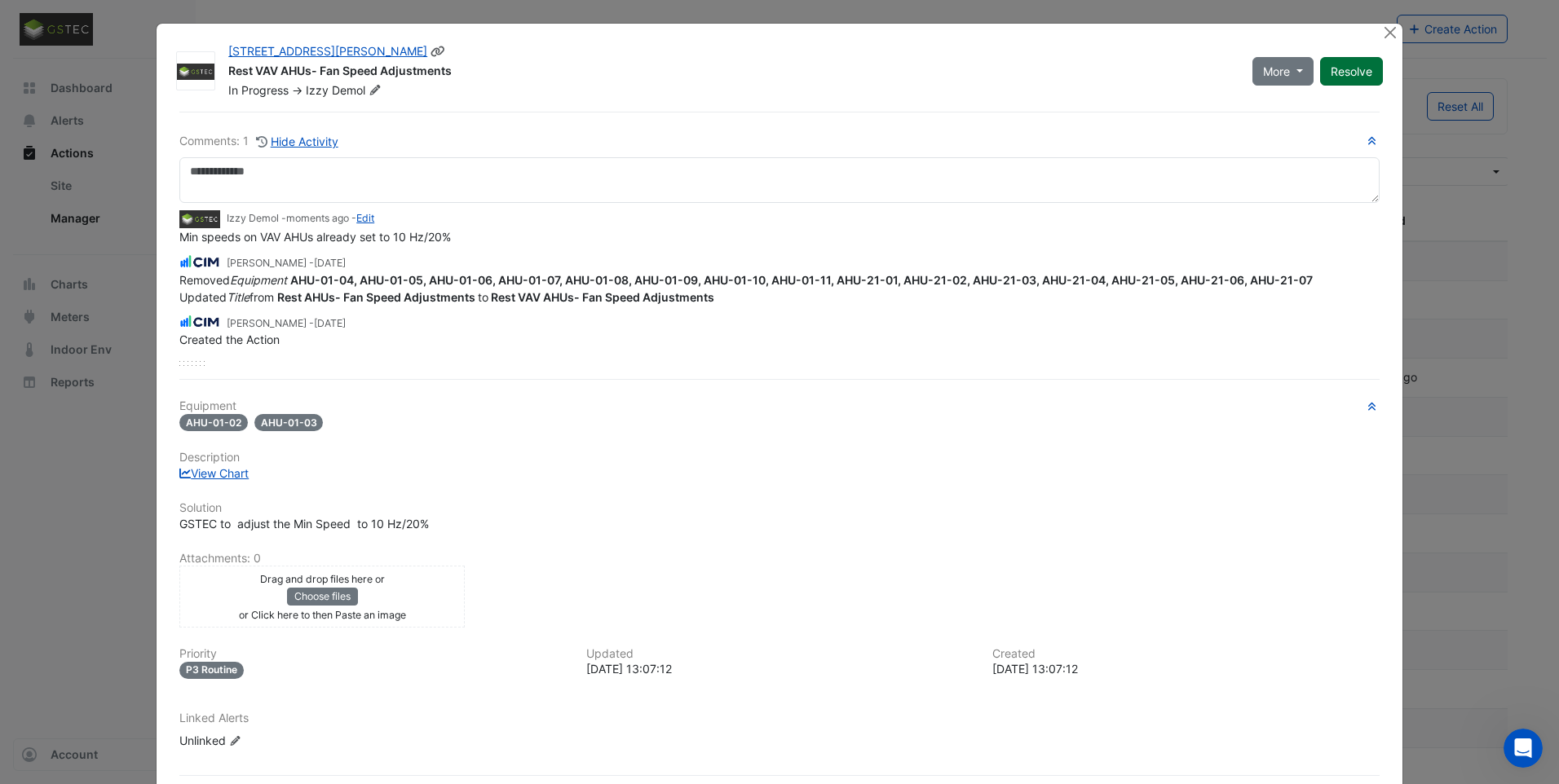
click at [1340, 70] on button "Resolve" at bounding box center [1352, 71] width 63 height 29
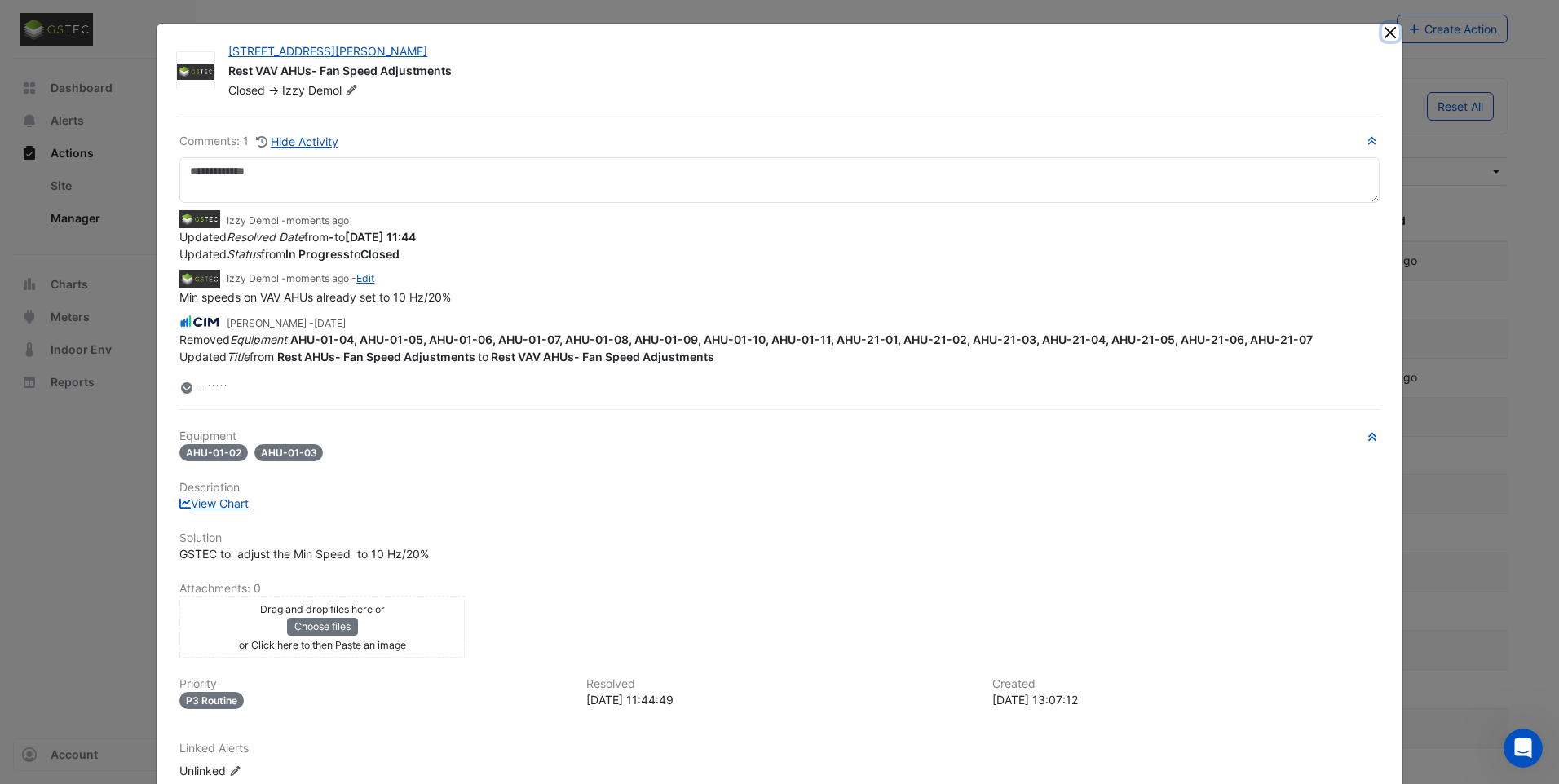
click at [1382, 31] on button "Close" at bounding box center [1391, 32] width 17 height 17
